Goal: Task Accomplishment & Management: Use online tool/utility

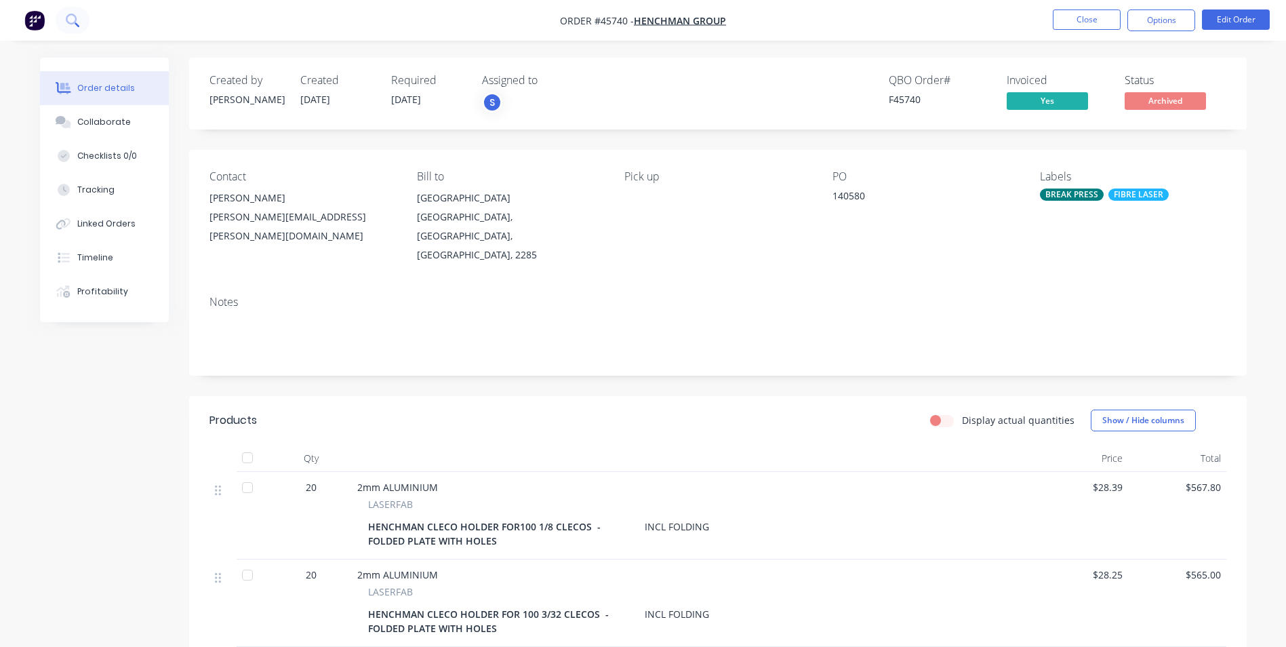
click at [68, 20] on icon at bounding box center [72, 20] width 13 height 13
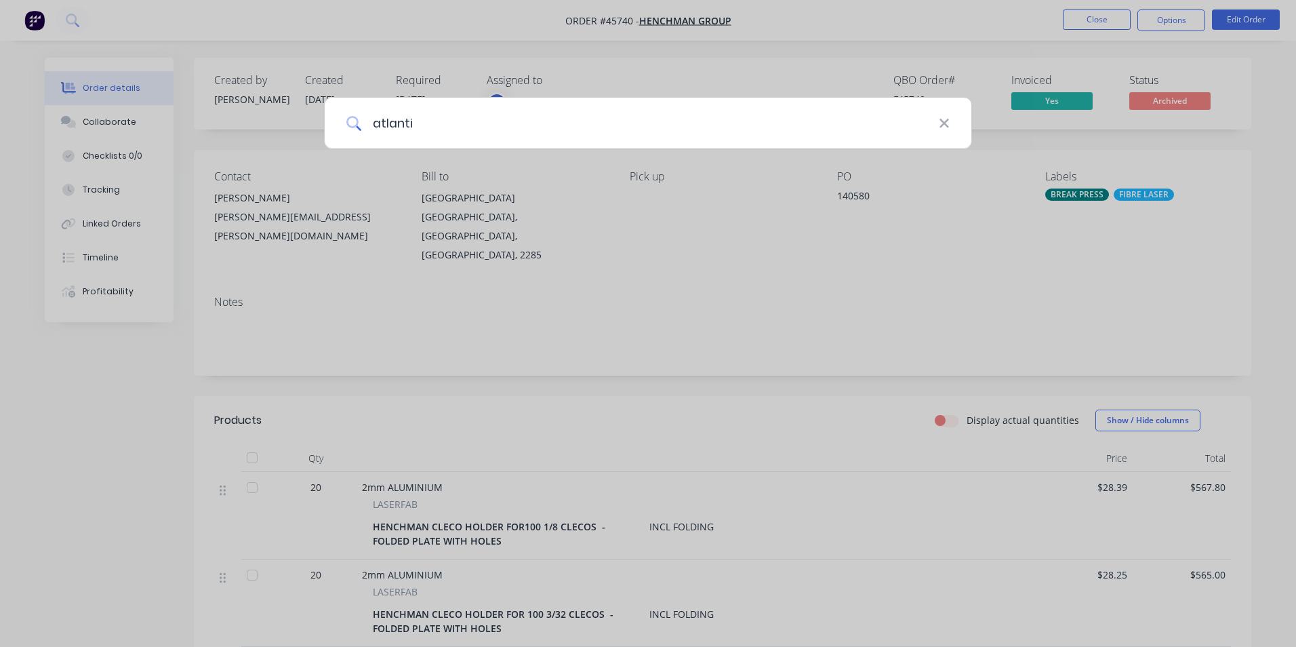
type input "atlantic"
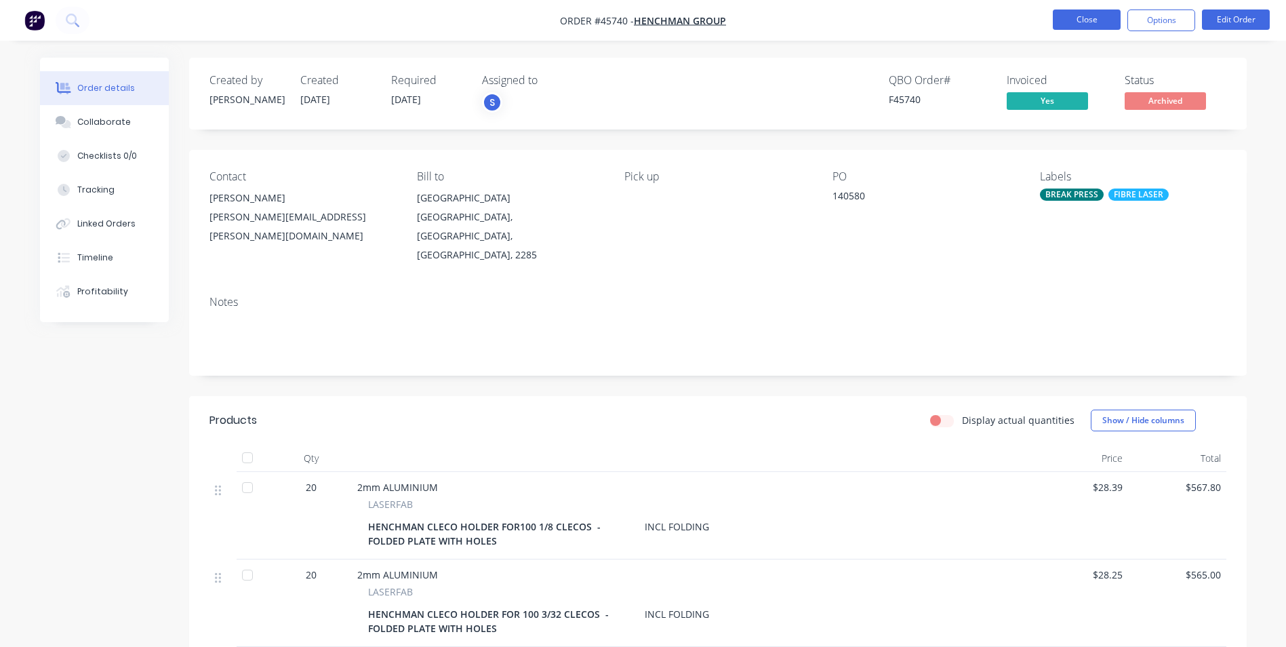
click at [1085, 20] on button "Close" at bounding box center [1087, 19] width 68 height 20
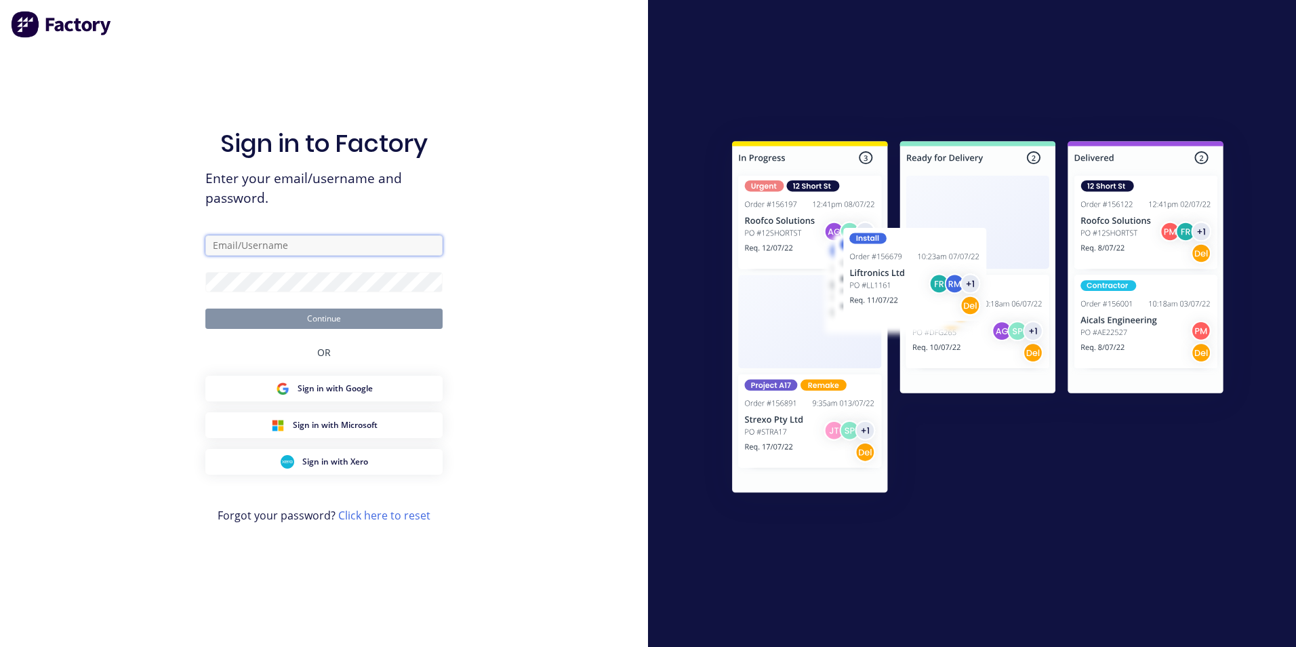
type input "[EMAIL_ADDRESS][DOMAIN_NAME]"
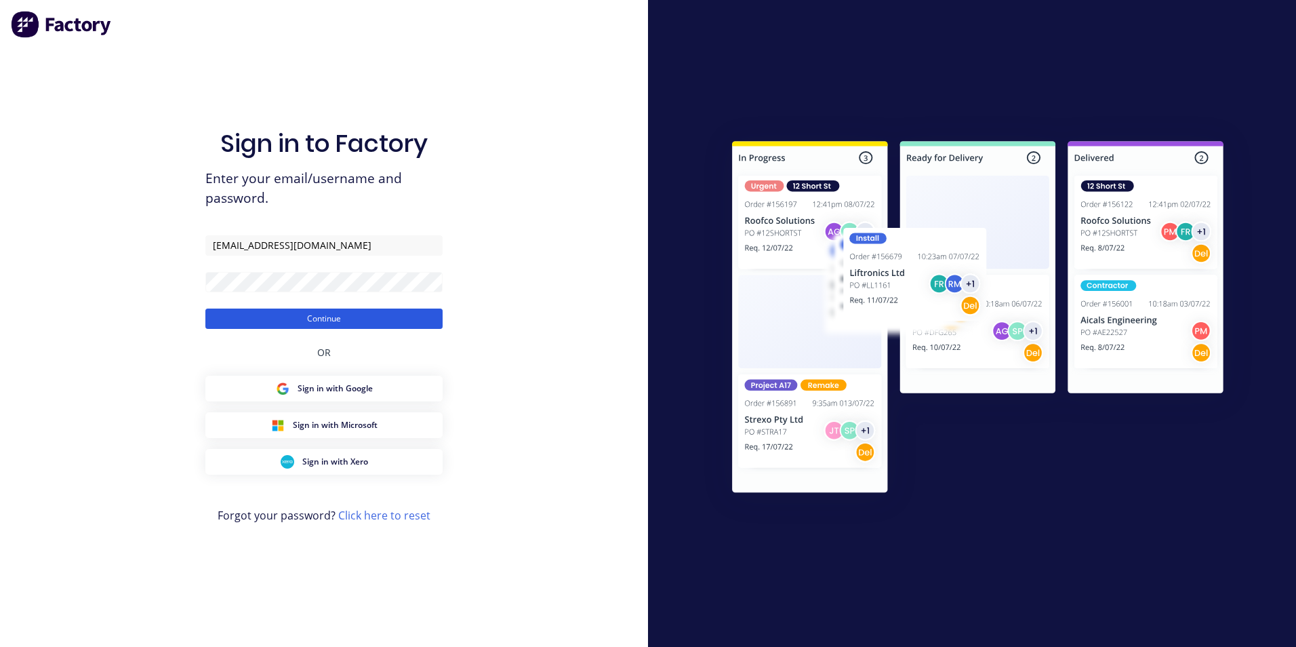
click at [278, 323] on button "Continue" at bounding box center [323, 318] width 237 height 20
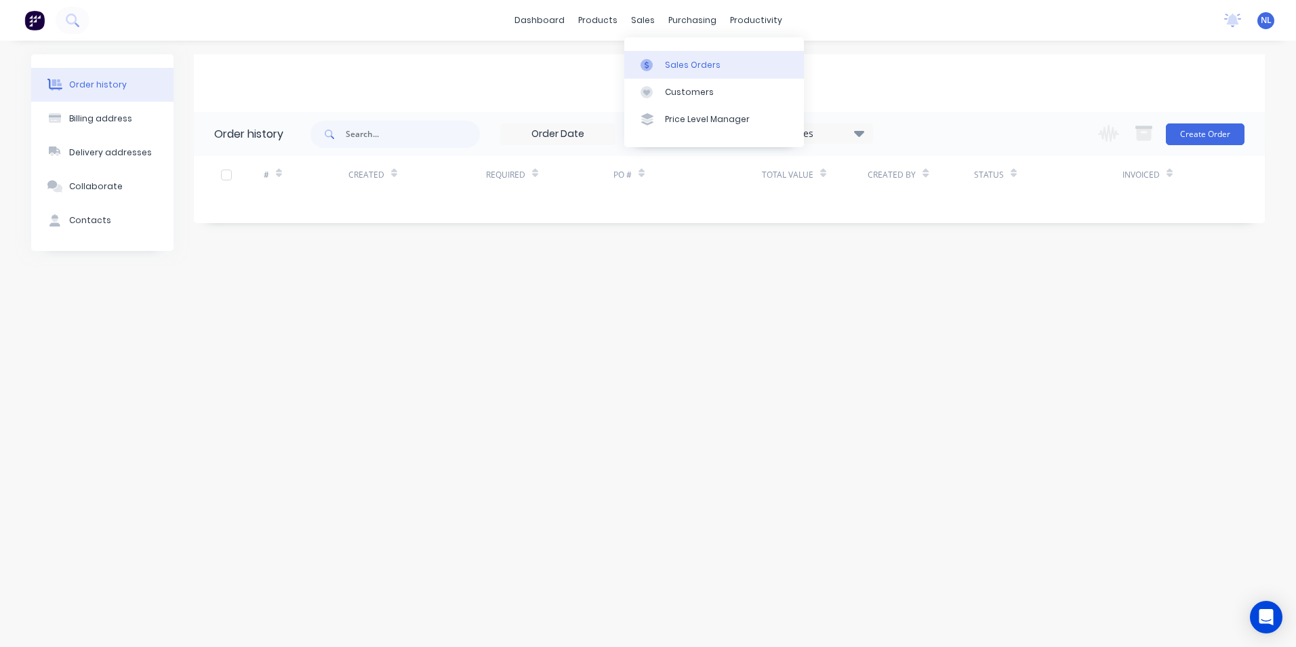
click at [679, 65] on div "Sales Orders" at bounding box center [693, 65] width 56 height 12
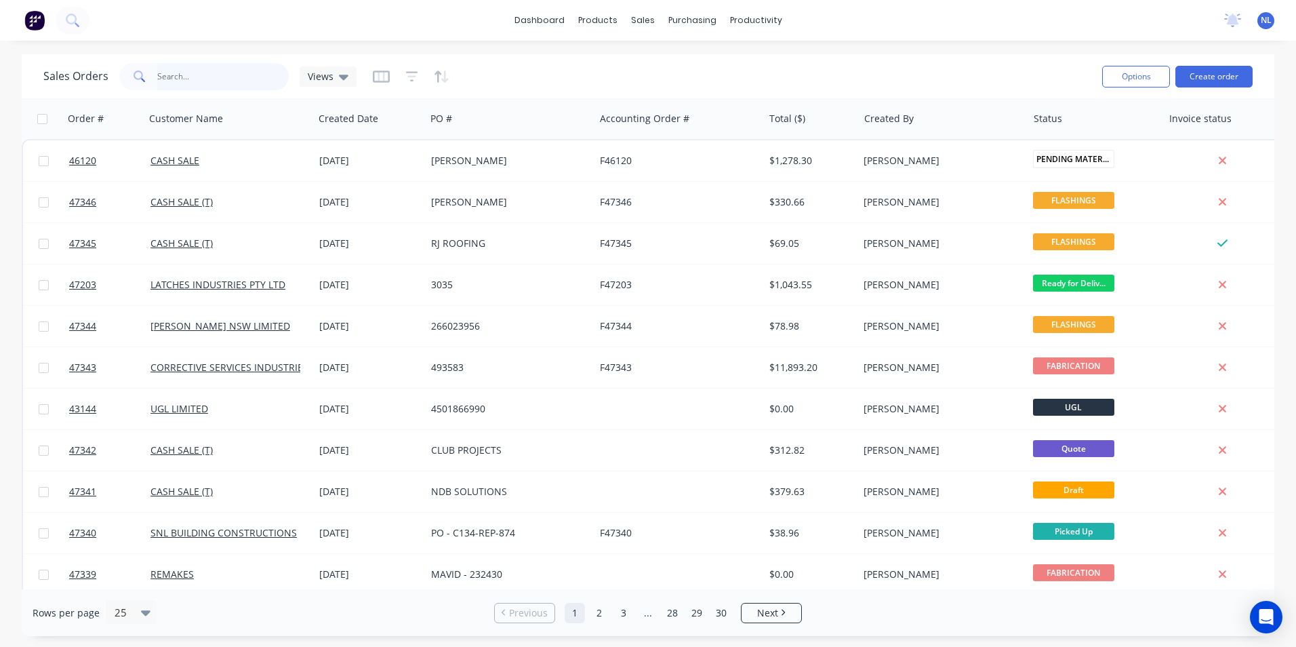
click at [265, 79] on input "text" at bounding box center [223, 76] width 132 height 27
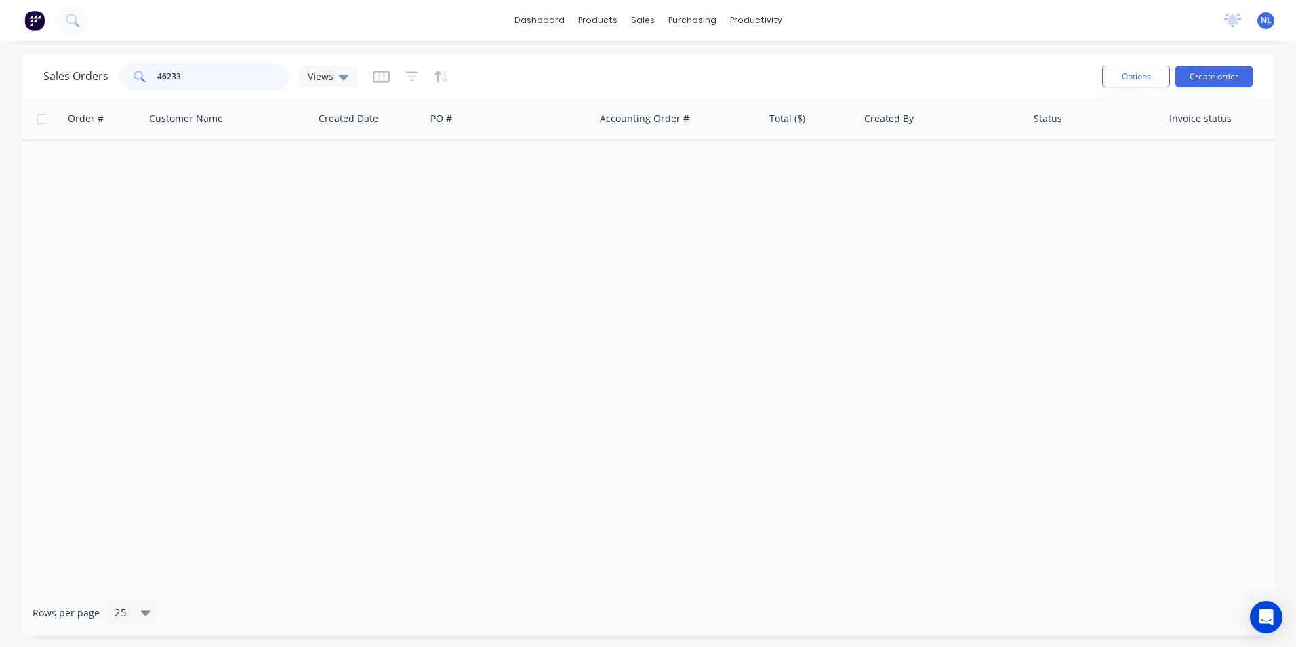
click at [265, 79] on input "46233" at bounding box center [223, 76] width 132 height 27
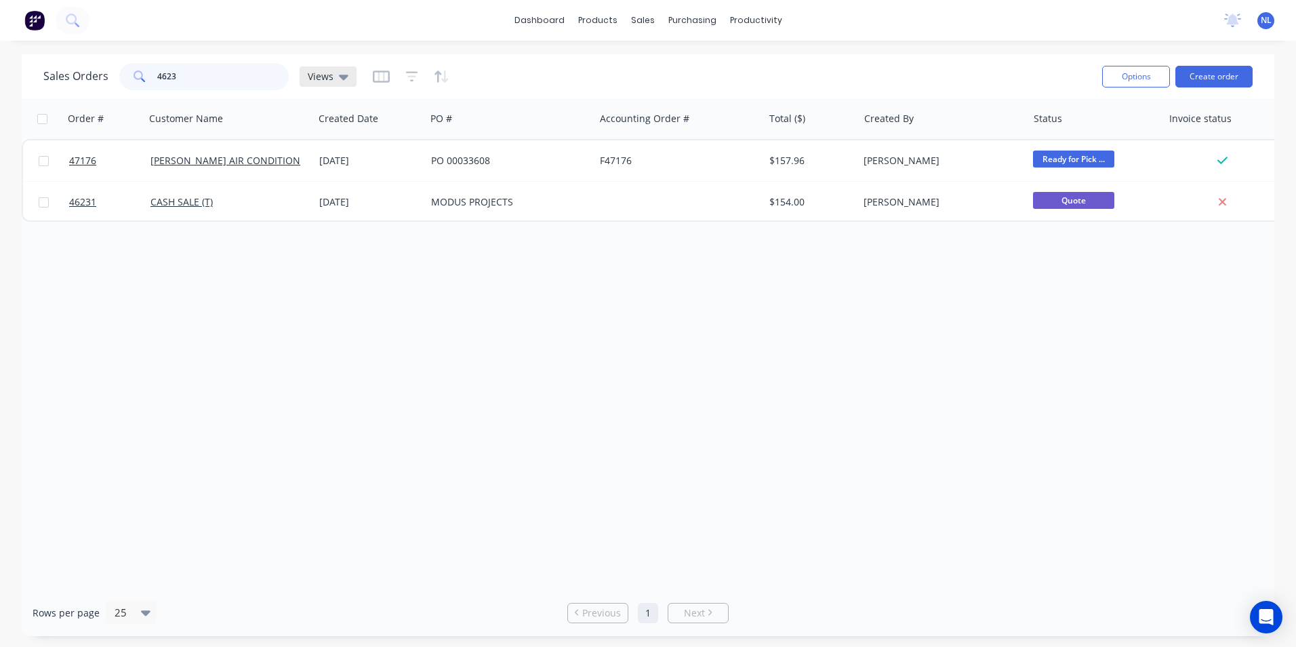
type input "4623"
click at [338, 83] on div "Views" at bounding box center [328, 76] width 57 height 20
click at [411, 73] on icon "button" at bounding box center [412, 77] width 12 height 14
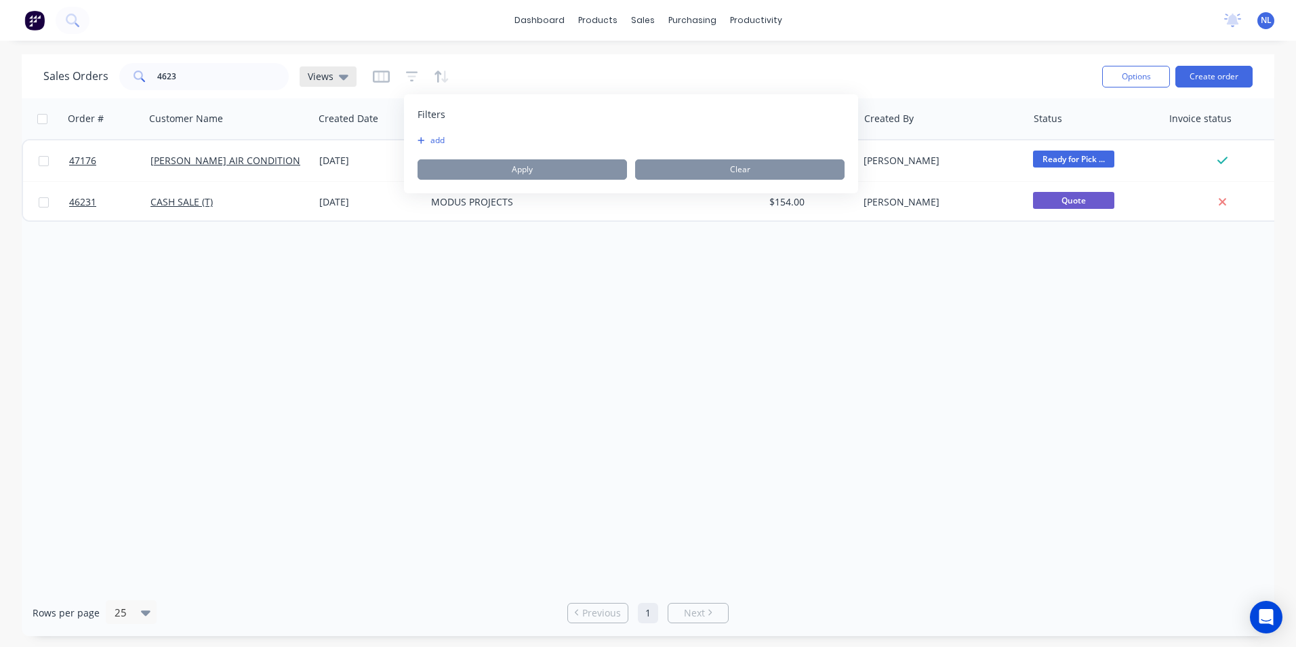
click at [352, 77] on div "Views" at bounding box center [328, 76] width 57 height 20
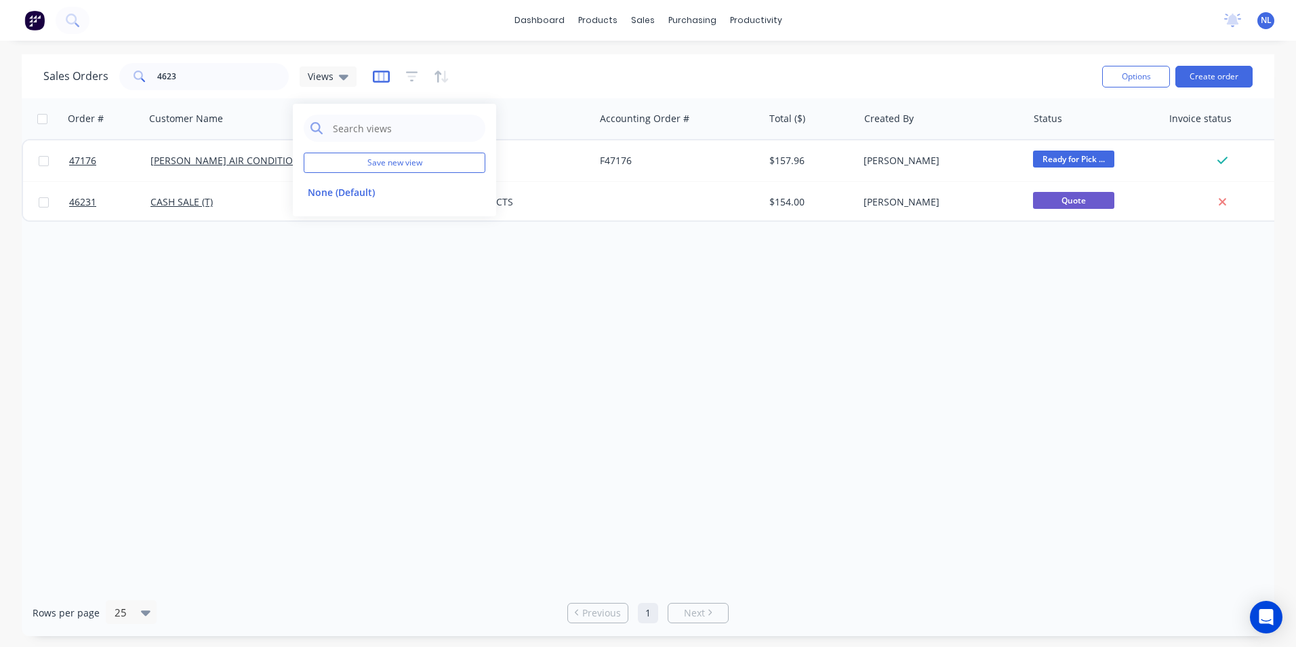
click at [379, 78] on icon "button" at bounding box center [381, 77] width 17 height 14
click at [439, 73] on icon "button" at bounding box center [442, 77] width 16 height 14
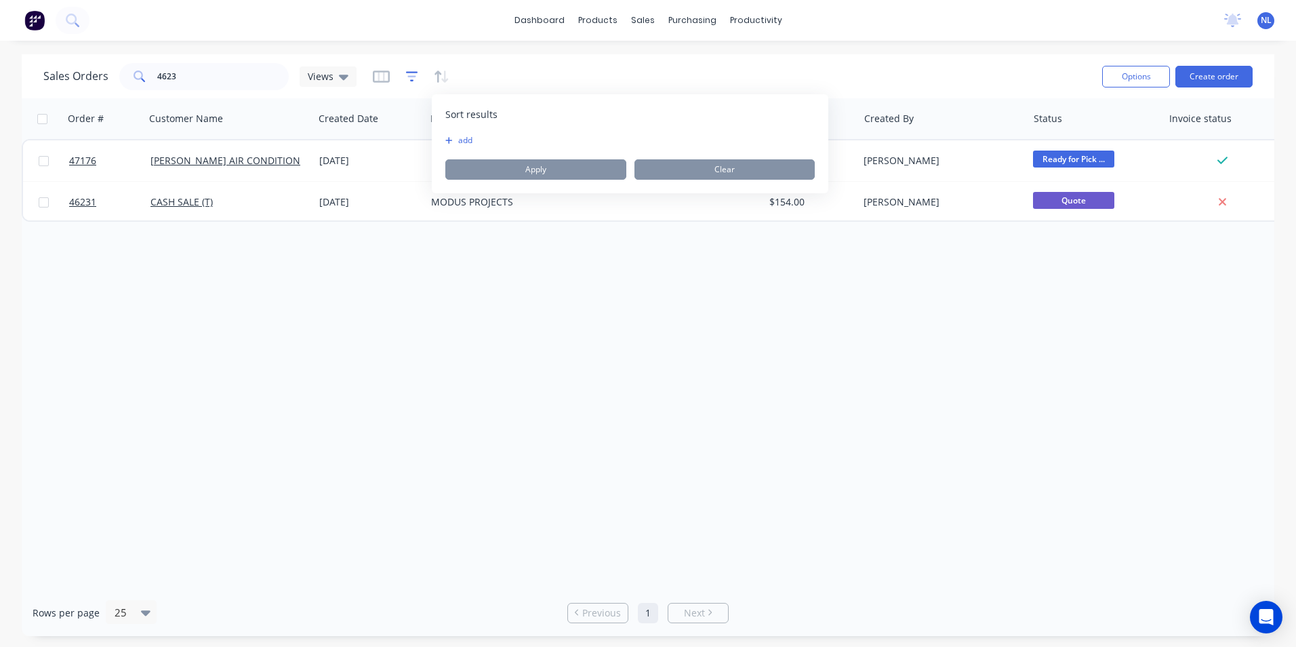
click at [408, 77] on icon "button" at bounding box center [411, 76] width 9 height 2
click at [435, 135] on button "add" at bounding box center [435, 140] width 34 height 11
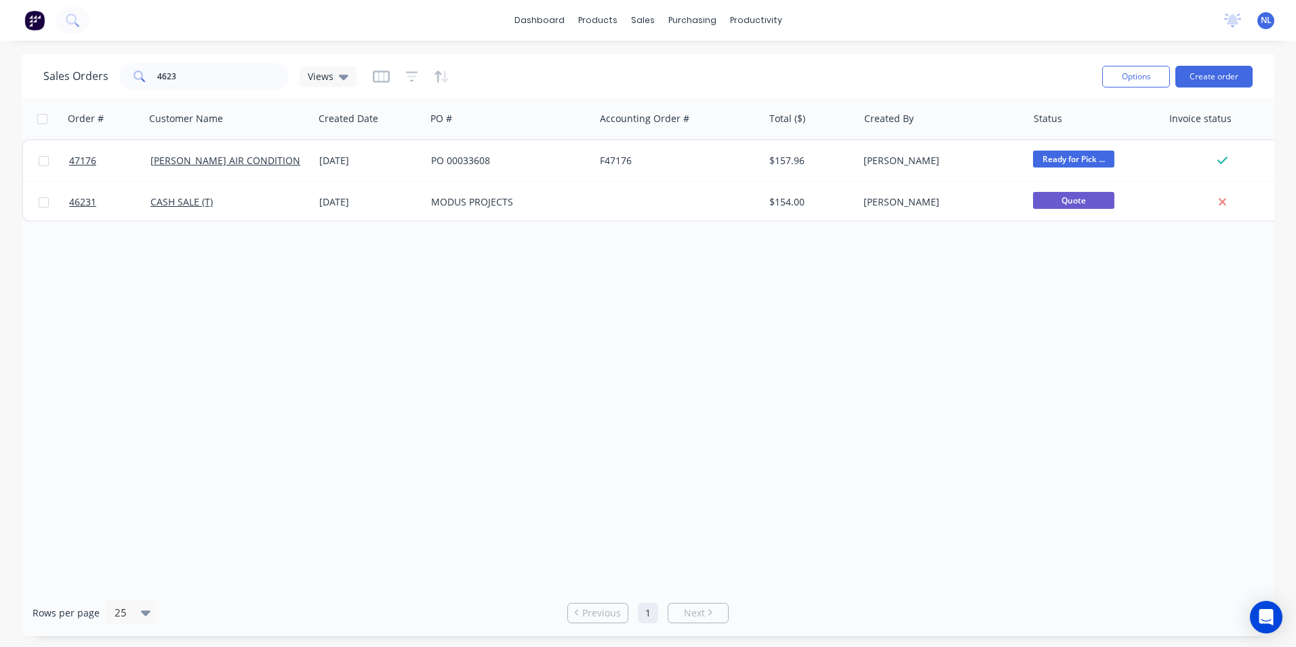
click at [444, 85] on button "button" at bounding box center [442, 77] width 16 height 22
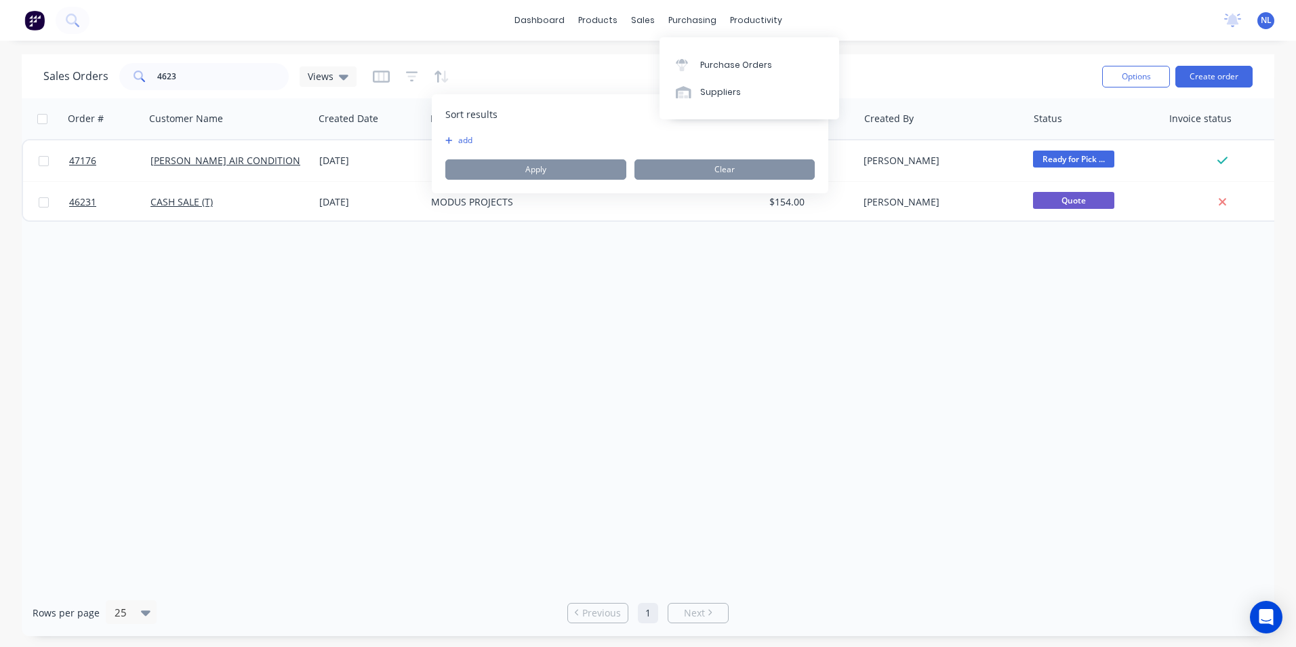
click at [853, 29] on div "dashboard products sales purchasing productivity dashboard products Product Cat…" at bounding box center [648, 20] width 1296 height 41
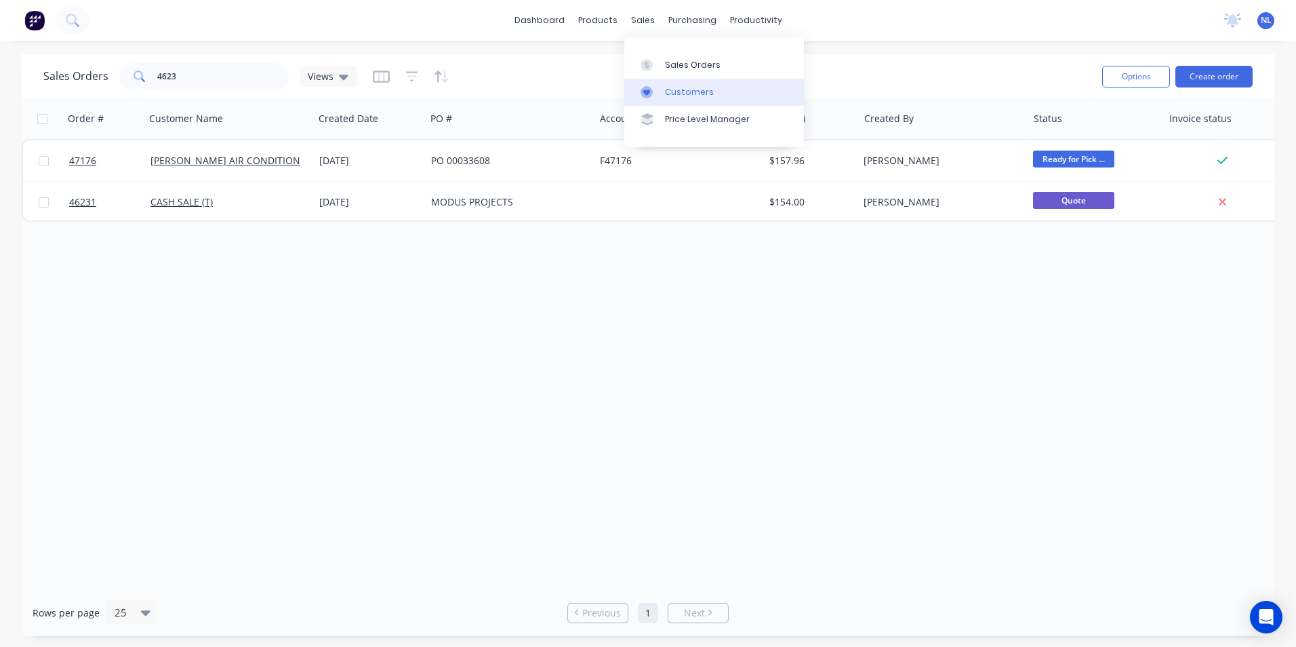
click at [672, 86] on div "Customers" at bounding box center [689, 92] width 49 height 12
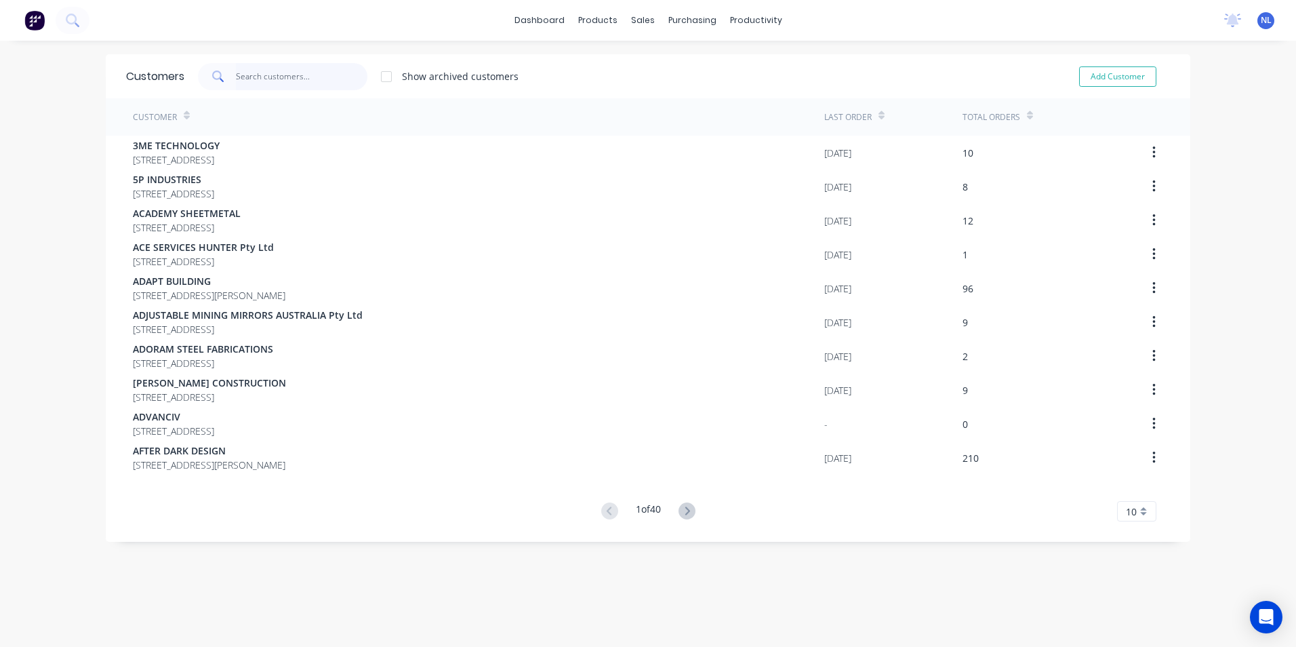
click at [270, 78] on input "text" at bounding box center [302, 76] width 132 height 27
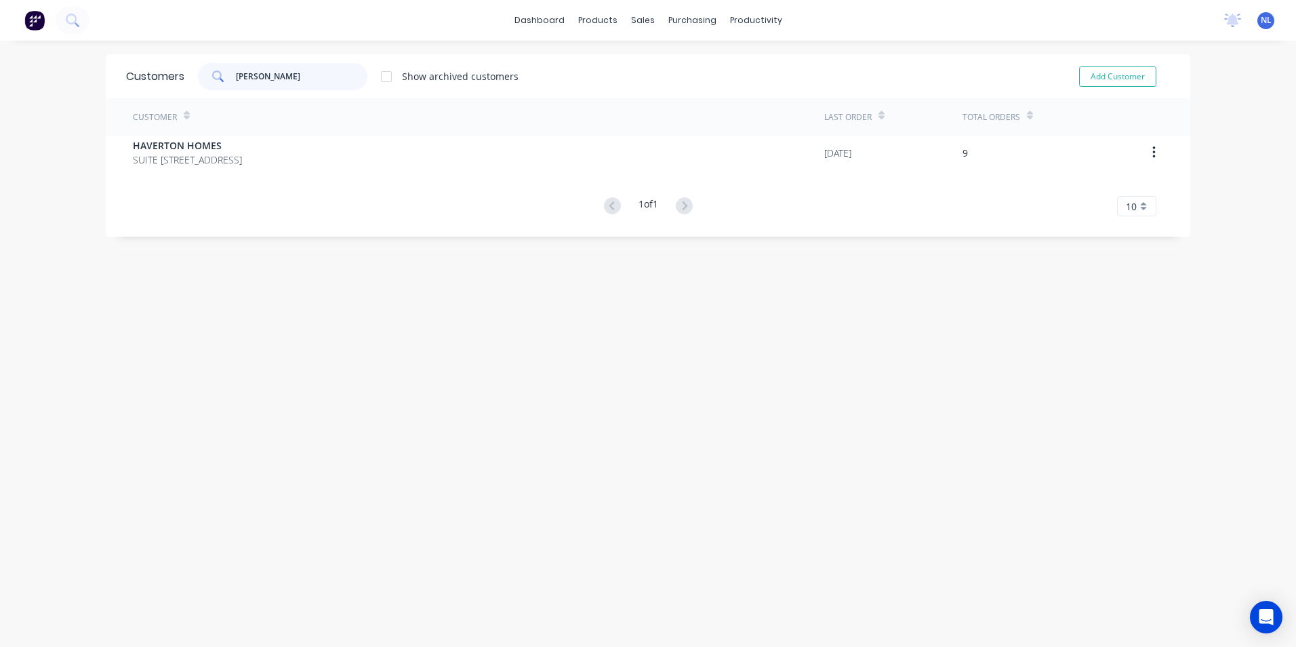
type input "[PERSON_NAME]"
click at [304, 176] on div "Customer Last Order Total Orders HAVERTON HOMES [STREET_ADDRESS] [DATE] 9 1 of …" at bounding box center [648, 157] width 1084 height 118
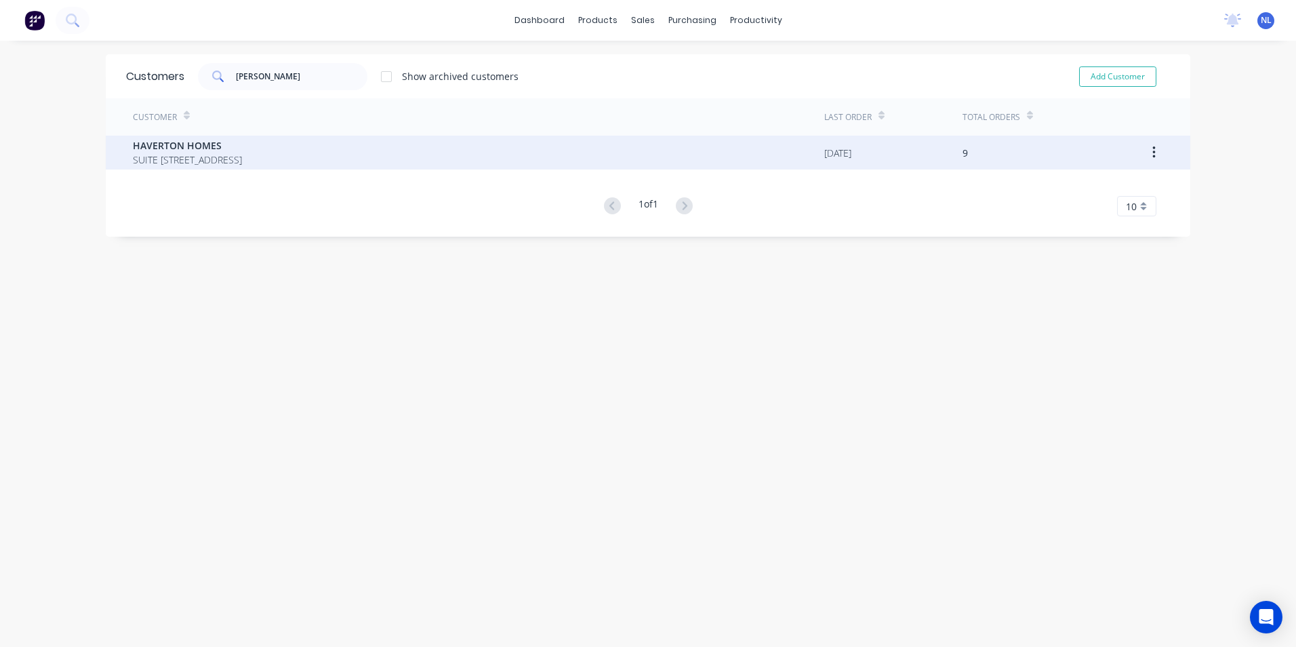
click at [312, 167] on div "HAVERTON HOMES [STREET_ADDRESS]" at bounding box center [478, 153] width 691 height 34
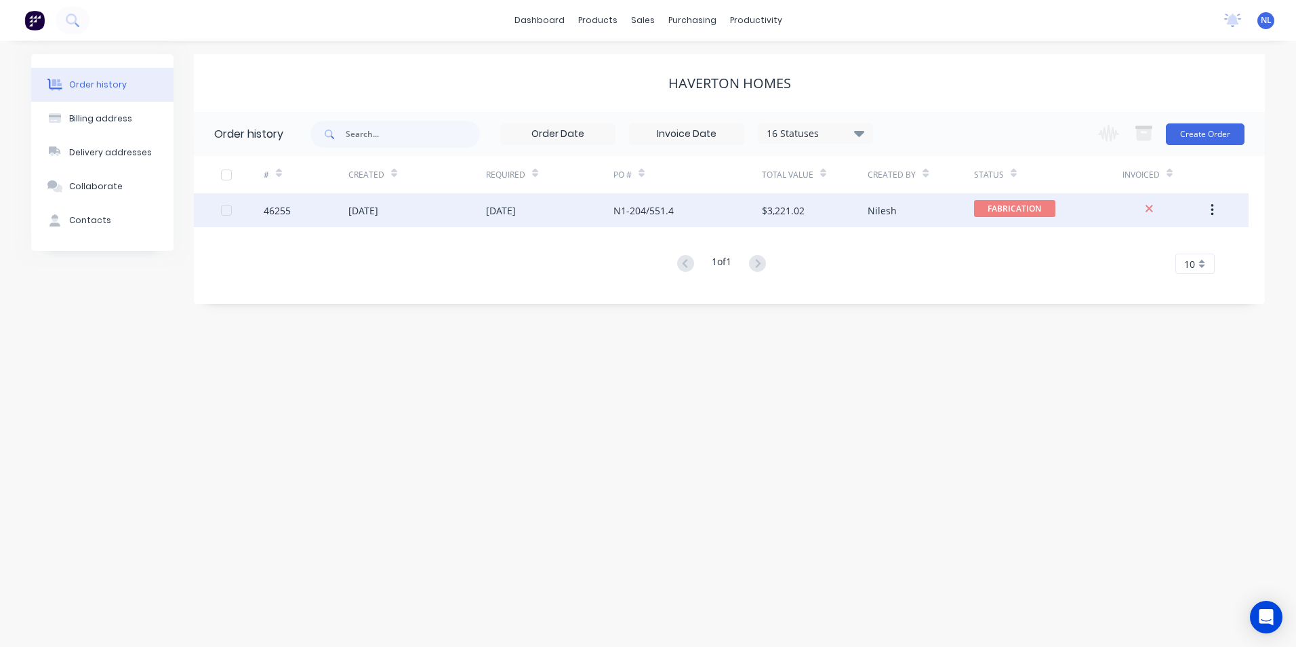
click at [606, 213] on div "[DATE]" at bounding box center [549, 210] width 127 height 34
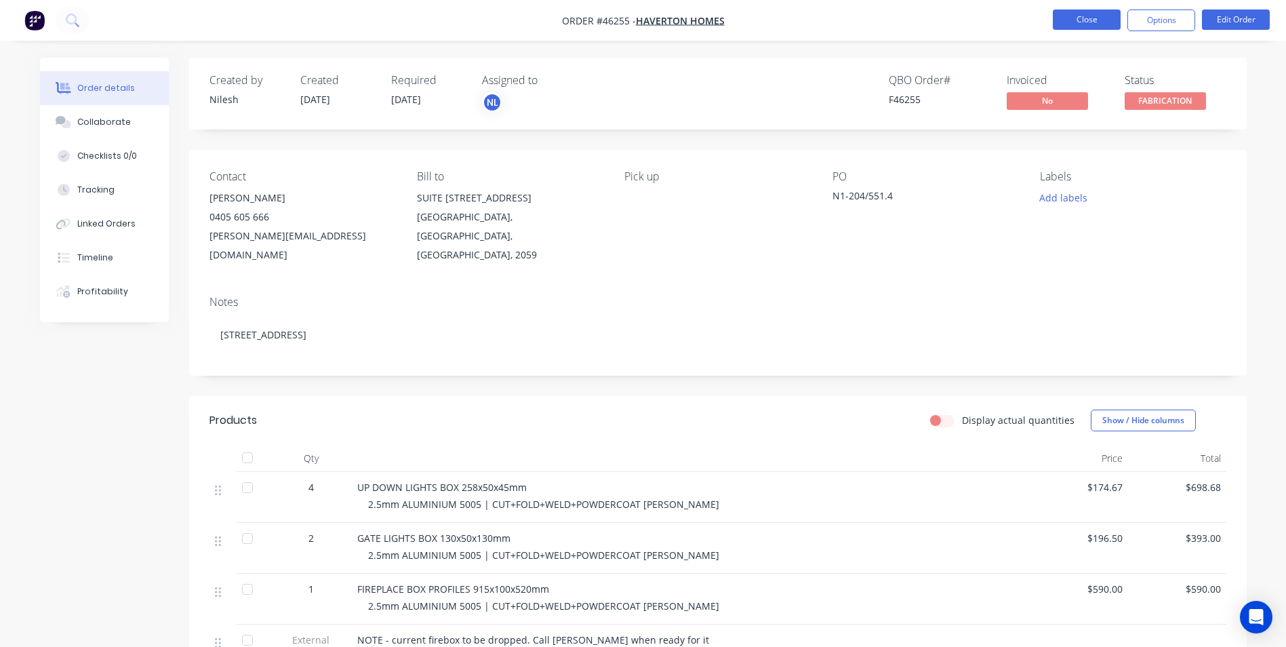
click at [1082, 22] on button "Close" at bounding box center [1087, 19] width 68 height 20
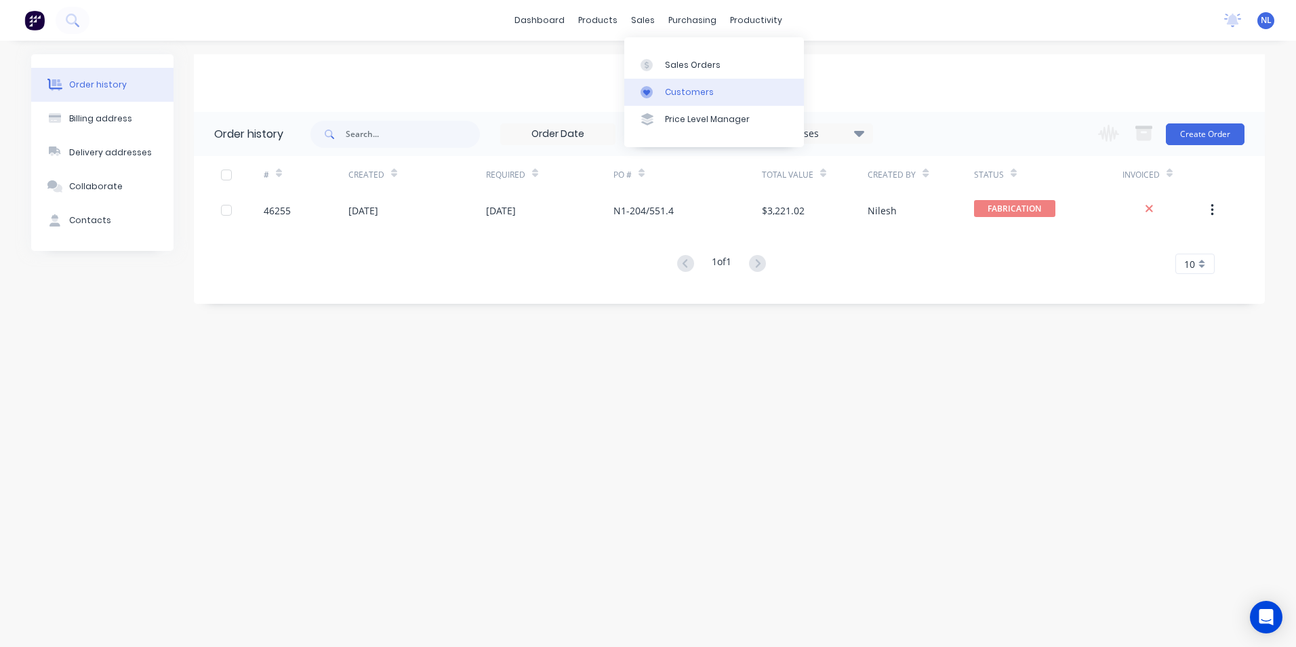
click at [688, 88] on div "Customers" at bounding box center [689, 92] width 49 height 12
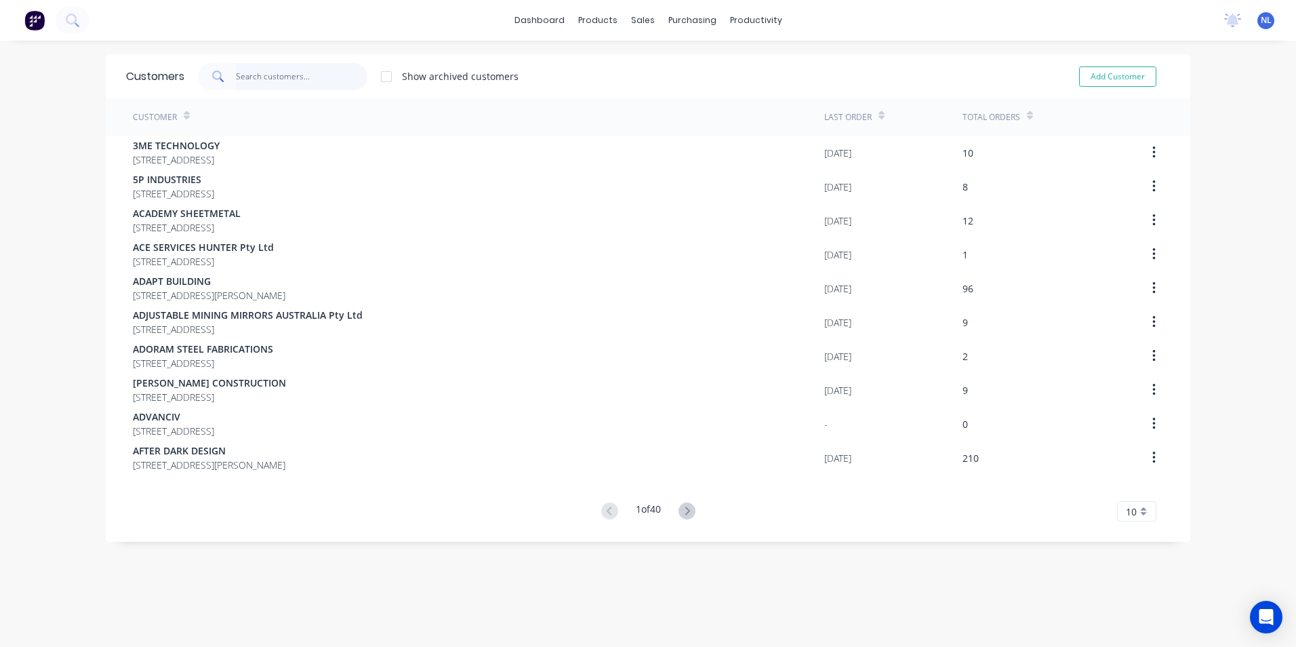
click at [314, 66] on input "text" at bounding box center [302, 76] width 132 height 27
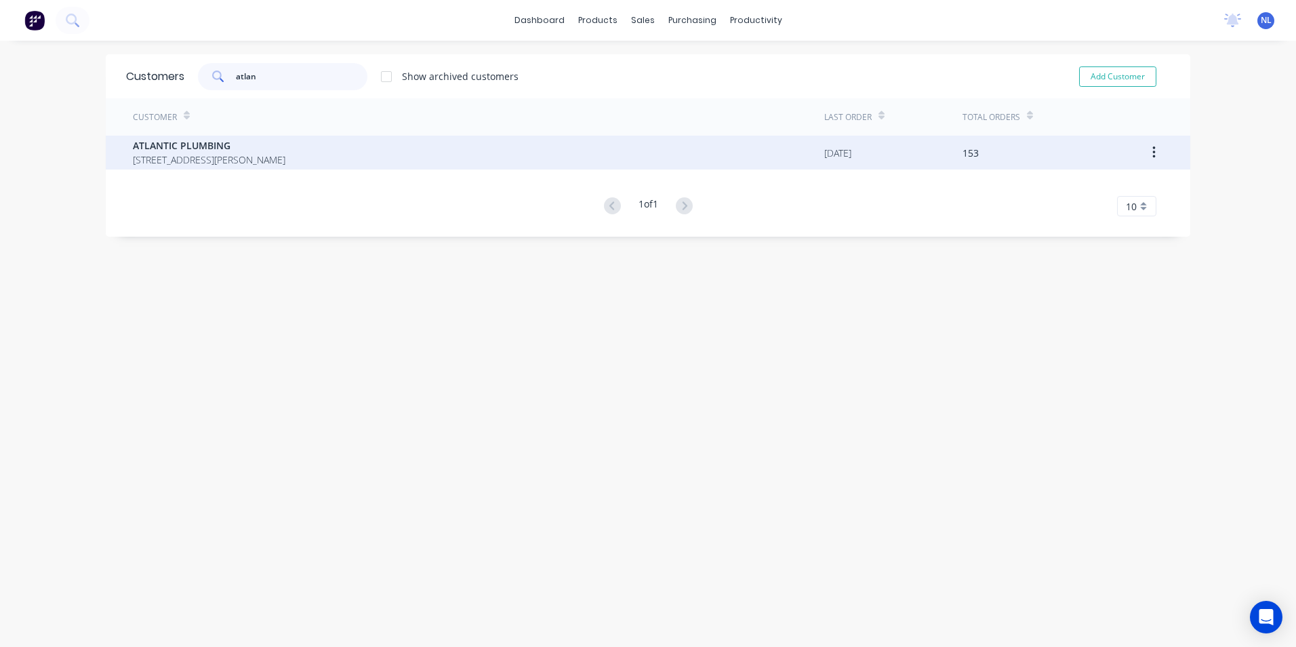
type input "atlan"
click at [285, 159] on span "[STREET_ADDRESS][PERSON_NAME]" at bounding box center [209, 160] width 153 height 14
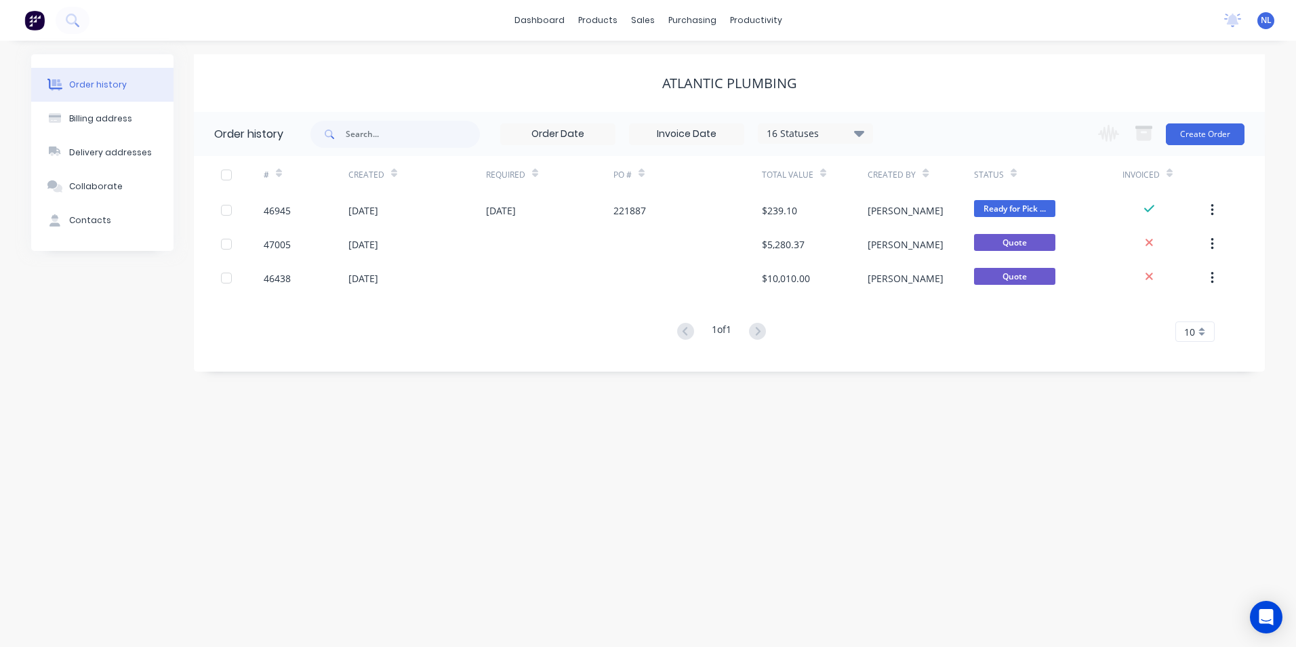
click at [800, 142] on div "16 Statuses Invoice Status Invoiced Not Invoiced Partial Order Status All Archi…" at bounding box center [815, 133] width 115 height 20
click at [806, 140] on div "16 Statuses" at bounding box center [815, 133] width 114 height 15
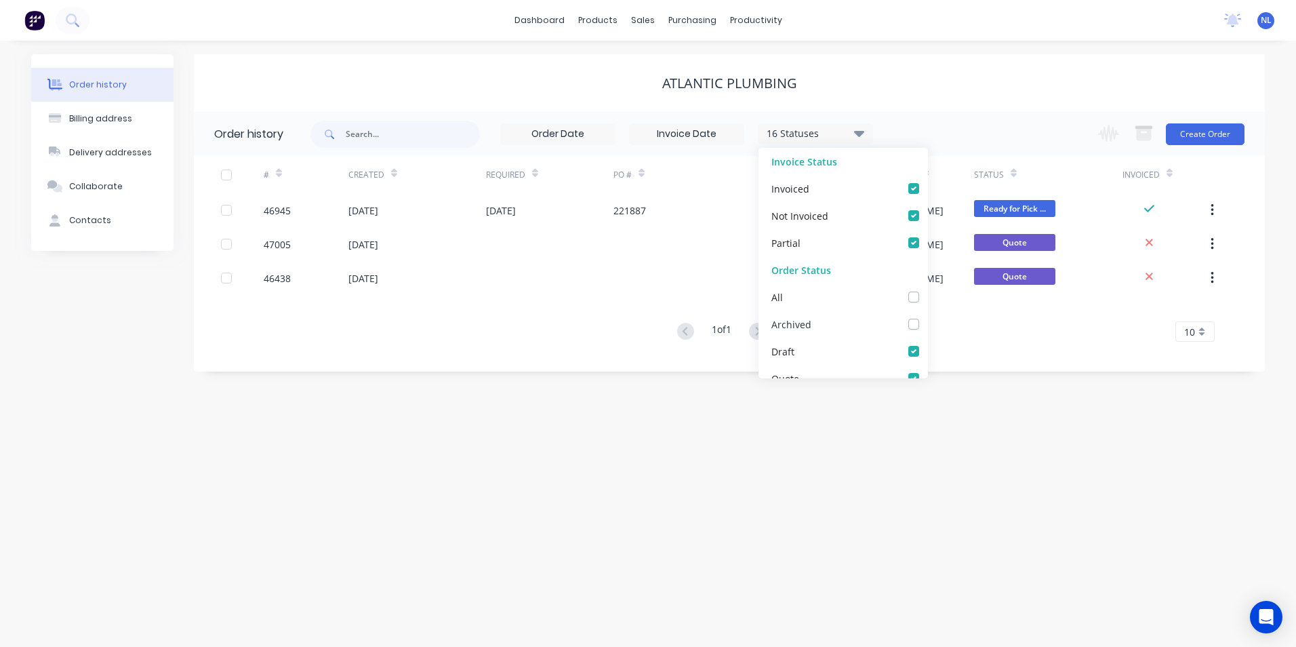
click at [819, 319] on div "Archived" at bounding box center [842, 323] width 169 height 27
click at [927, 317] on label at bounding box center [927, 317] width 0 height 0
click at [927, 325] on input "checkbox" at bounding box center [932, 323] width 11 height 13
checkbox input "true"
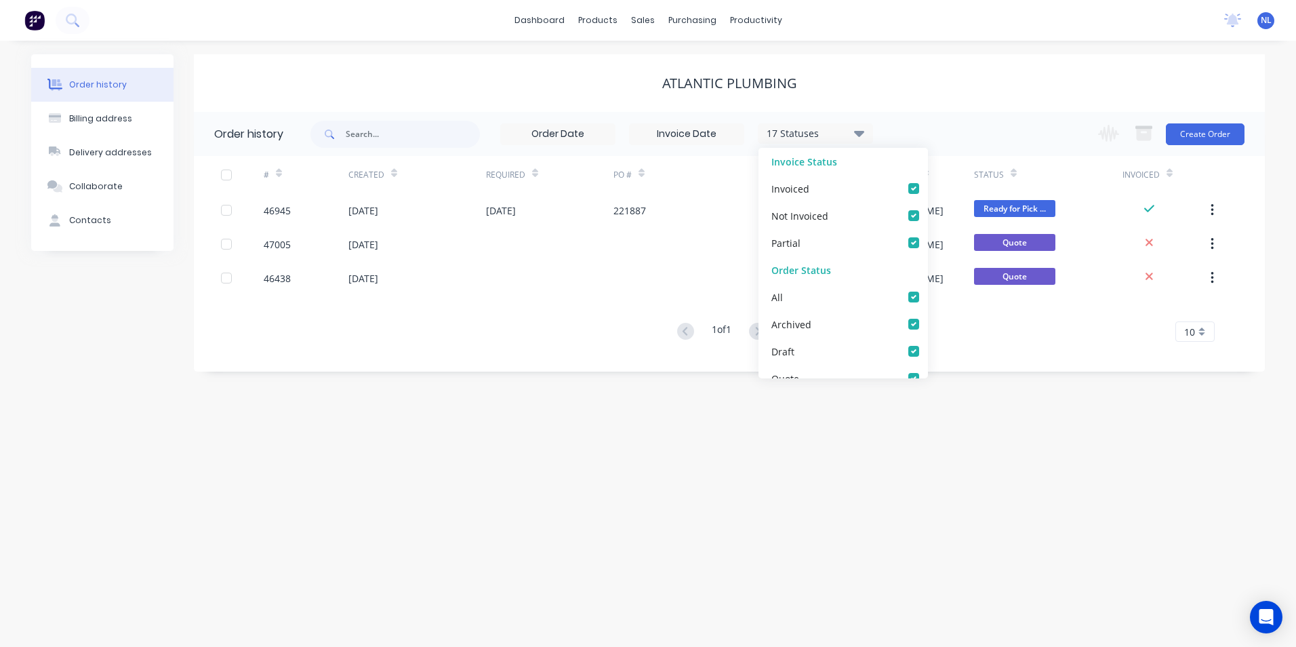
click at [1020, 119] on div "17 Statuses Invoice Status Invoiced Not Invoiced Partial Order Status All Archi…" at bounding box center [787, 134] width 954 height 44
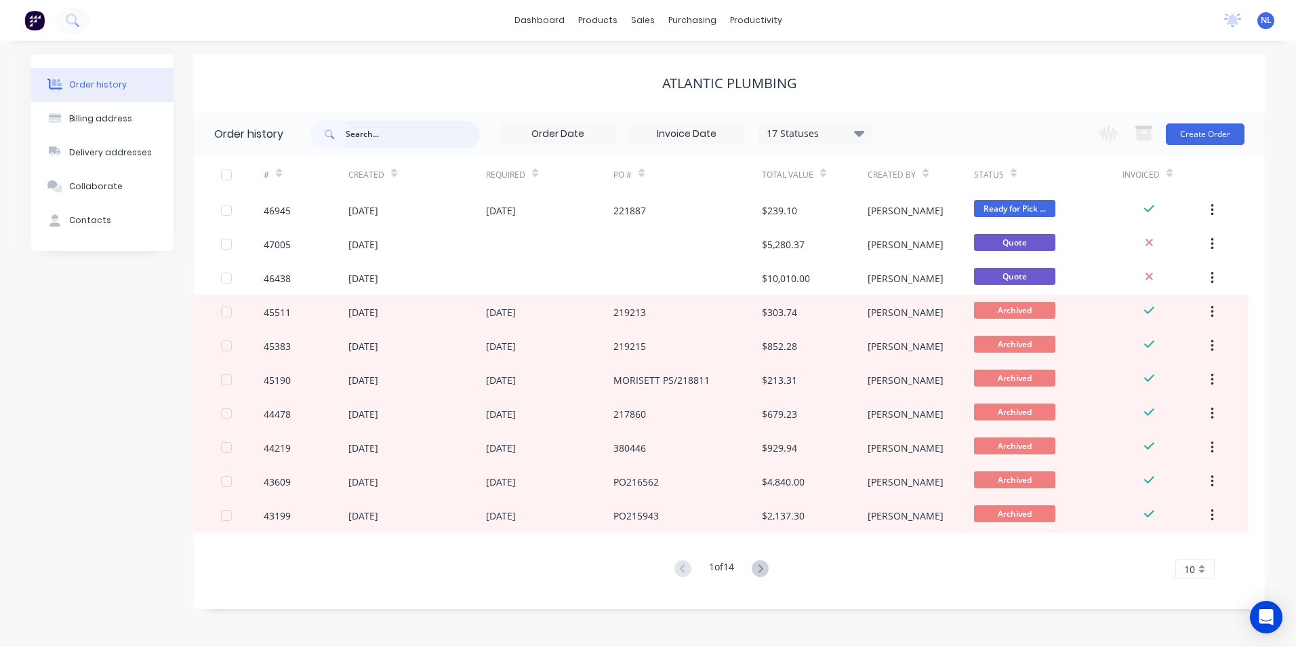
click at [375, 140] on input "text" at bounding box center [413, 134] width 134 height 27
type input "atlantic"
drag, startPoint x: 375, startPoint y: 140, endPoint x: 297, endPoint y: 147, distance: 78.3
click at [297, 147] on header "Order history atlantic 17 Statuses Invoice Status Invoiced Not Invoiced Partial…" at bounding box center [729, 134] width 1071 height 44
drag, startPoint x: 424, startPoint y: 130, endPoint x: 310, endPoint y: 127, distance: 113.9
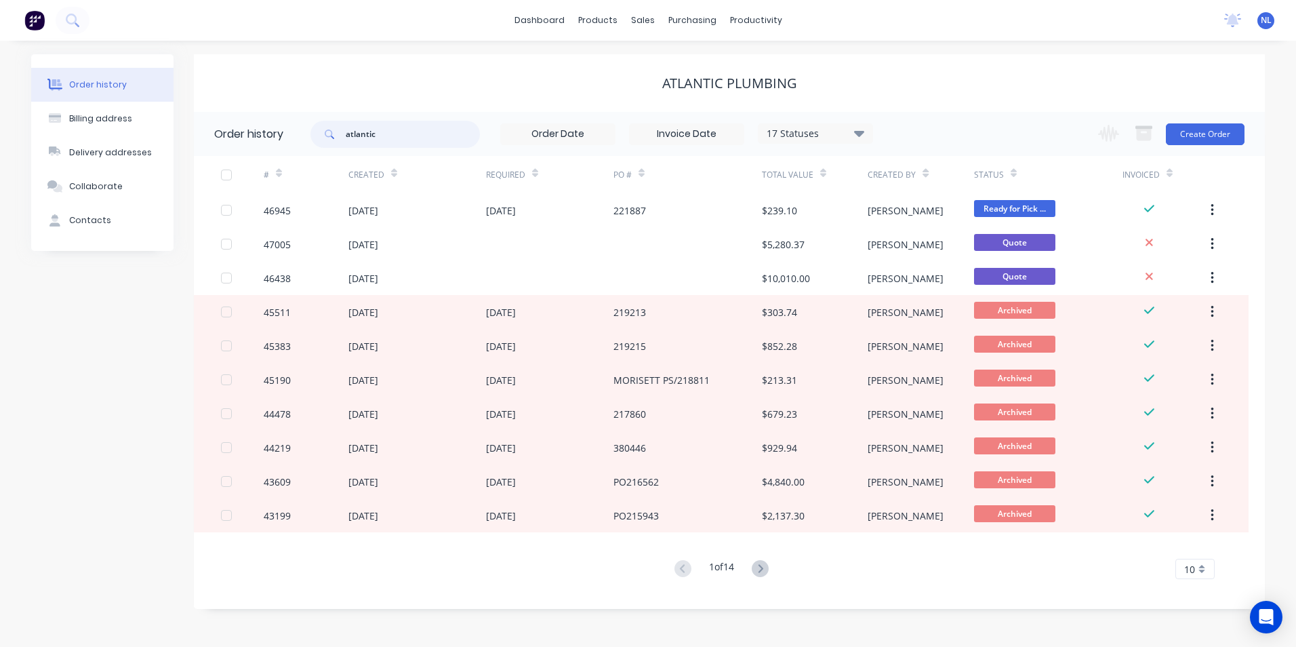
click at [310, 127] on header "Order history atlantic 17 Statuses Invoice Status Invoiced Not Invoiced Partial…" at bounding box center [729, 134] width 1071 height 44
click at [384, 129] on input "text" at bounding box center [413, 134] width 134 height 27
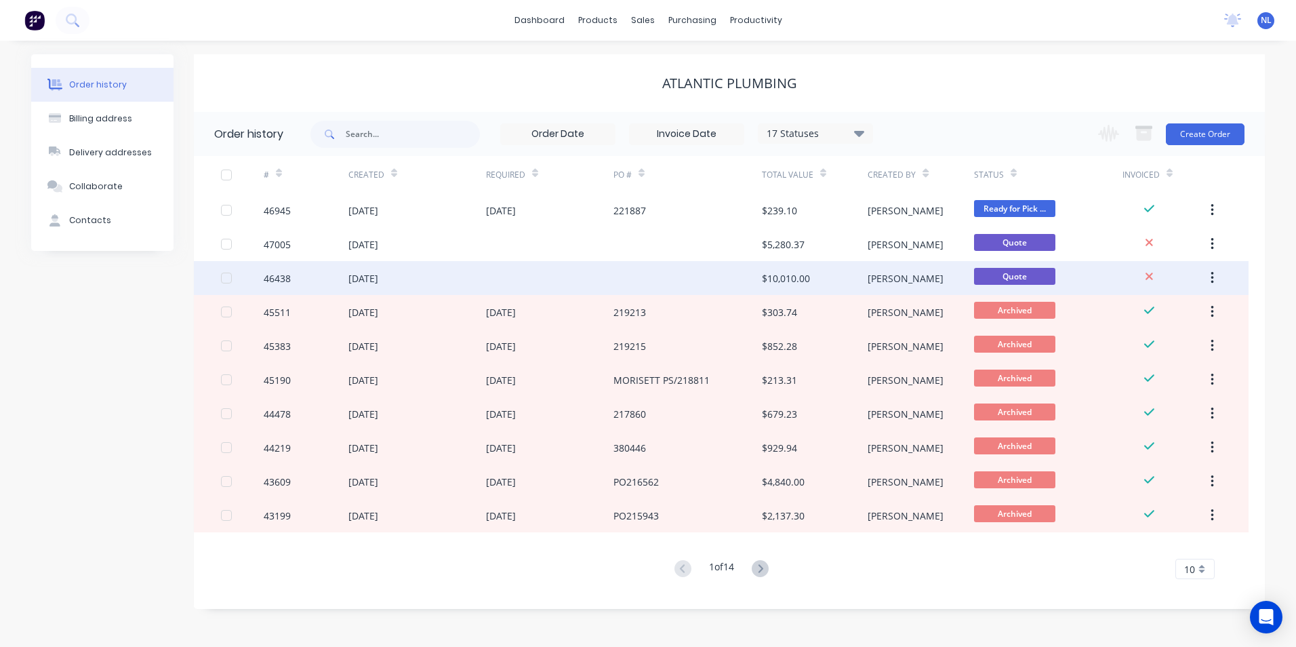
click at [870, 287] on div "[PERSON_NAME]" at bounding box center [921, 278] width 106 height 34
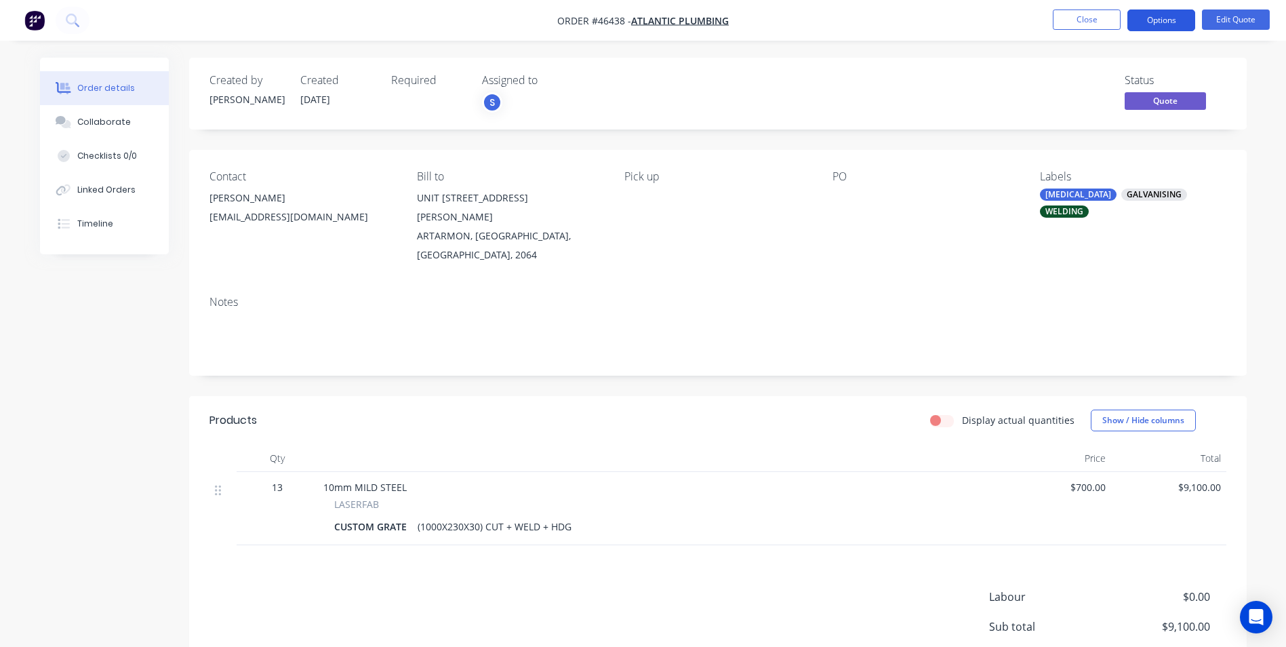
click at [1154, 28] on button "Options" at bounding box center [1161, 20] width 68 height 22
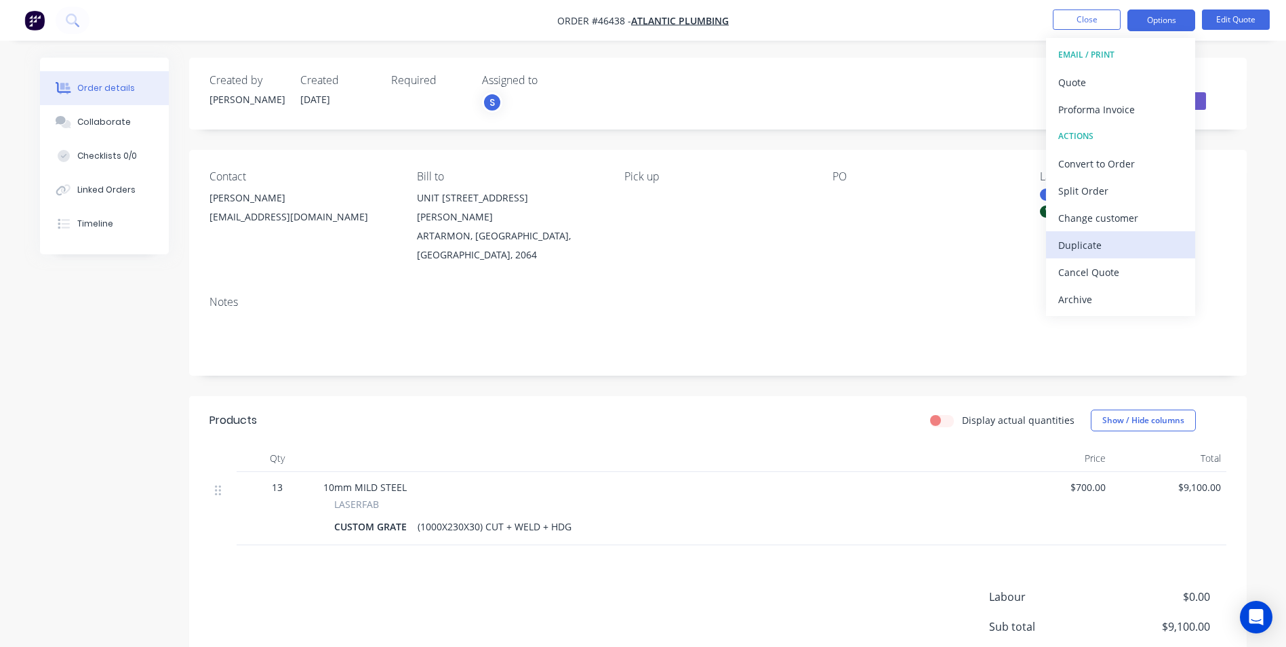
click at [1097, 243] on div "Duplicate" at bounding box center [1120, 245] width 125 height 20
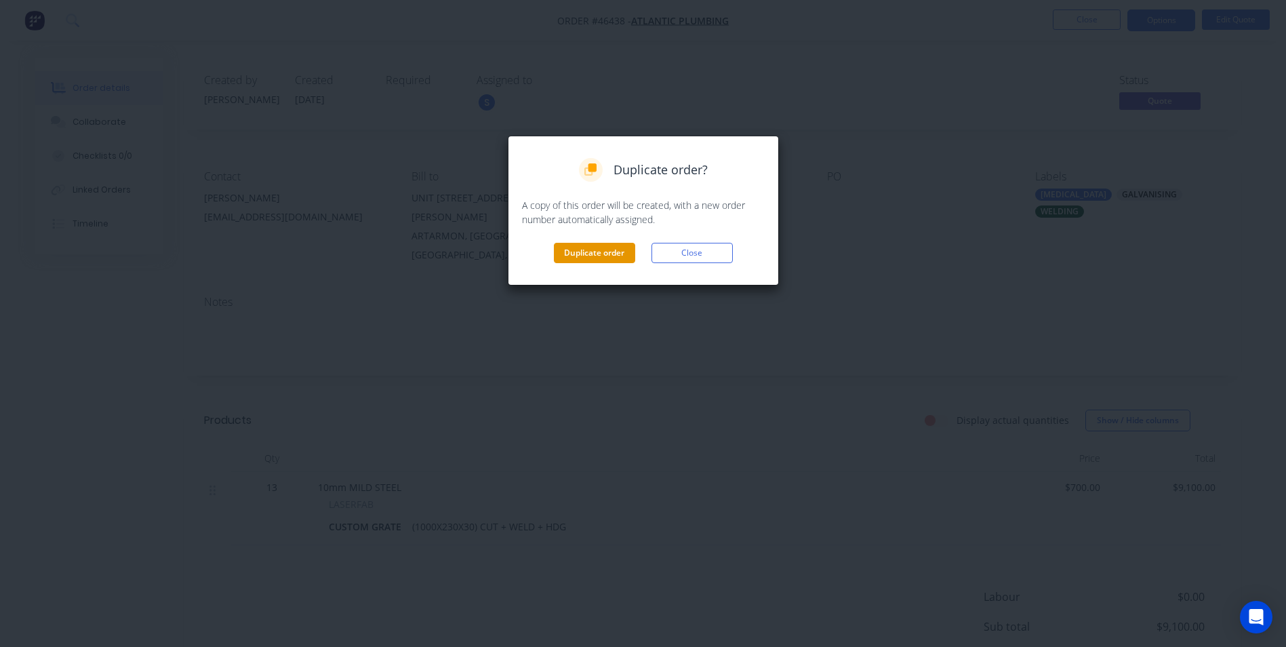
click at [604, 253] on button "Duplicate order" at bounding box center [594, 253] width 81 height 20
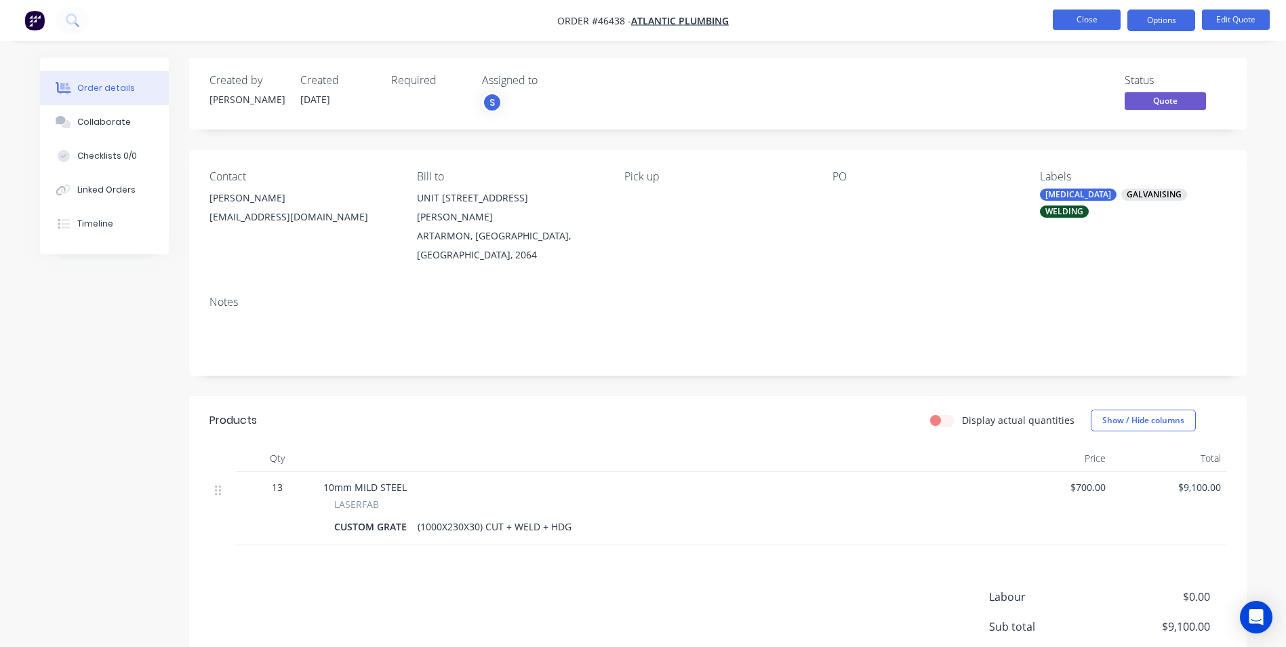
click at [1101, 27] on button "Close" at bounding box center [1087, 19] width 68 height 20
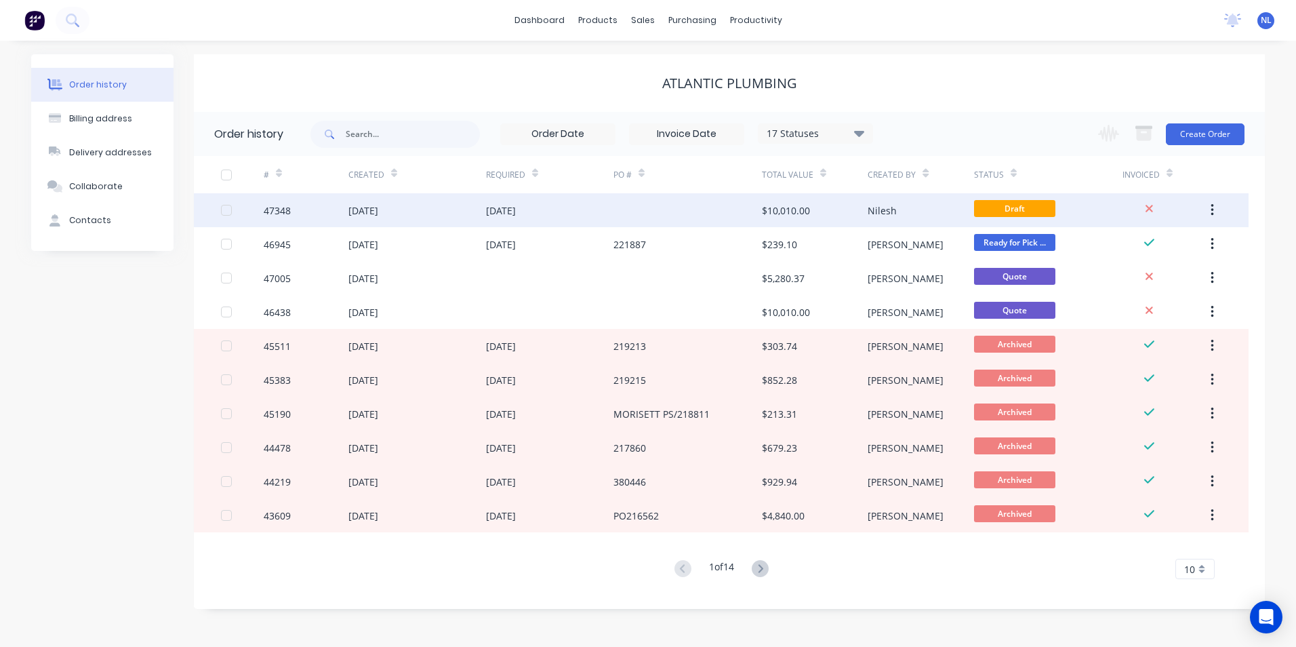
click at [847, 217] on div "$10,010.00" at bounding box center [815, 210] width 106 height 34
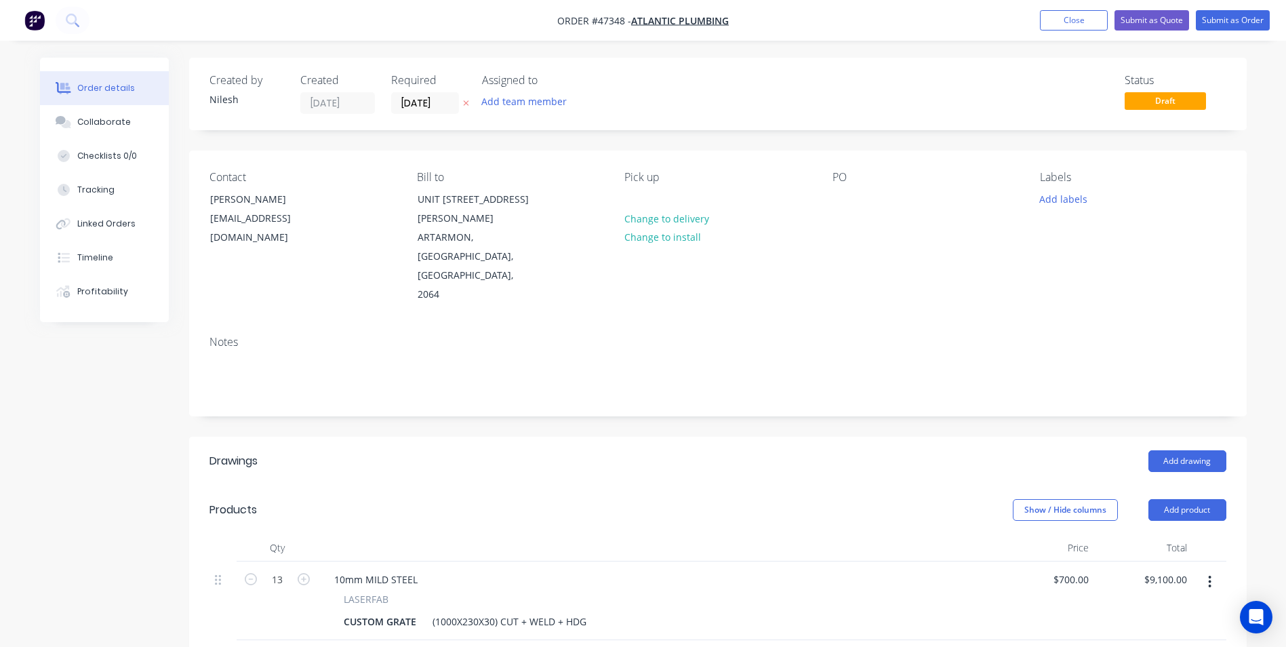
click at [689, 436] on header "Drawings Add drawing" at bounding box center [717, 460] width 1057 height 49
click at [281, 569] on input "13" at bounding box center [277, 579] width 35 height 20
type input "1"
type input "$700.00"
click at [578, 534] on div at bounding box center [657, 547] width 678 height 27
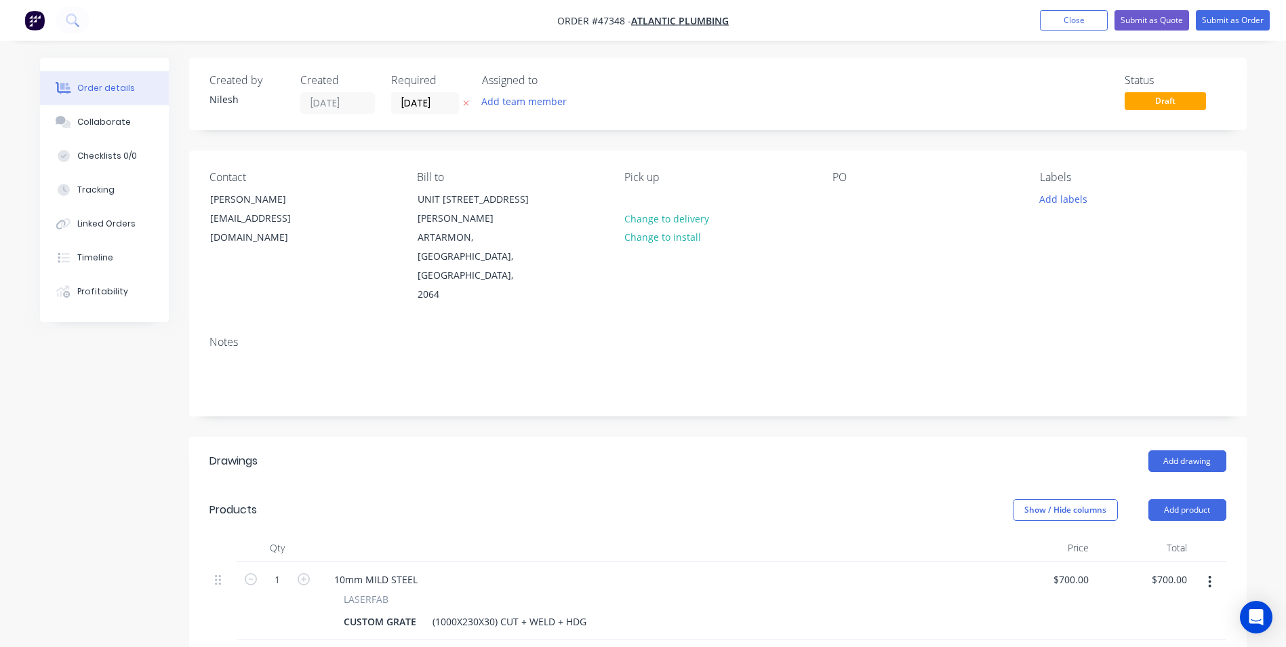
click at [793, 569] on div "10mm MILD STEEL" at bounding box center [656, 579] width 667 height 20
click at [971, 561] on div "10mm MILD STEEL LASERFAB CUSTOM GRATE (1000X230X30) CUT + WELD + HDG" at bounding box center [657, 600] width 678 height 79
click at [611, 592] on div "LASERFAB" at bounding box center [657, 599] width 626 height 14
drag, startPoint x: 453, startPoint y: 559, endPoint x: 443, endPoint y: 563, distance: 11.8
click at [443, 611] on div "(1000X230X30) CUT + WELD + HDG" at bounding box center [509, 621] width 165 height 20
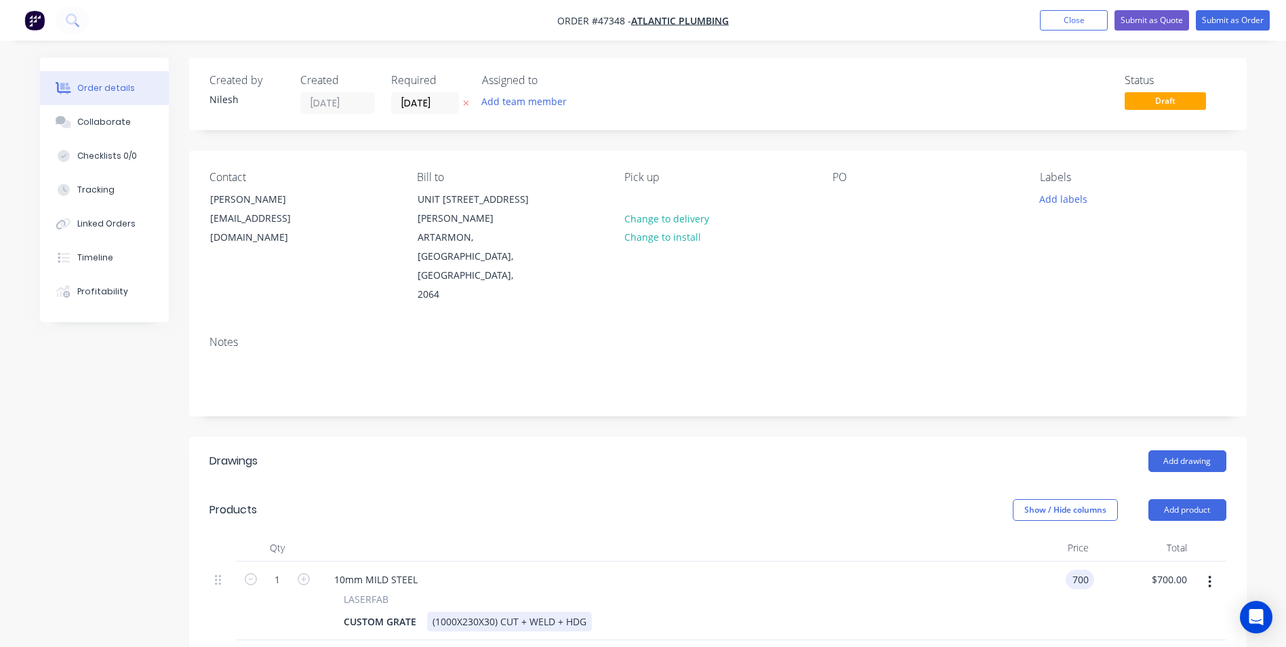
type input "$700.00"
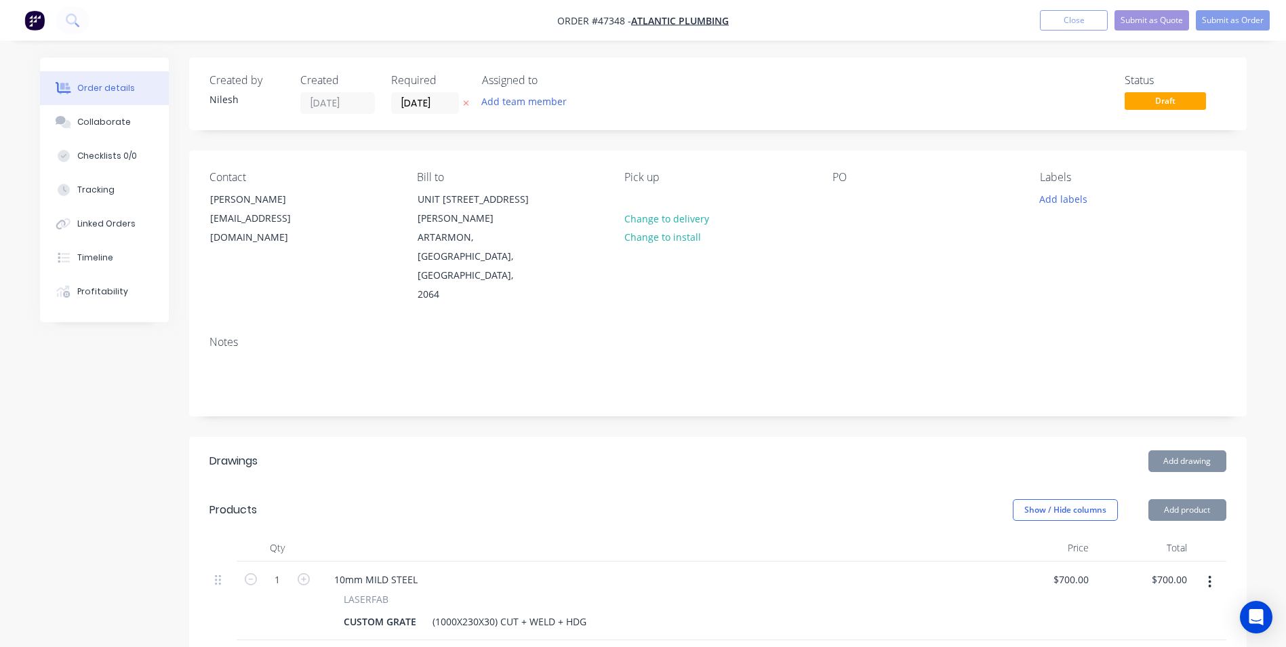
click at [472, 611] on div "(1000X230X30) CUT + WELD + HDG" at bounding box center [509, 621] width 165 height 20
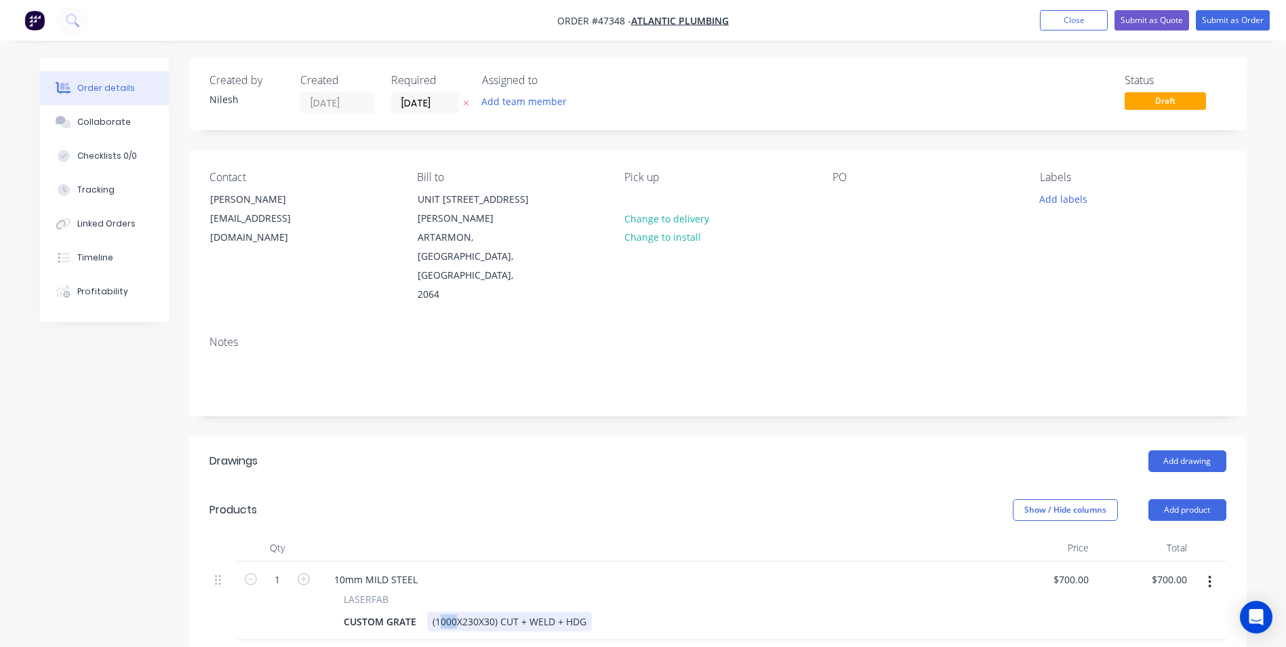
drag, startPoint x: 453, startPoint y: 567, endPoint x: 439, endPoint y: 567, distance: 14.9
click at [439, 611] on div "(1000X230X30) CUT + WELD + HDG" at bounding box center [509, 621] width 165 height 20
drag, startPoint x: 567, startPoint y: 567, endPoint x: 623, endPoint y: 558, distance: 56.4
click at [572, 611] on div "(1000X230X30) CUT + WELD + HDG" at bounding box center [509, 621] width 165 height 20
click at [615, 534] on div at bounding box center [657, 547] width 678 height 27
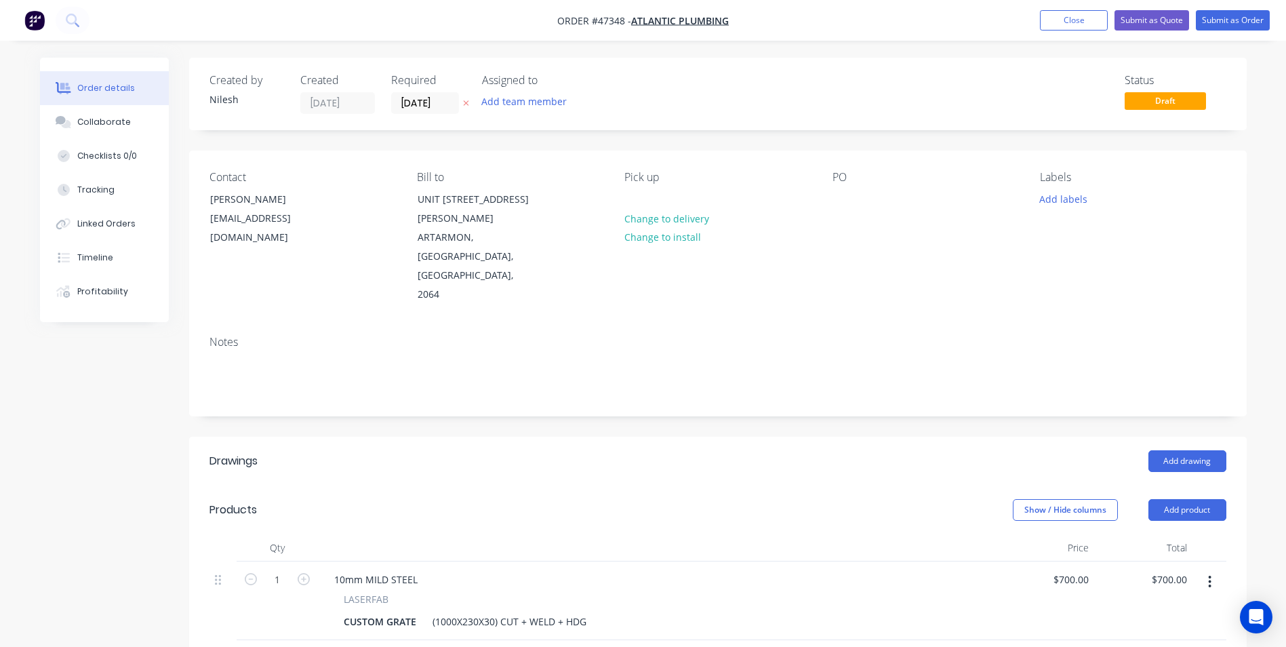
click at [542, 569] on div "10mm MILD STEEL" at bounding box center [656, 579] width 667 height 20
click at [1078, 23] on button "Close" at bounding box center [1074, 20] width 68 height 20
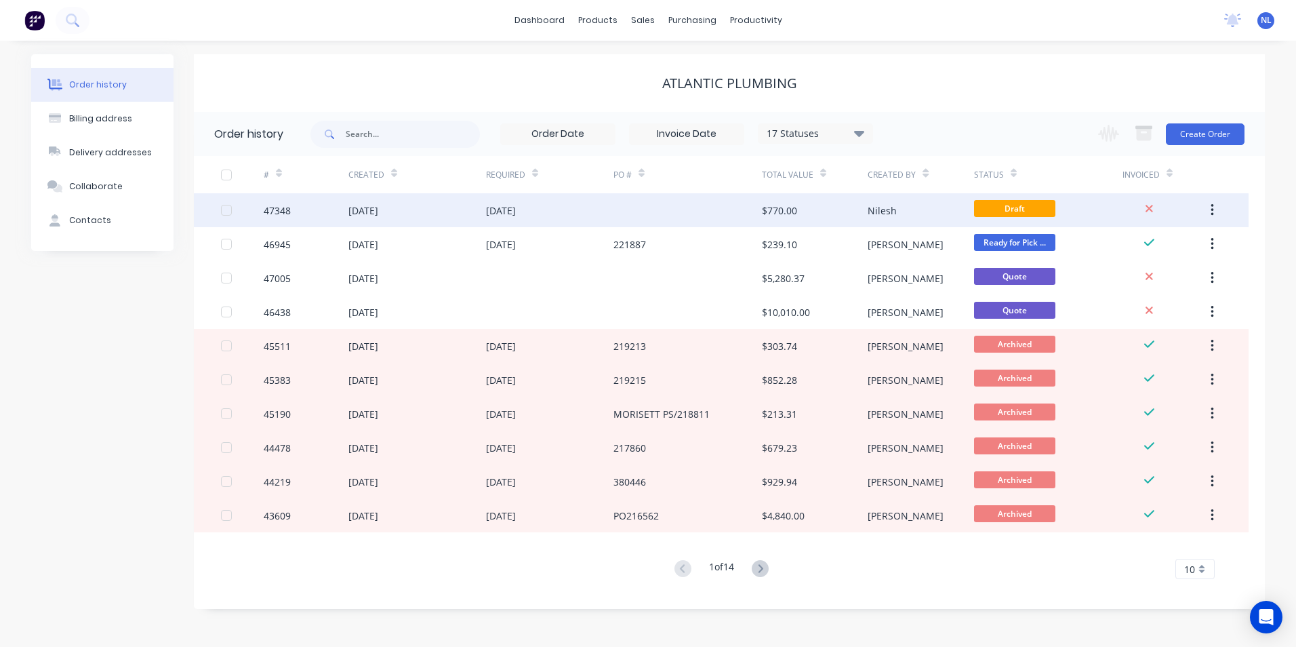
click at [842, 206] on div "$770.00" at bounding box center [815, 210] width 106 height 34
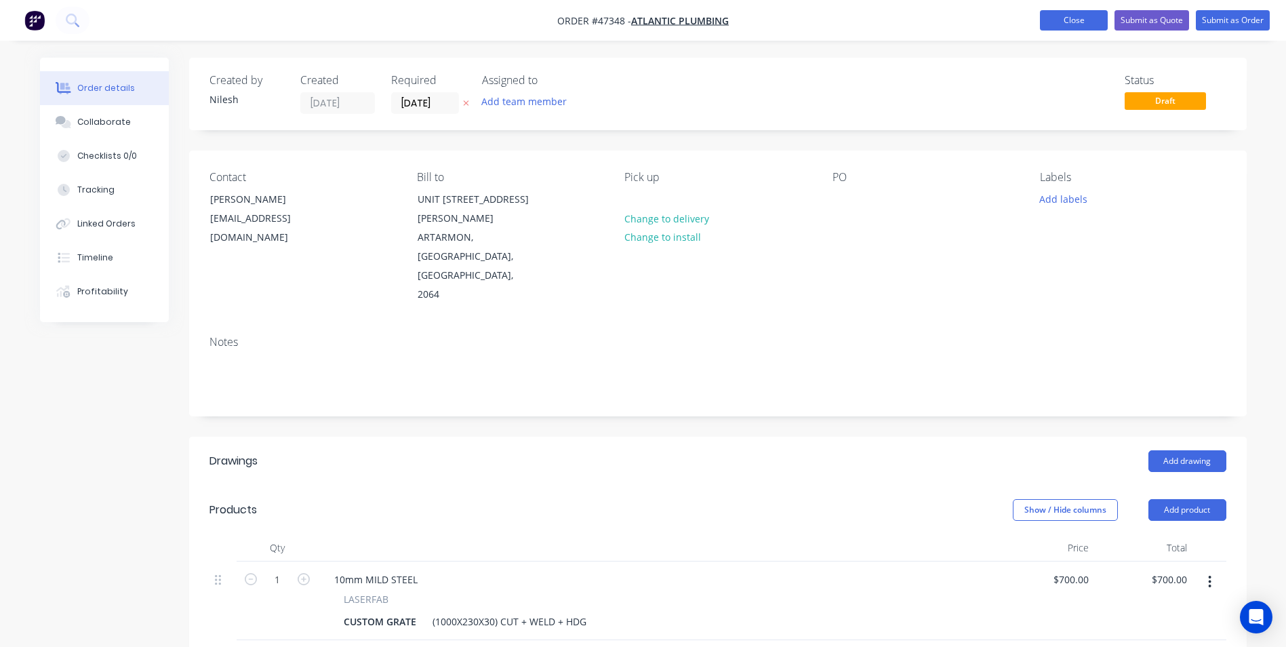
click at [1041, 22] on button "Close" at bounding box center [1074, 20] width 68 height 20
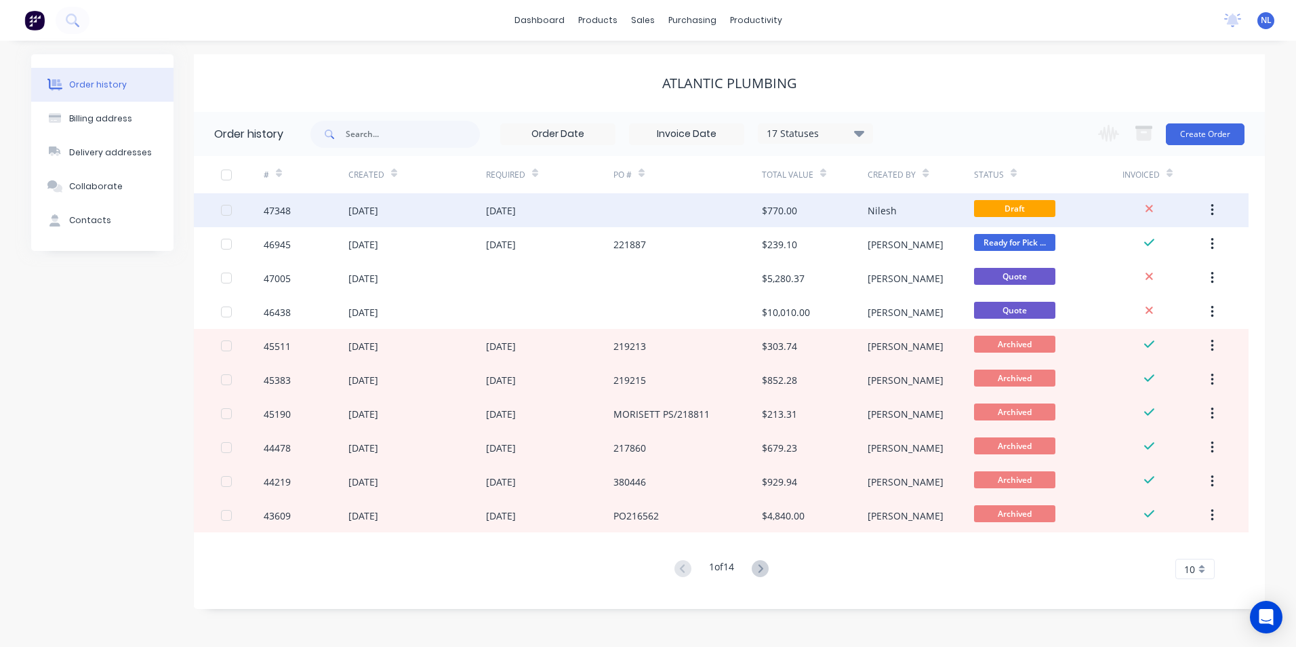
click at [814, 218] on div "$770.00" at bounding box center [815, 210] width 106 height 34
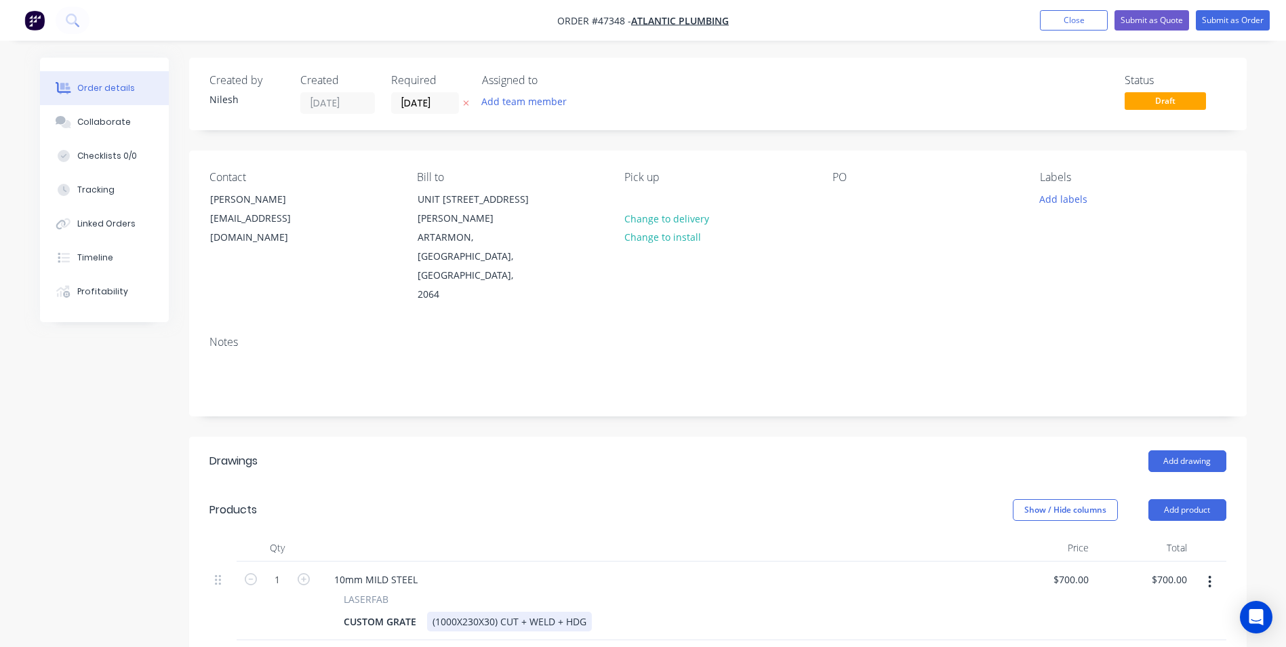
click at [450, 611] on div "(1000X230X30) CUT + WELD + HDG" at bounding box center [509, 621] width 165 height 20
click at [1203, 569] on button "button" at bounding box center [1210, 581] width 32 height 24
click at [1173, 634] on div "Duplicate" at bounding box center [1162, 644] width 104 height 20
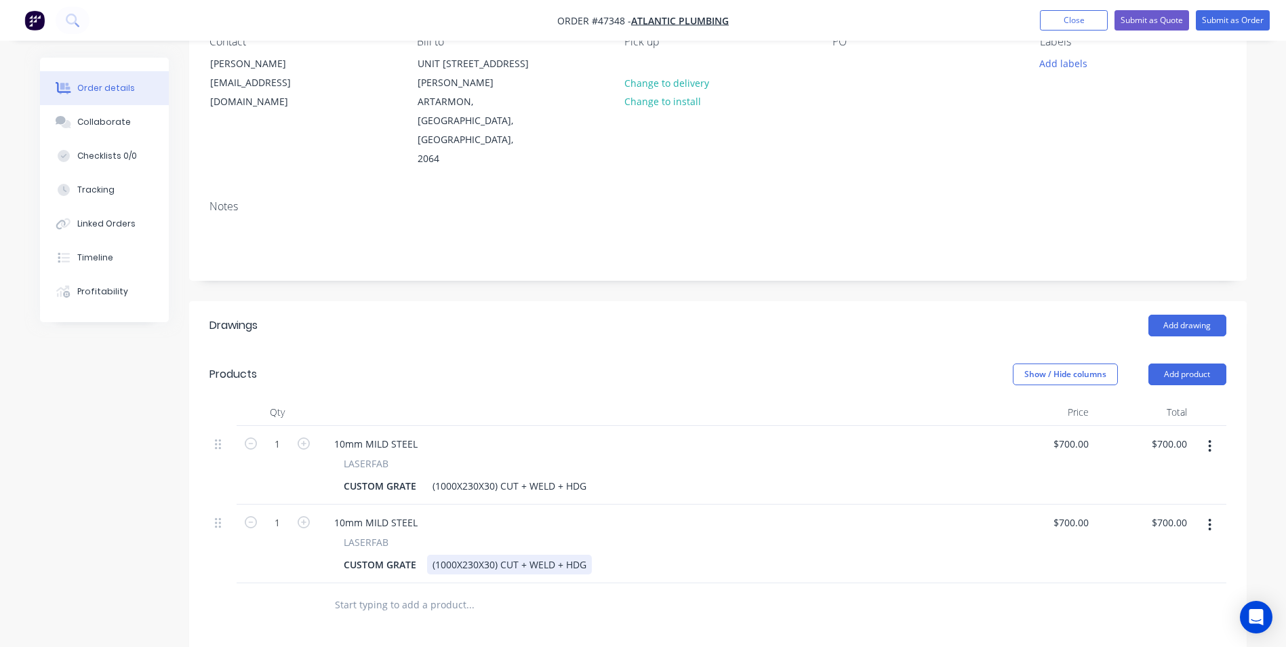
click at [514, 554] on div "(1000X230X30) CUT + WELD + HDG" at bounding box center [509, 564] width 165 height 20
drag, startPoint x: 588, startPoint y: 506, endPoint x: 397, endPoint y: 522, distance: 192.5
click at [397, 522] on div "10mm MILD STEEL LASERFAB CUSTOM GRATE (1000X230X30) CUT + WELD + HDG" at bounding box center [657, 543] width 678 height 79
click at [1216, 512] on button "button" at bounding box center [1210, 524] width 32 height 24
click at [1137, 632] on div "Delete" at bounding box center [1162, 642] width 104 height 20
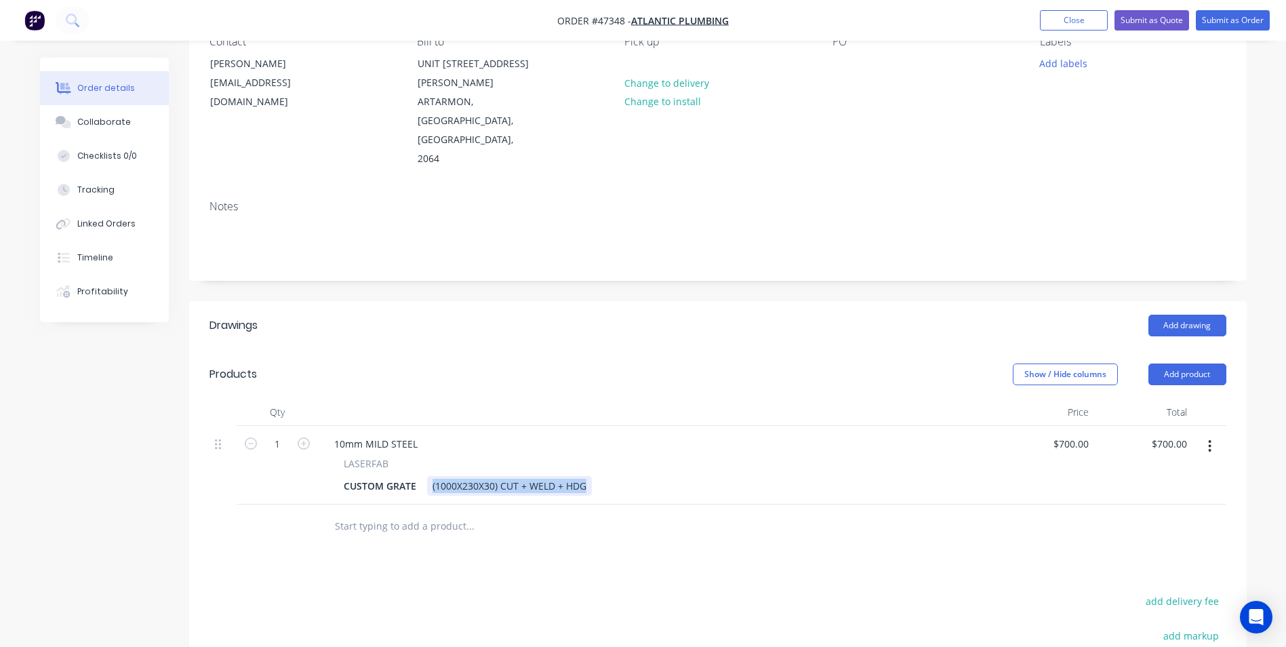
drag, startPoint x: 583, startPoint y: 428, endPoint x: 431, endPoint y: 409, distance: 153.0
click at [431, 456] on div "LASERFAB CUSTOM GRATE (1000X230X30) CUT + WELD + HDG" at bounding box center [656, 475] width 667 height 39
click at [585, 434] on div "10mm MILD STEEL" at bounding box center [656, 444] width 667 height 20
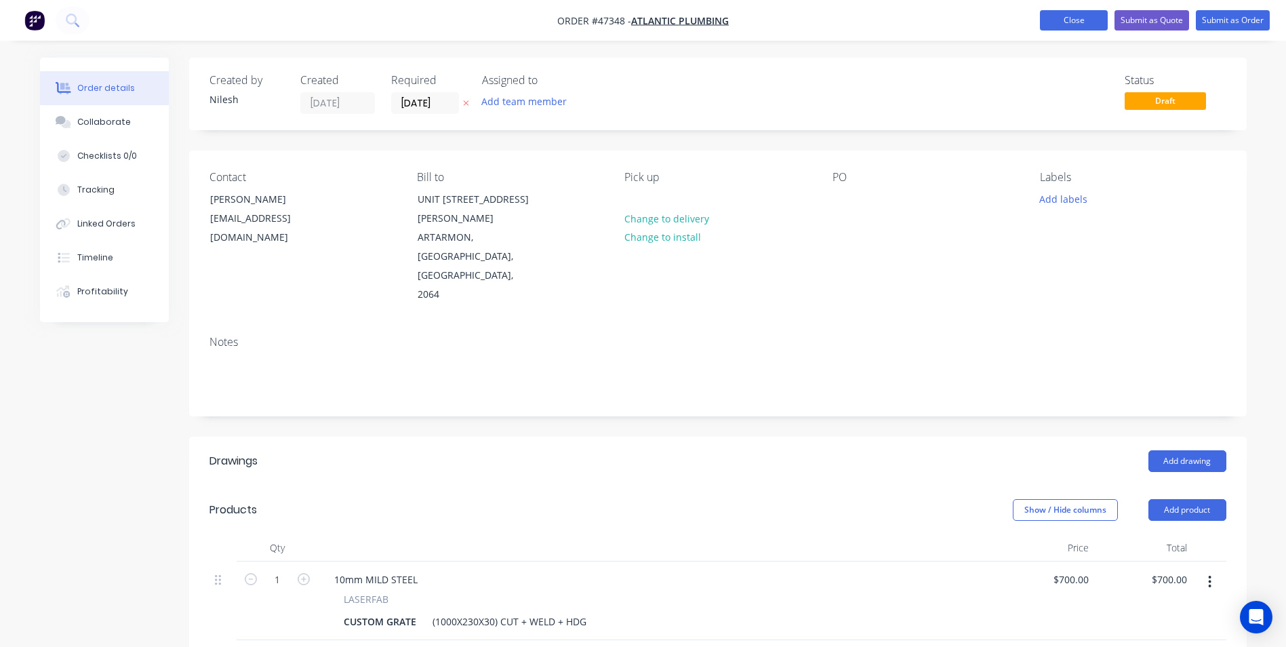
click at [1070, 18] on button "Close" at bounding box center [1074, 20] width 68 height 20
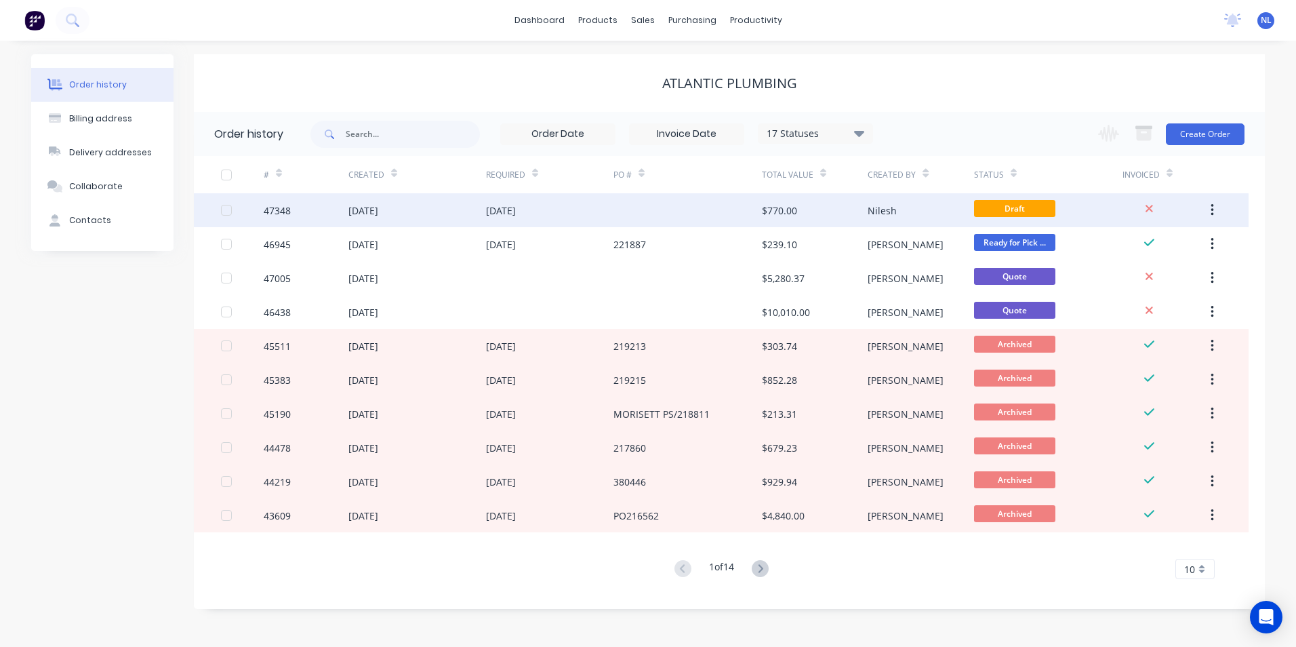
click at [878, 211] on div "Nilesh" at bounding box center [882, 210] width 29 height 14
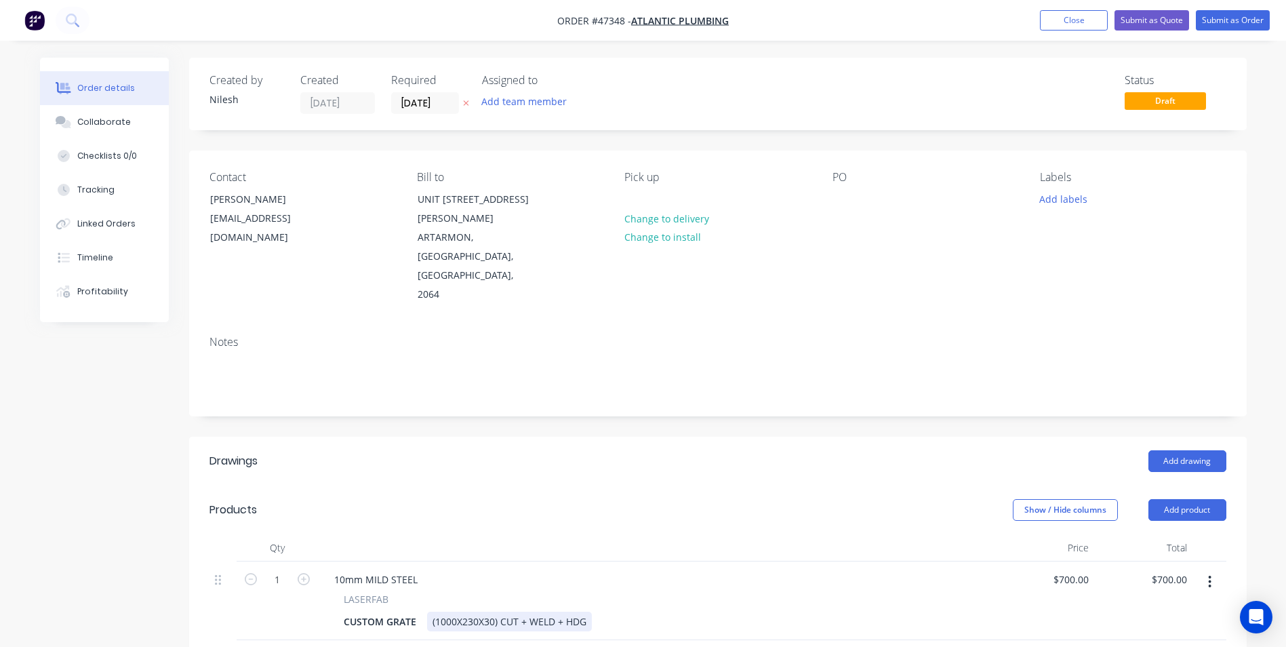
click at [494, 611] on div "(1000X230X30) CUT + WELD + HDG" at bounding box center [509, 621] width 165 height 20
drag, startPoint x: 490, startPoint y: 564, endPoint x: 434, endPoint y: 564, distance: 56.3
click at [434, 611] on div "(1000X230X30) CUT + WELD + HDG" at bounding box center [509, 621] width 165 height 20
drag, startPoint x: 466, startPoint y: 554, endPoint x: 489, endPoint y: 549, distance: 23.7
click at [470, 611] on div "(998x298x38) CUT + WELD + HDG" at bounding box center [506, 621] width 158 height 20
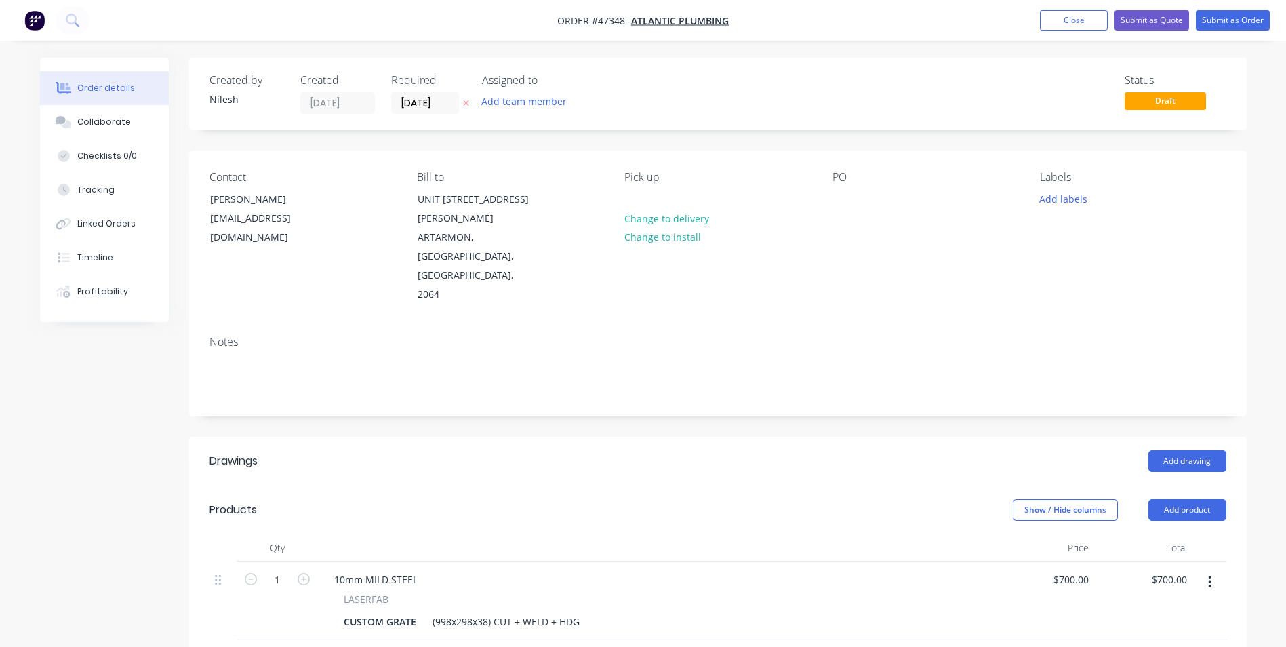
click at [531, 569] on div "10mm MILD STEEL" at bounding box center [656, 579] width 667 height 20
click at [531, 534] on div at bounding box center [657, 547] width 678 height 27
click at [414, 569] on div "10mm MILD STEEL" at bounding box center [375, 579] width 105 height 20
click at [1037, 561] on div "$700.00 $700.00" at bounding box center [1045, 600] width 98 height 79
click at [1083, 569] on input "700" at bounding box center [1073, 579] width 42 height 20
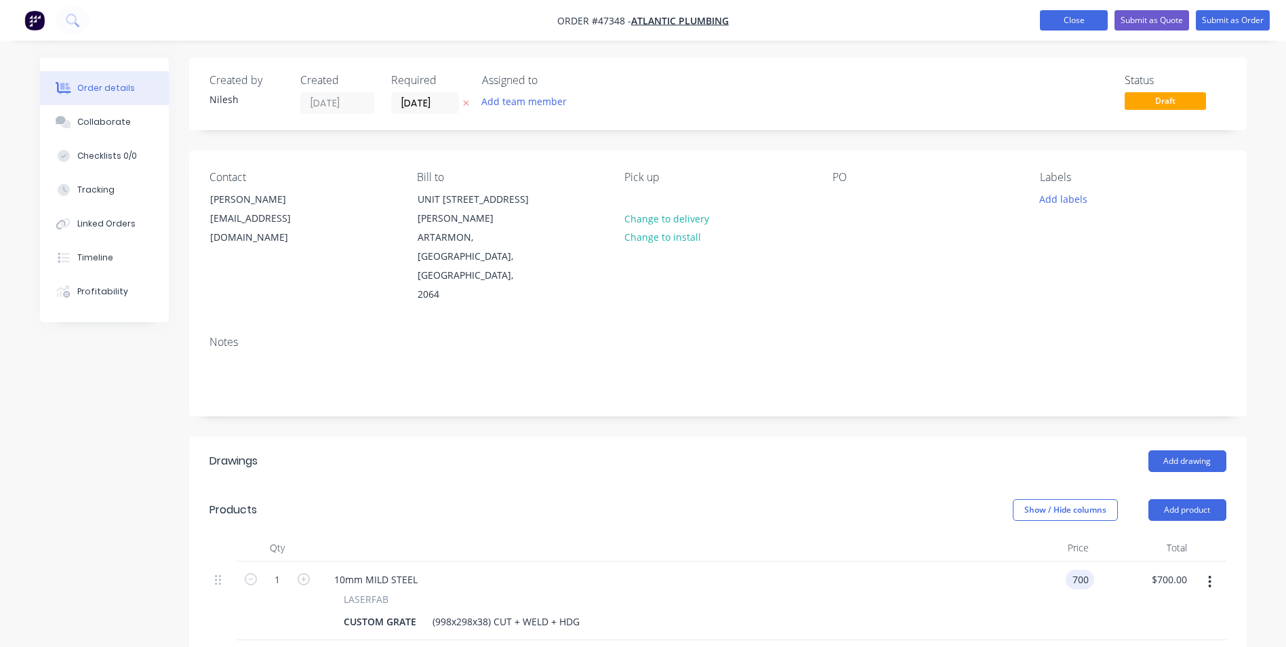
type input "$700.00"
click at [1074, 23] on button "Close" at bounding box center [1074, 20] width 68 height 20
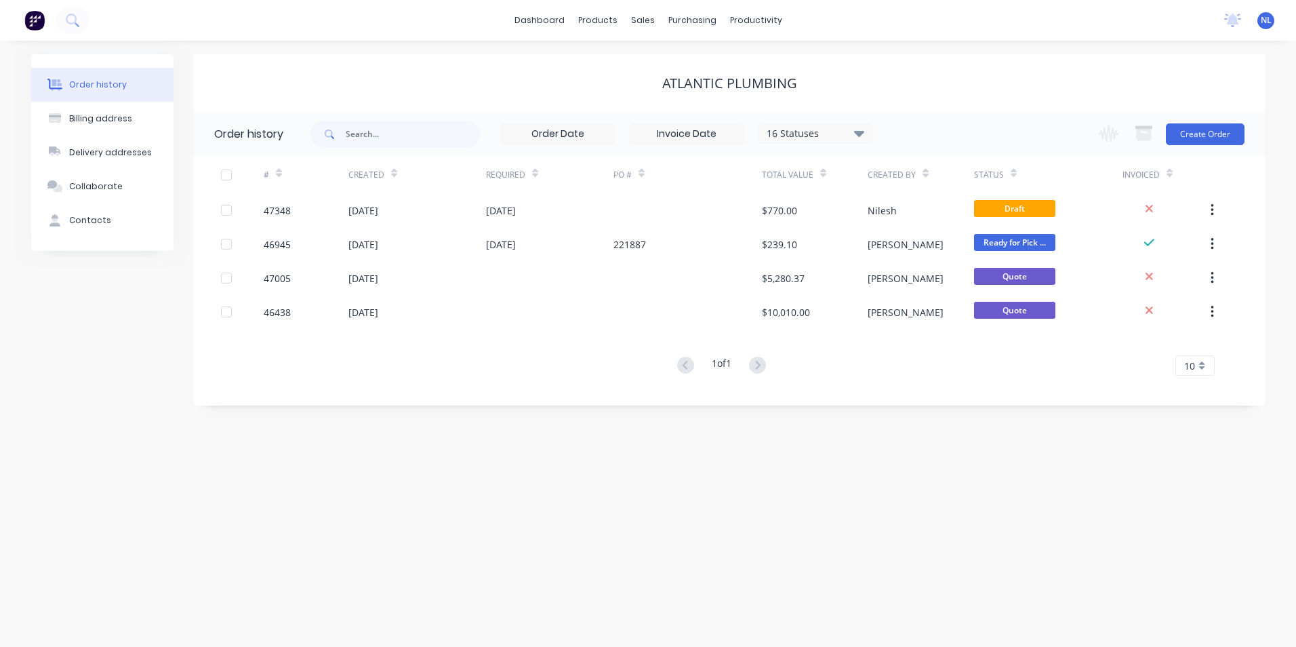
click at [824, 133] on div "16 Statuses" at bounding box center [815, 133] width 114 height 15
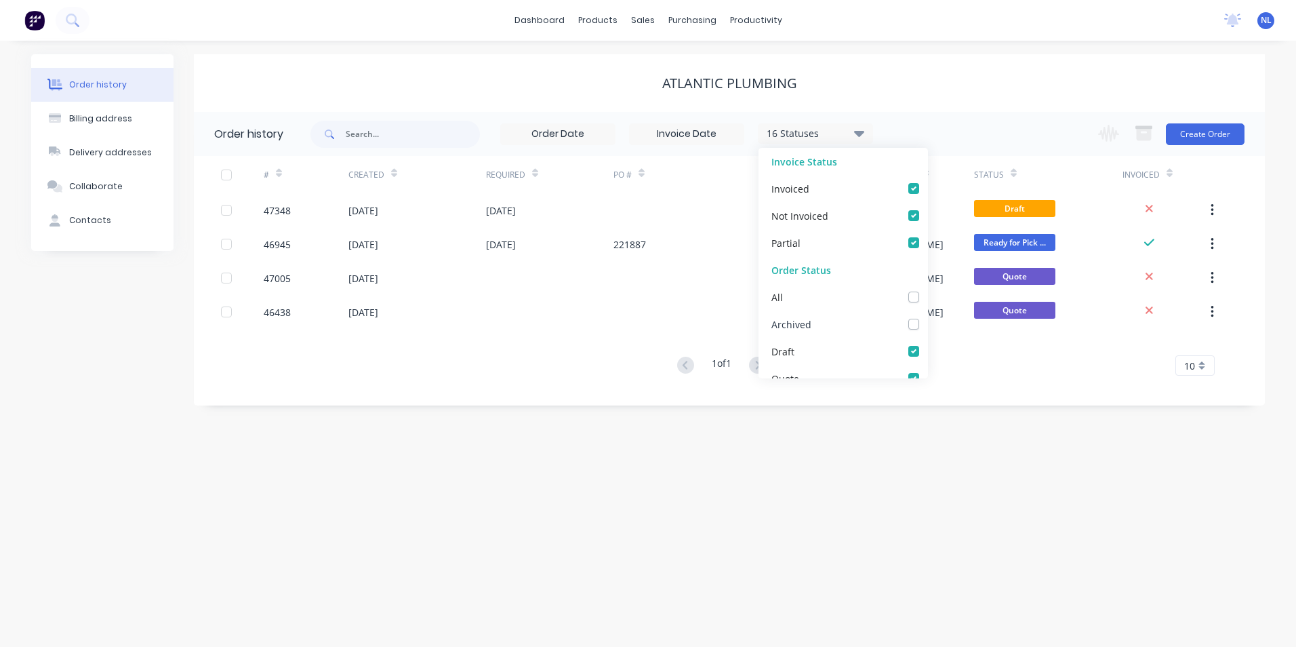
click at [809, 329] on div "Archived" at bounding box center [791, 324] width 40 height 14
click at [848, 331] on div "Archived" at bounding box center [842, 323] width 169 height 27
click at [887, 321] on div "Archived" at bounding box center [842, 323] width 169 height 27
click at [927, 317] on label at bounding box center [927, 317] width 0 height 0
click at [927, 321] on input "checkbox" at bounding box center [932, 323] width 11 height 13
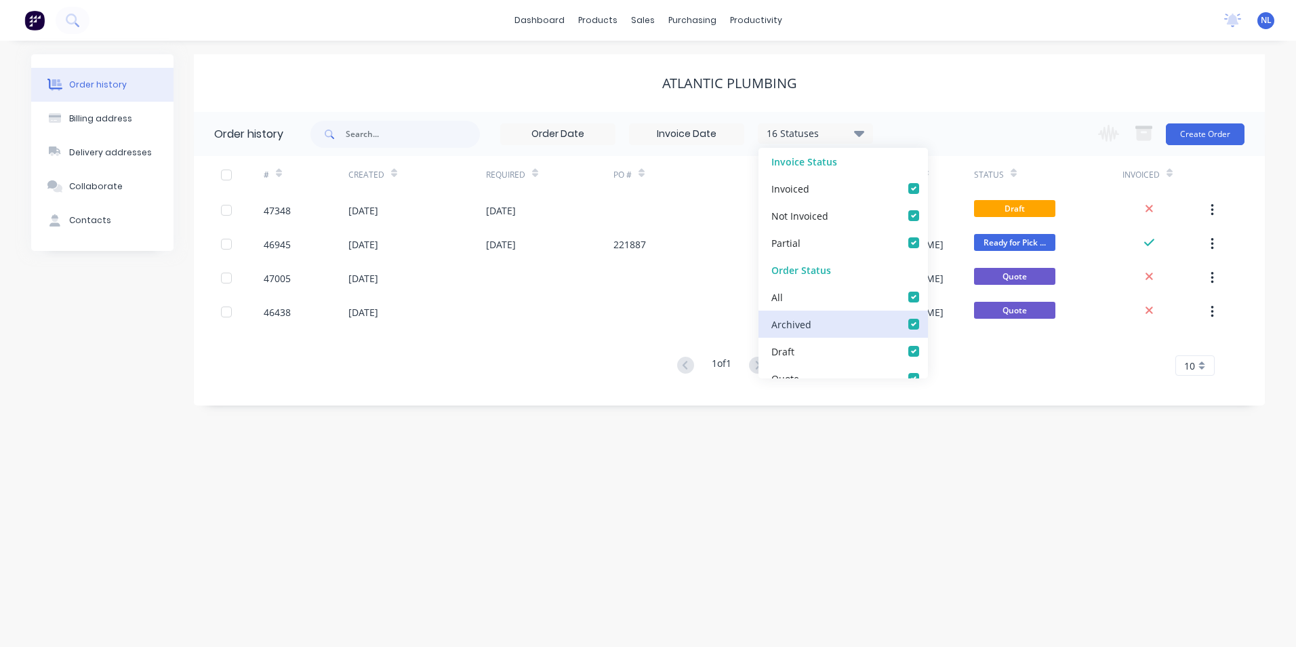
checkbox input "true"
click at [1051, 484] on div "Order history Billing address Delivery addresses Collaborate Contacts ATLANTIC …" at bounding box center [648, 344] width 1296 height 606
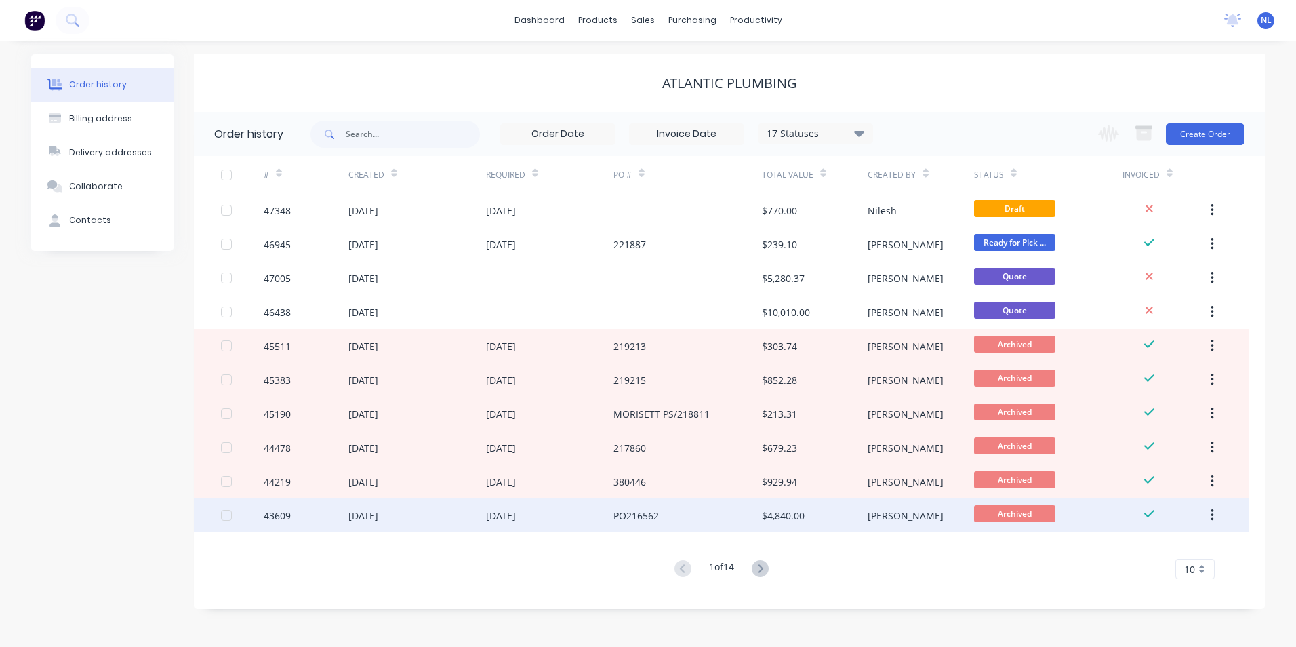
click at [640, 519] on div "PO216562" at bounding box center [635, 515] width 45 height 14
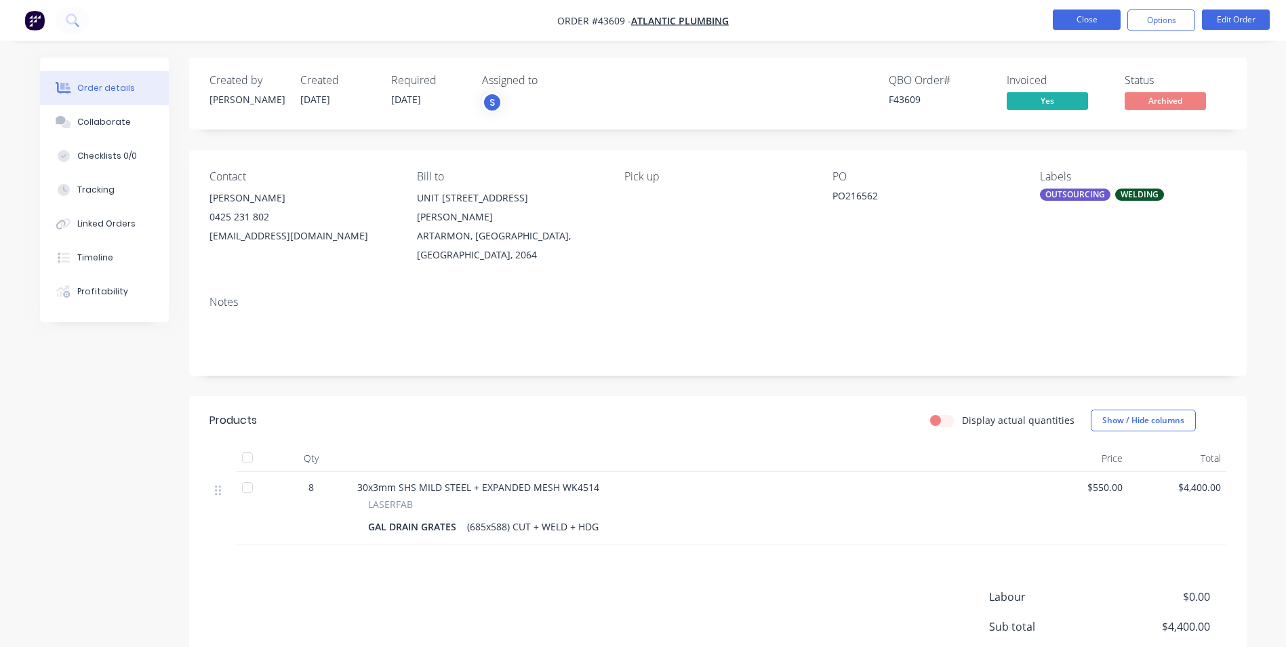
click at [1067, 16] on button "Close" at bounding box center [1087, 19] width 68 height 20
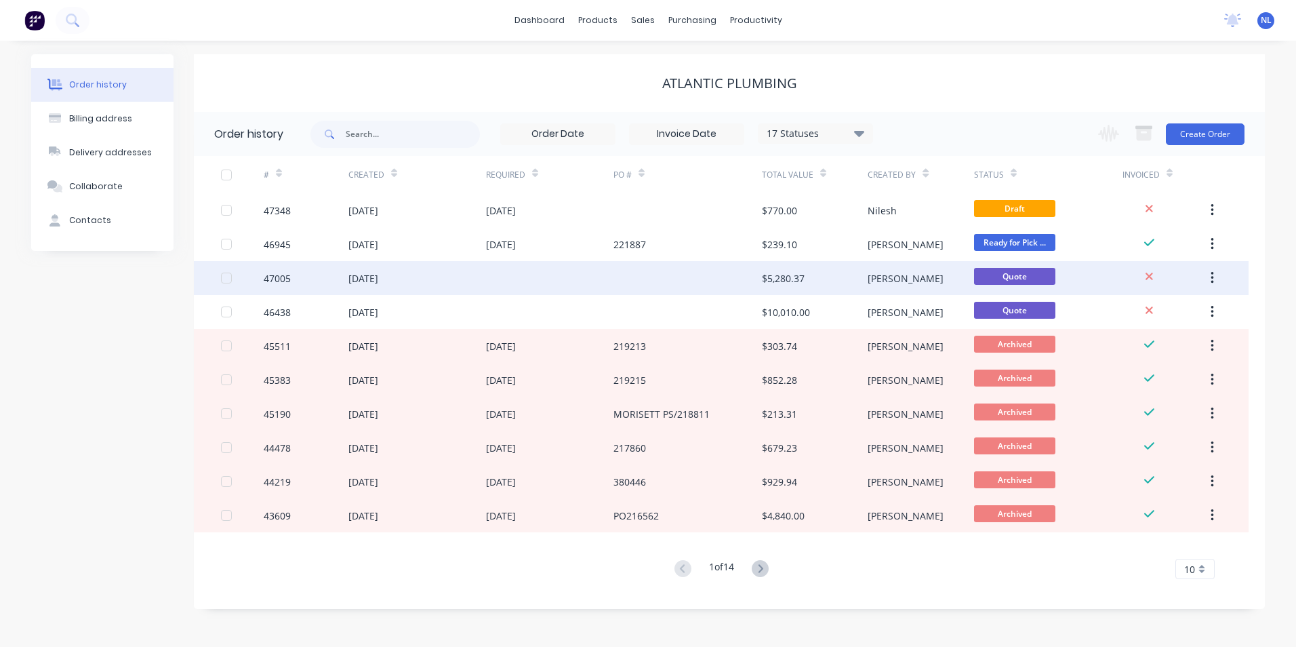
click at [668, 291] on div at bounding box center [687, 278] width 148 height 34
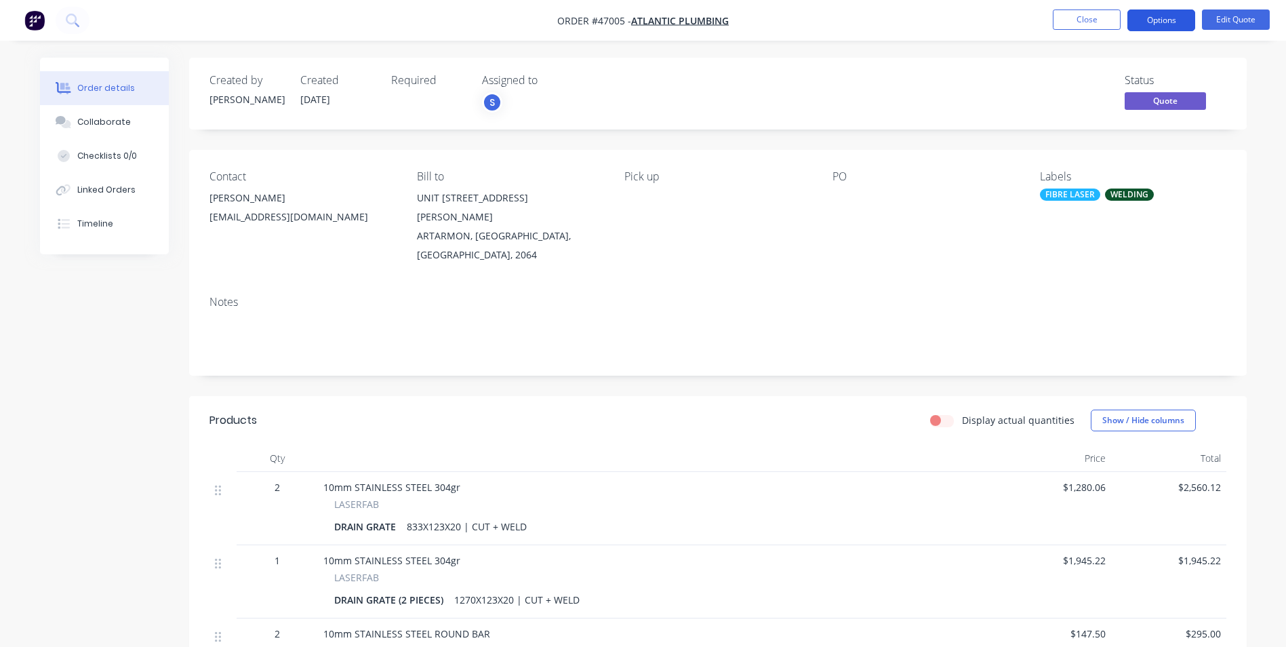
click at [1146, 23] on button "Options" at bounding box center [1161, 20] width 68 height 22
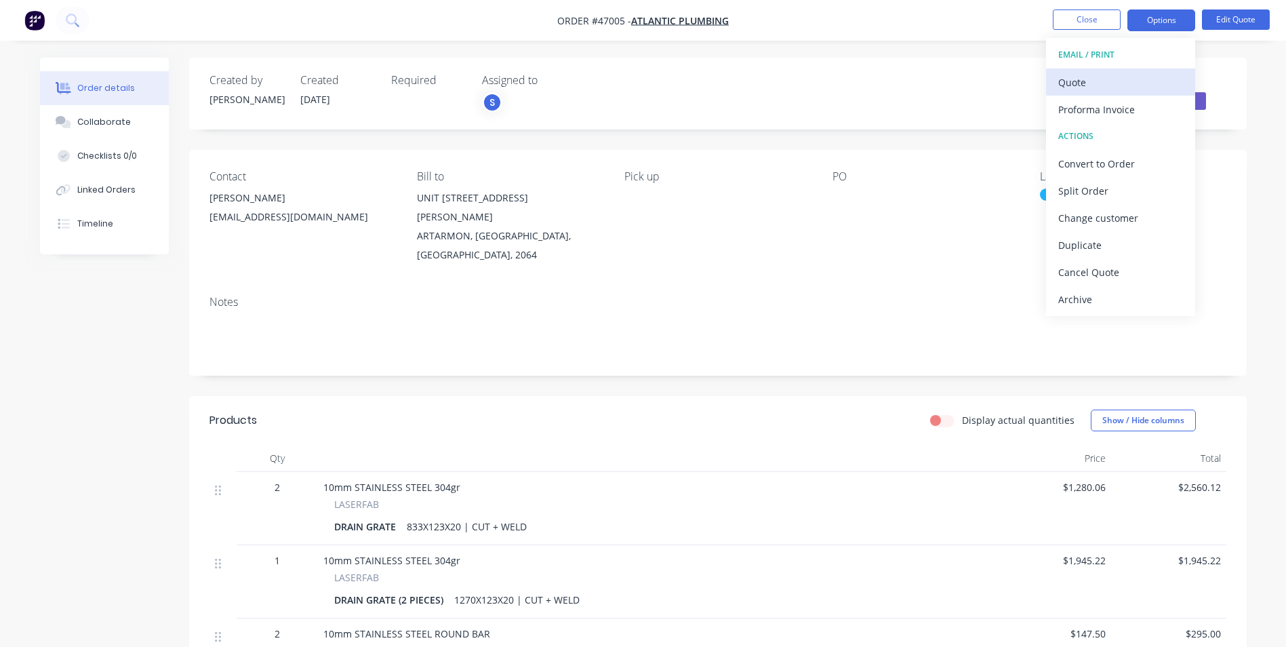
click at [1092, 88] on div "Quote" at bounding box center [1120, 83] width 125 height 20
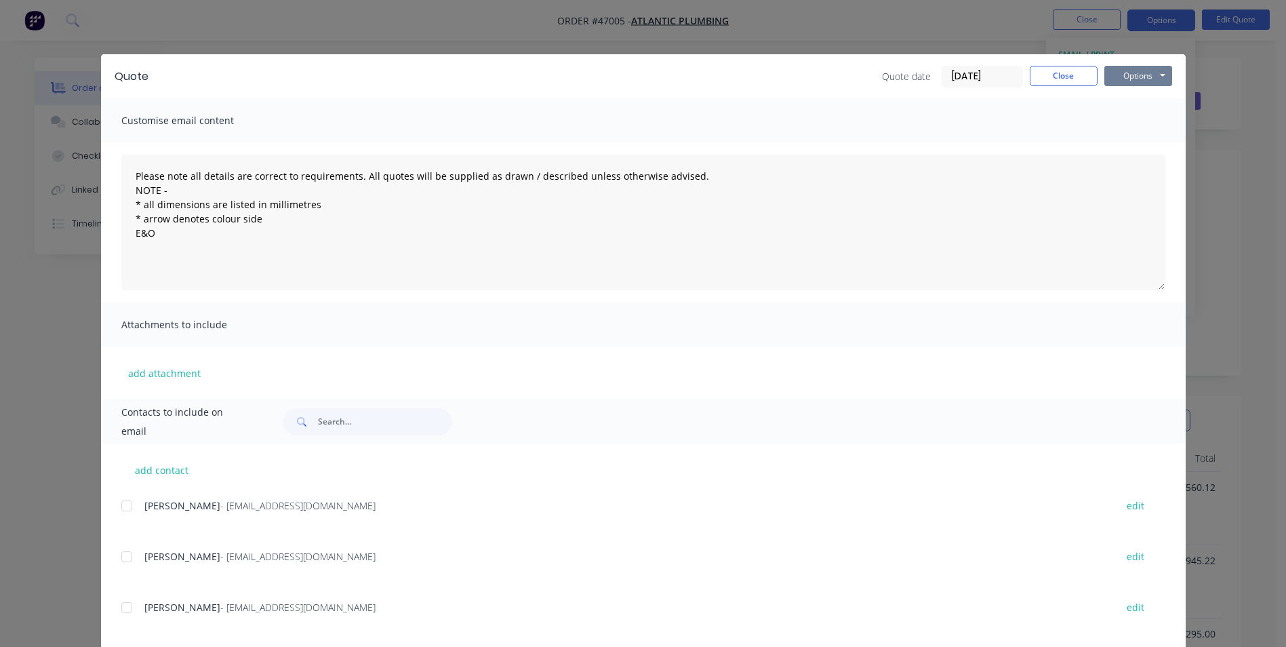
click at [1131, 79] on button "Options" at bounding box center [1138, 76] width 68 height 20
click at [1126, 121] on button "Print" at bounding box center [1147, 122] width 87 height 22
click at [1059, 77] on button "Close" at bounding box center [1064, 76] width 68 height 20
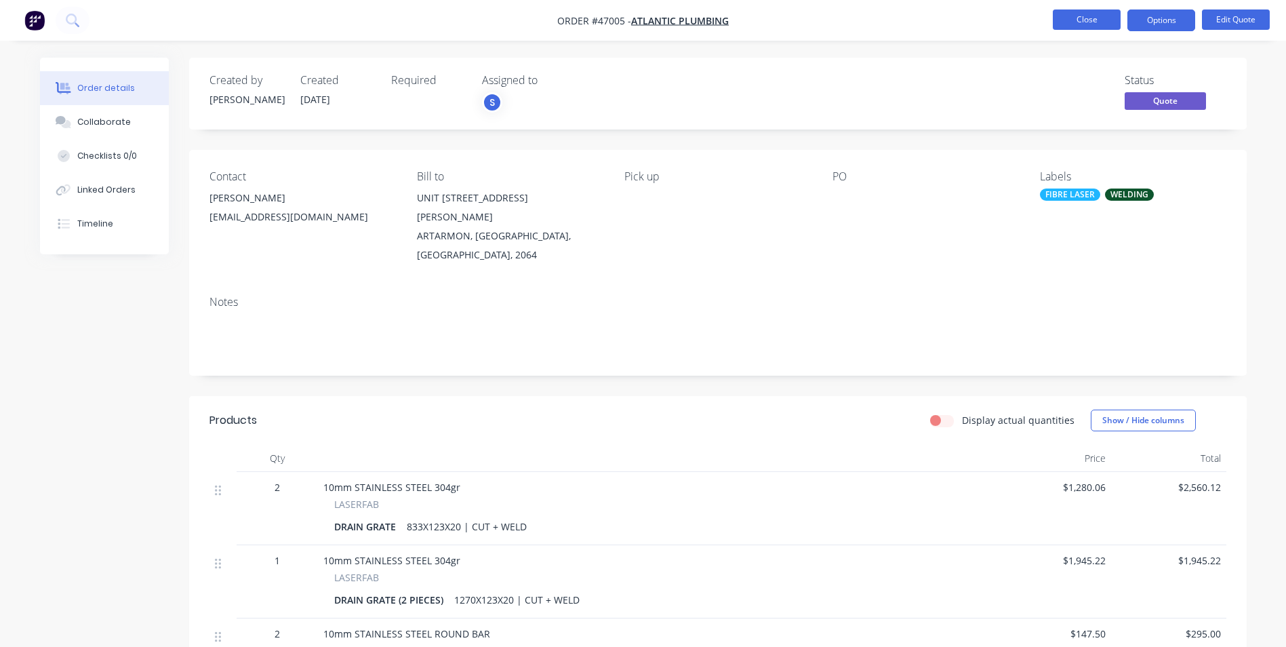
click at [1076, 14] on button "Close" at bounding box center [1087, 19] width 68 height 20
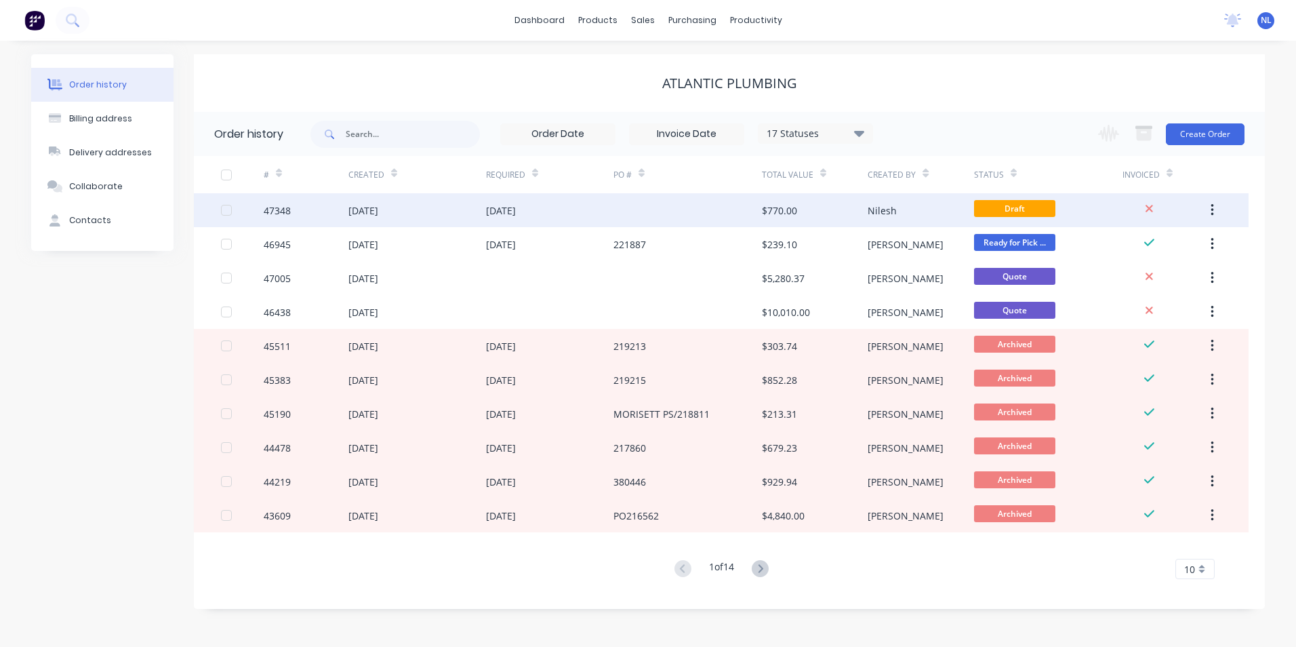
click at [515, 199] on div "[DATE]" at bounding box center [549, 210] width 127 height 34
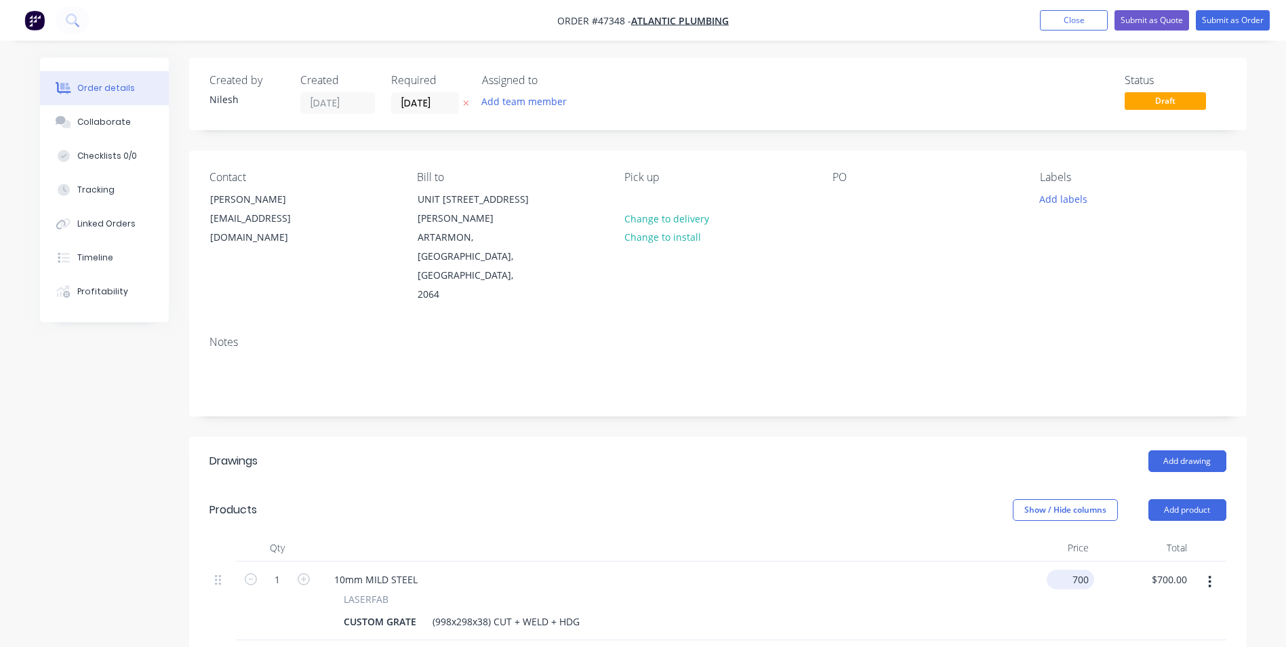
click at [1063, 561] on div "700 $700.00" at bounding box center [1045, 600] width 98 height 79
type input "$1,500.00"
click at [1035, 578] on div "$1,500.00 $1,500.00" at bounding box center [1045, 600] width 98 height 79
click at [1155, 24] on button "Submit as Quote" at bounding box center [1151, 20] width 75 height 20
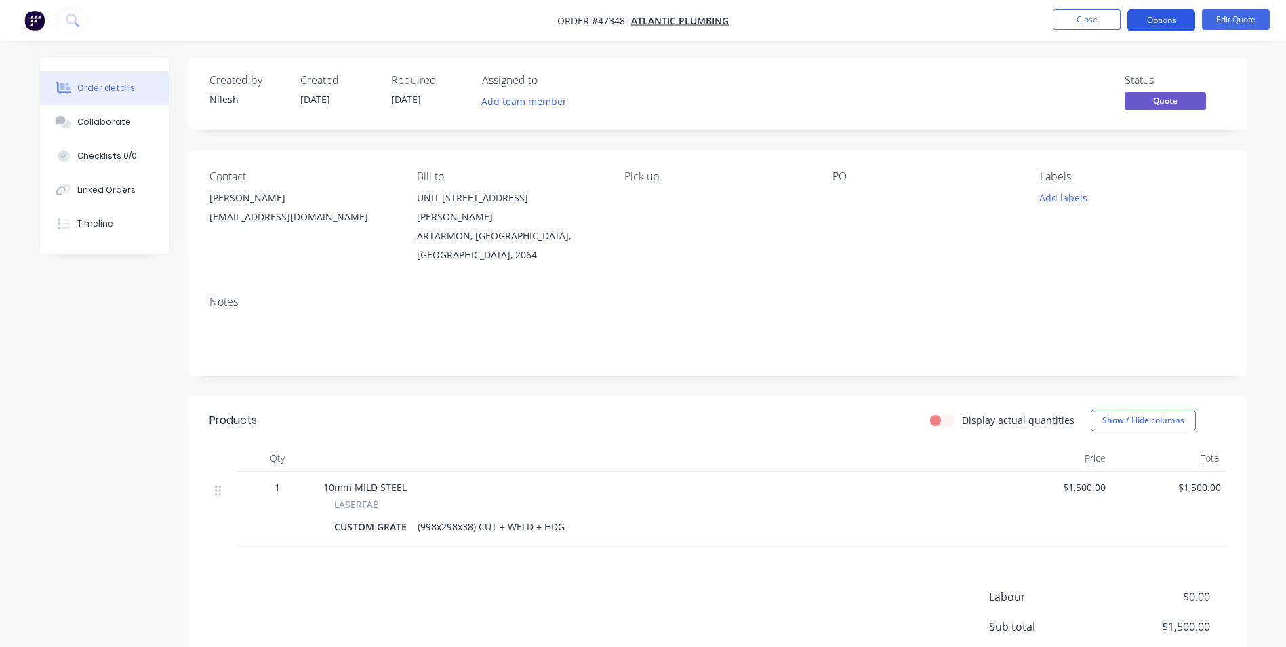
click at [1166, 11] on button "Options" at bounding box center [1161, 20] width 68 height 22
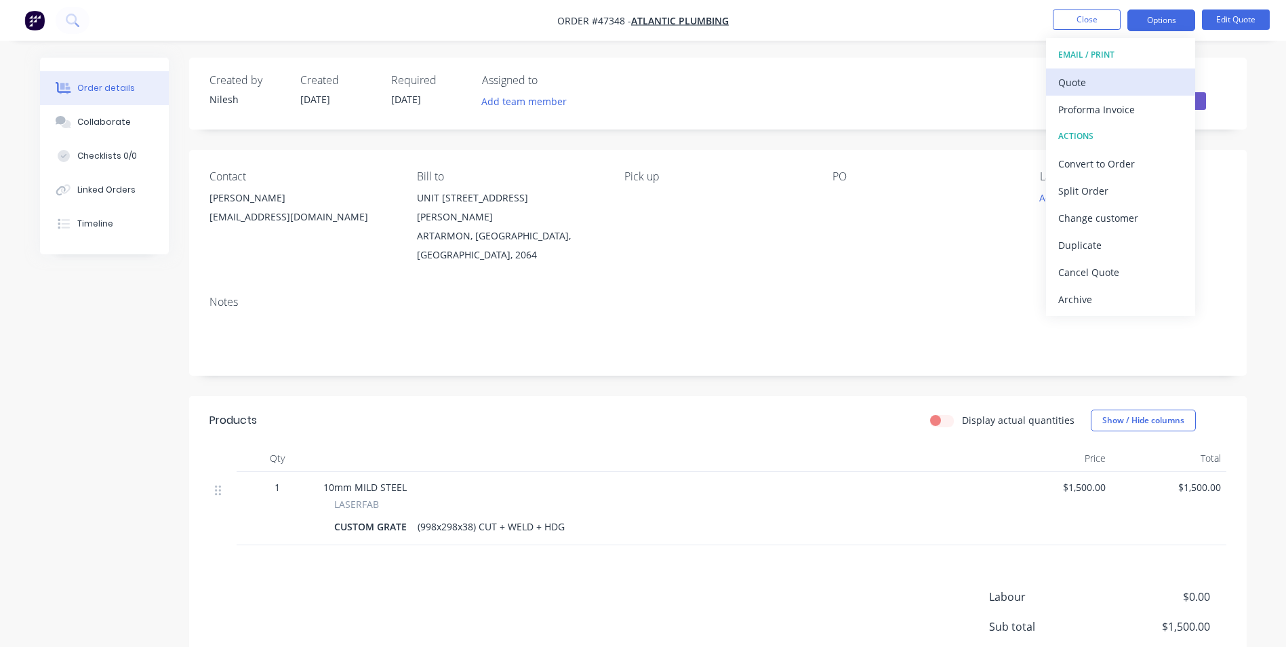
click at [1143, 94] on button "Quote" at bounding box center [1120, 81] width 149 height 27
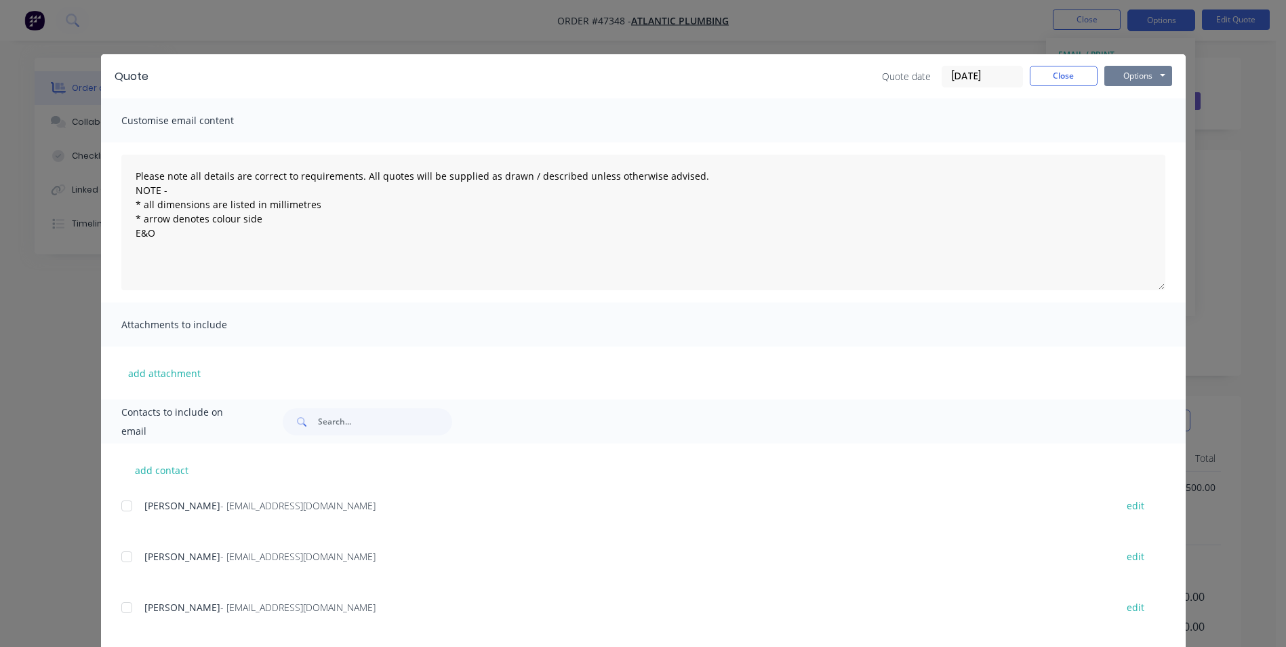
drag, startPoint x: 1113, startPoint y: 77, endPoint x: 1122, endPoint y: 81, distance: 9.7
click at [1114, 77] on button "Options" at bounding box center [1138, 76] width 68 height 20
click at [1141, 125] on button "Print" at bounding box center [1147, 122] width 87 height 22
click at [1057, 72] on button "Close" at bounding box center [1064, 76] width 68 height 20
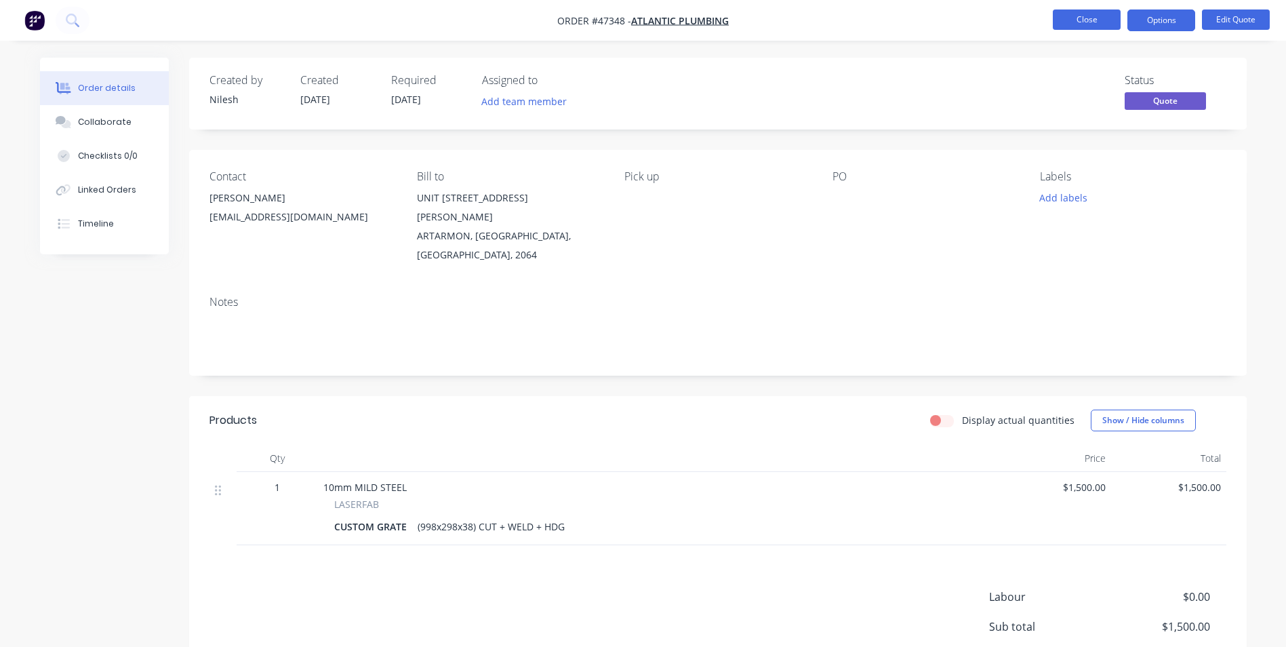
click at [1078, 24] on button "Close" at bounding box center [1087, 19] width 68 height 20
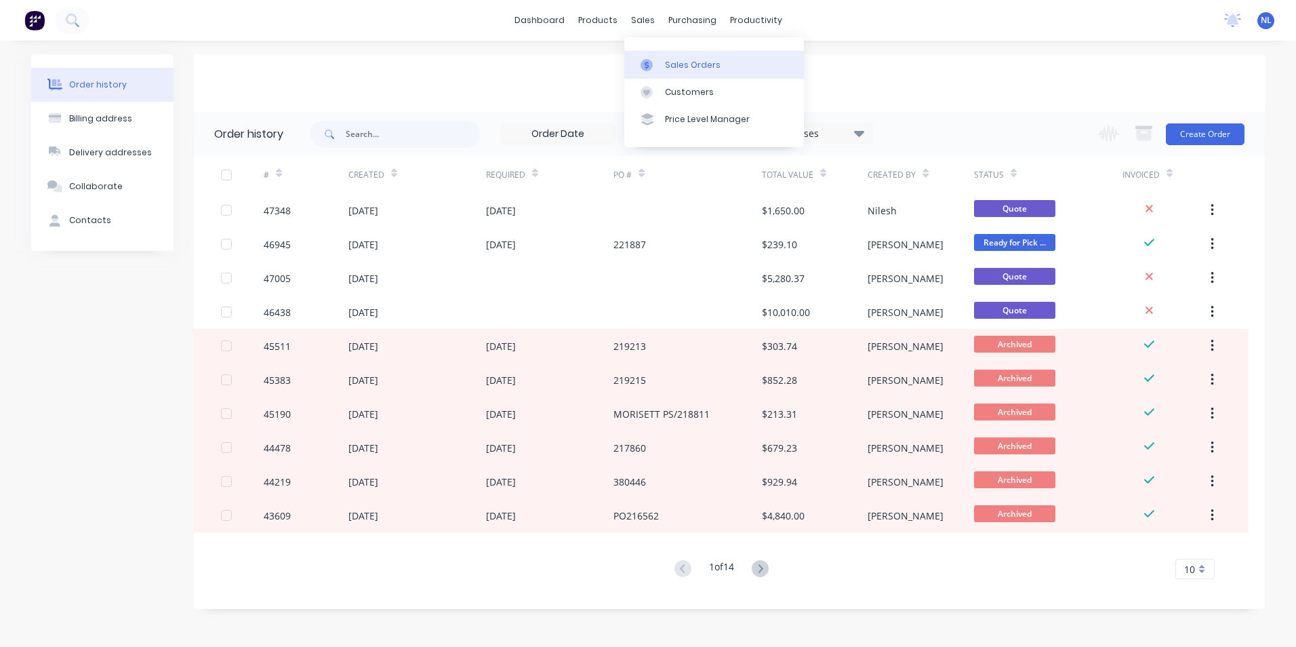
click at [666, 62] on div "Sales Orders" at bounding box center [693, 65] width 56 height 12
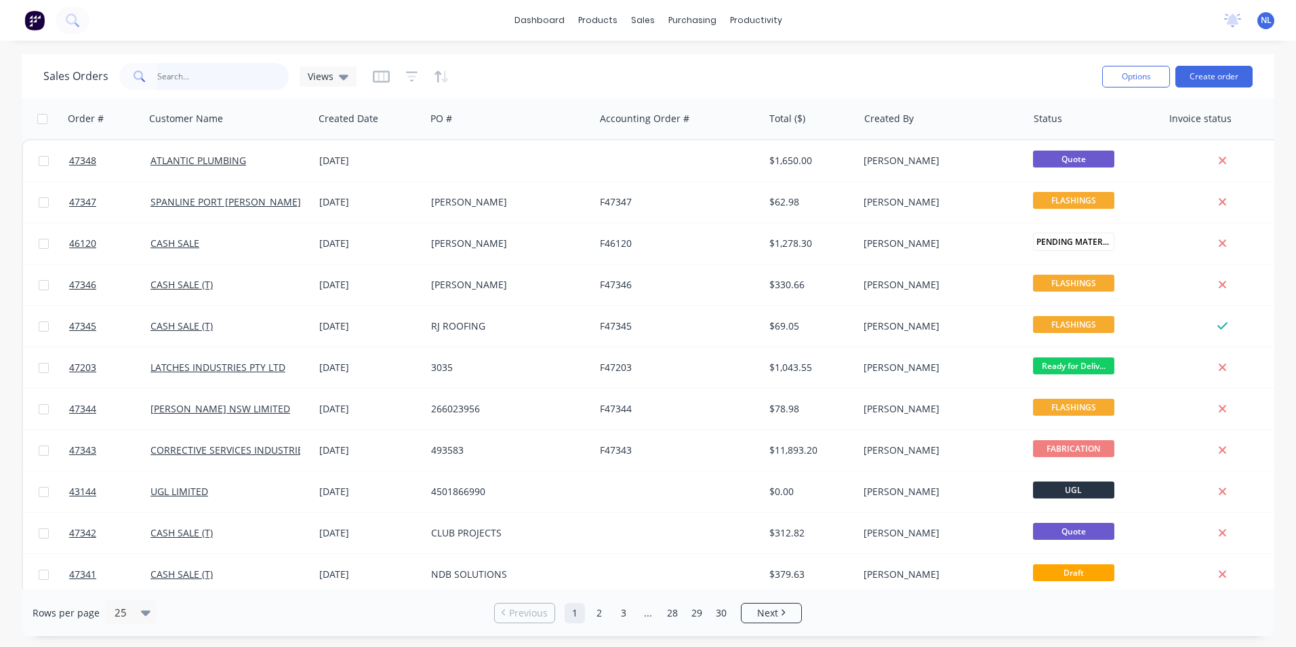
click at [244, 83] on input "text" at bounding box center [223, 76] width 132 height 27
type input "haverton"
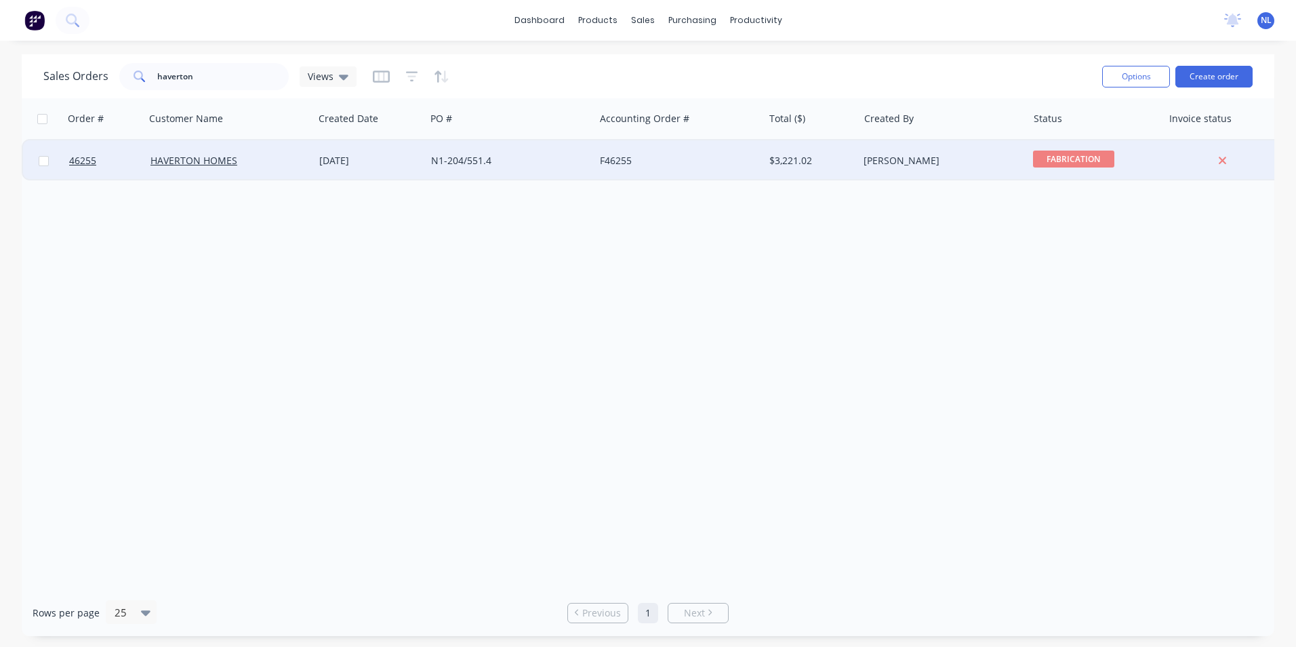
click at [512, 157] on div "N1-204/551.4" at bounding box center [506, 161] width 150 height 14
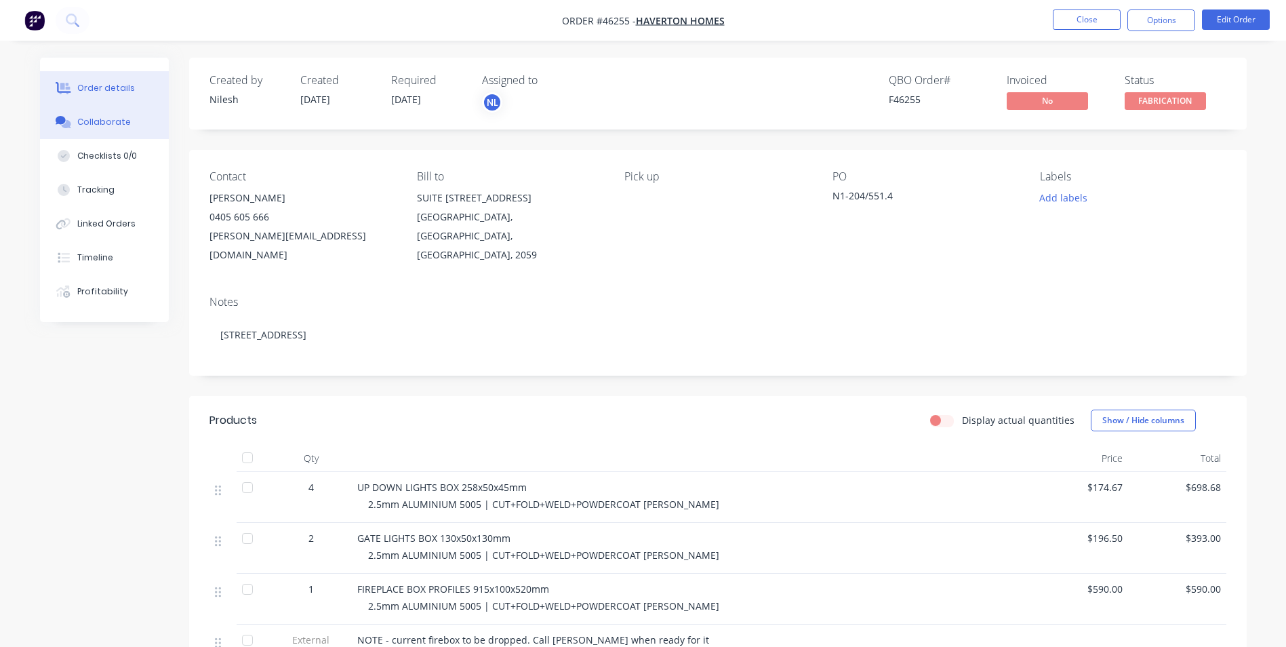
click at [102, 135] on button "Collaborate" at bounding box center [104, 122] width 129 height 34
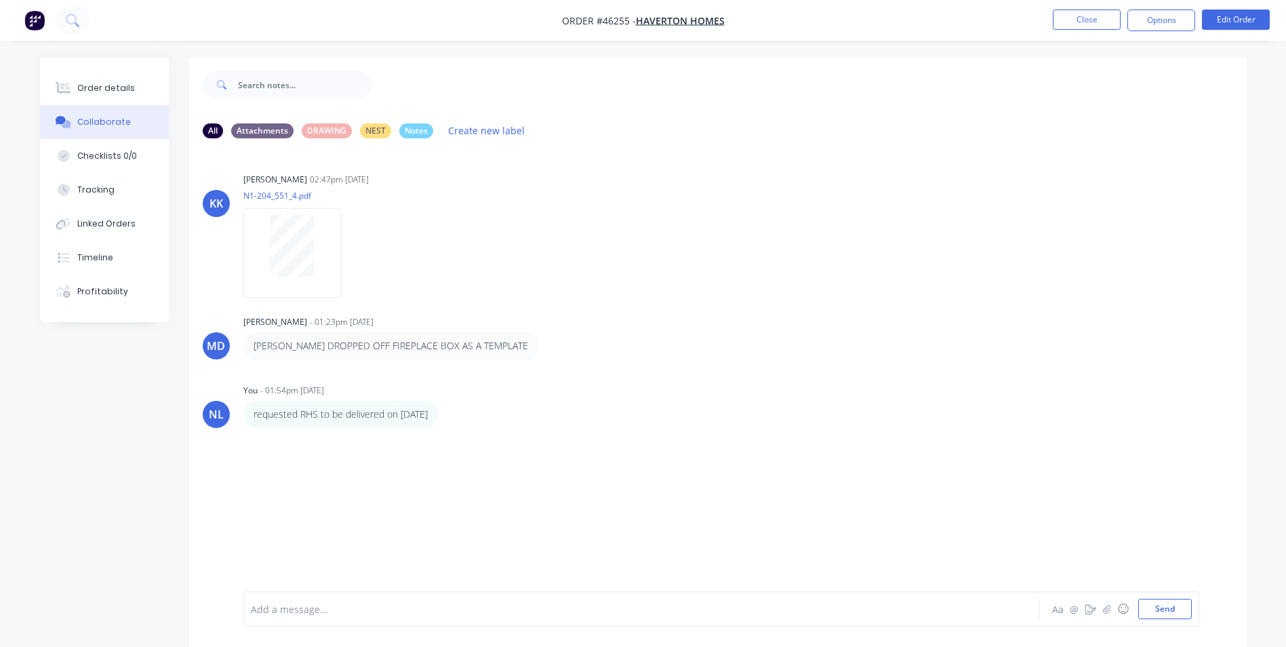
click at [344, 615] on div at bounding box center [603, 609] width 705 height 14
click at [826, 615] on div "Daniel wants to test fit the fireplace box we've made before its powder coated" at bounding box center [603, 609] width 705 height 14
drag, startPoint x: 585, startPoint y: 612, endPoint x: 480, endPoint y: 607, distance: 105.2
click at [480, 607] on div "Daniel wants to test fit the fireplace box we've made before its powder coated" at bounding box center [603, 609] width 705 height 14
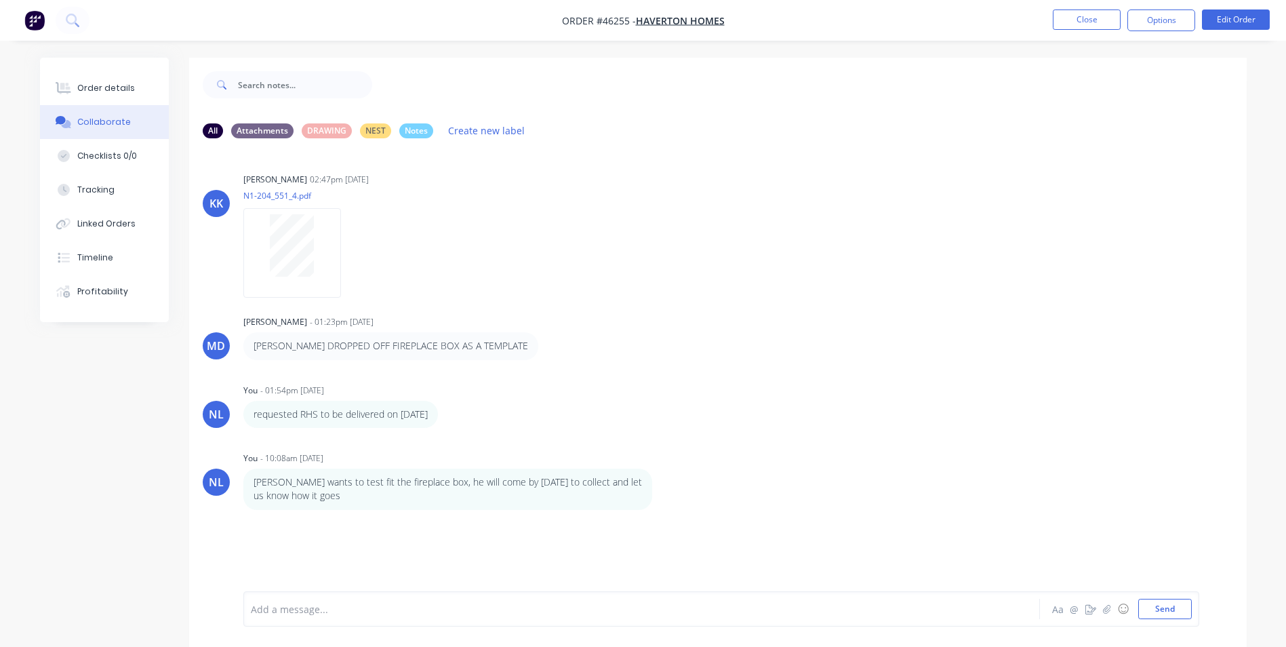
click at [1048, 16] on ul "Close Options Edit Order" at bounding box center [1160, 20] width 249 height 22
click at [1062, 16] on button "Close" at bounding box center [1087, 19] width 68 height 20
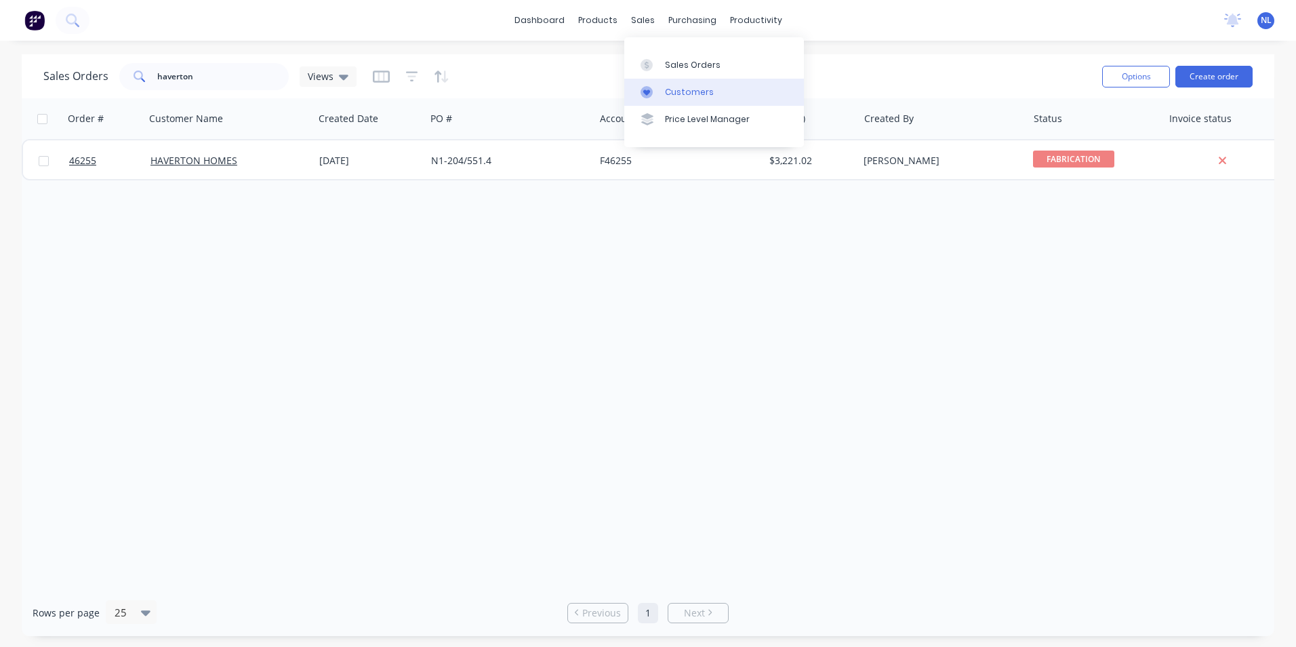
click at [666, 90] on div "Customers" at bounding box center [689, 92] width 49 height 12
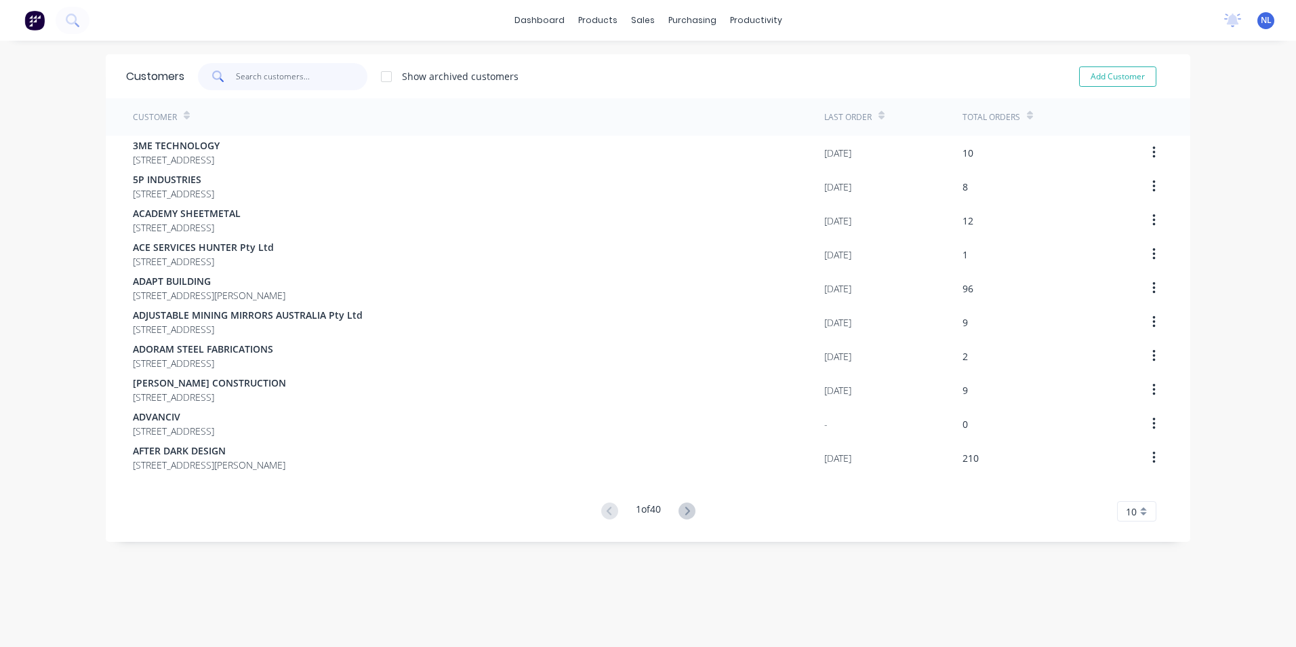
click at [237, 68] on input "text" at bounding box center [302, 76] width 132 height 27
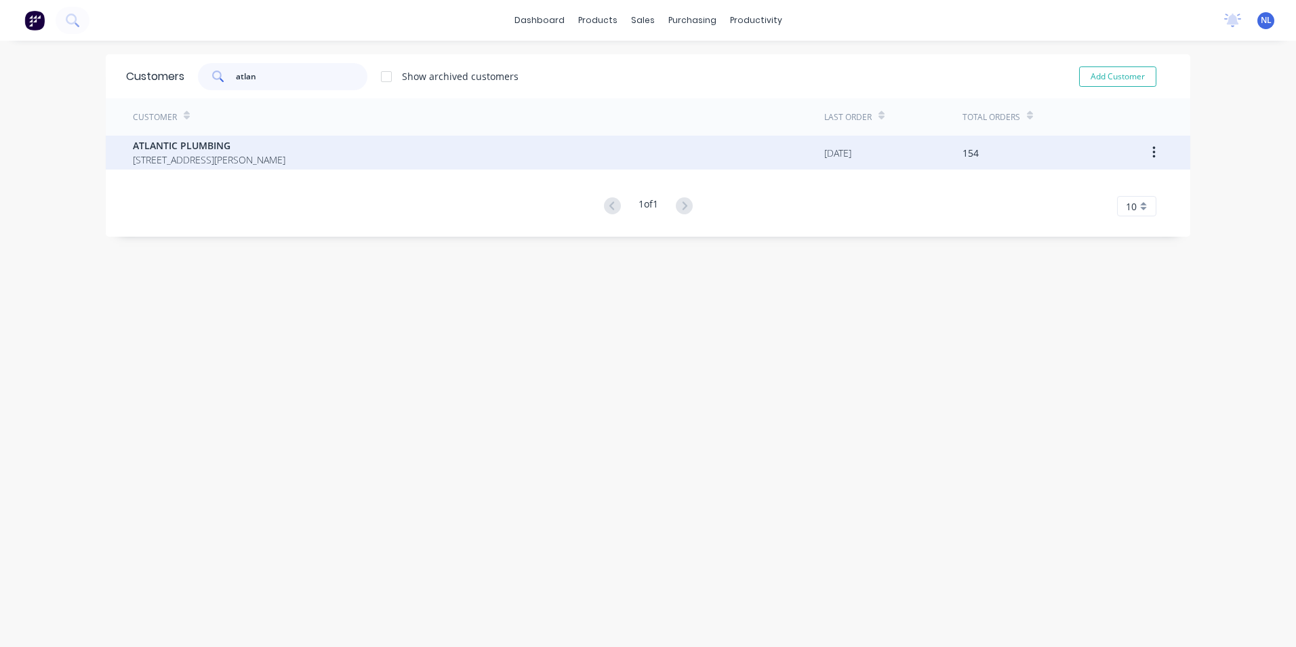
type input "atlan"
click at [551, 165] on div "ATLANTIC PLUMBING UNIT 3 89 WHITING ST ARTARMON New South Wales Australia 2064" at bounding box center [478, 153] width 691 height 34
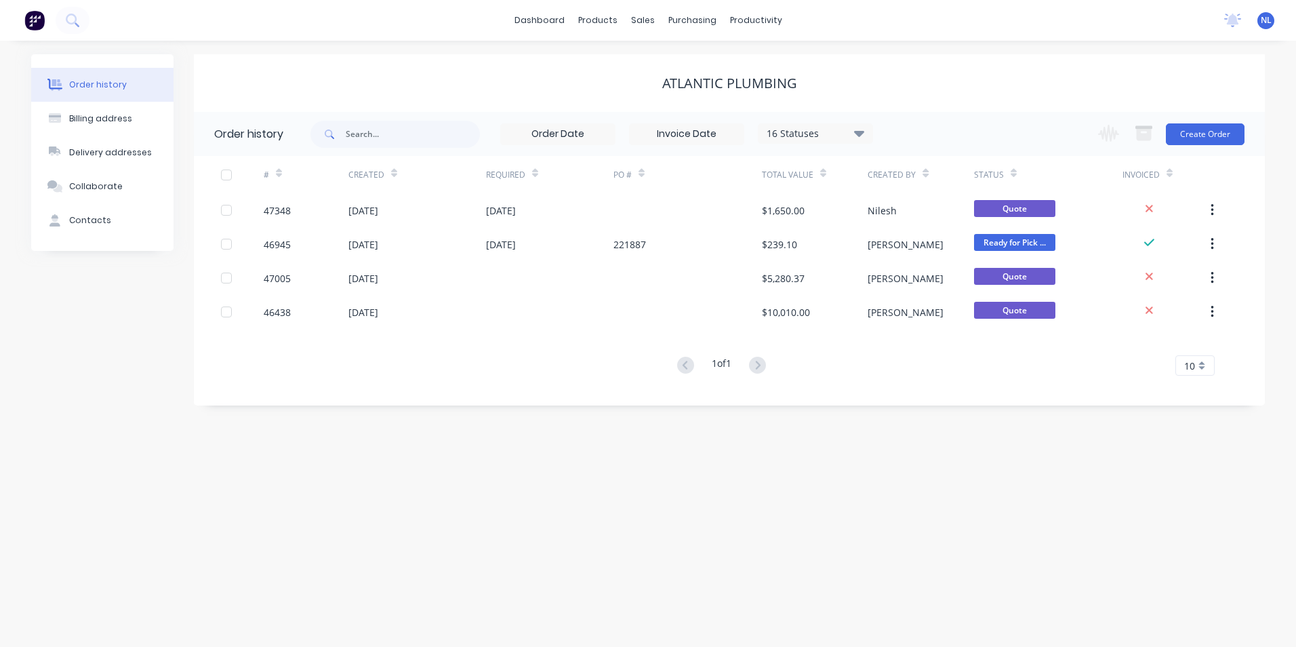
click at [825, 131] on div "16 Statuses" at bounding box center [815, 133] width 114 height 15
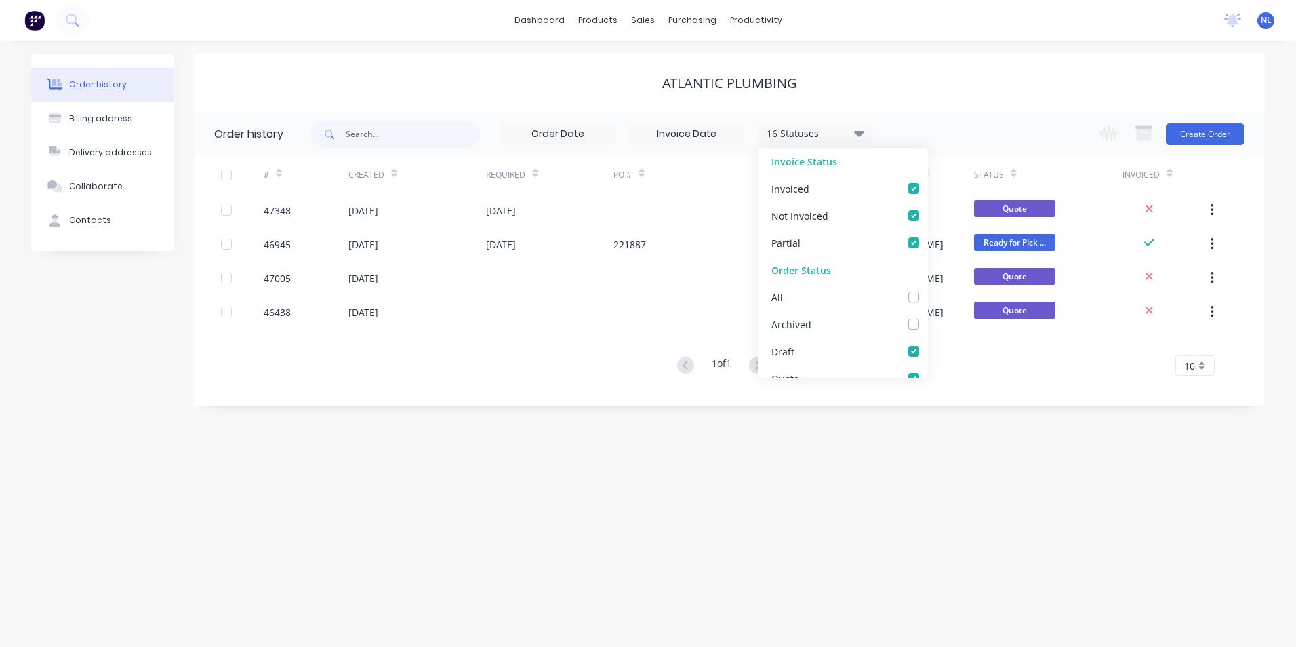
click at [841, 323] on div "Archived" at bounding box center [842, 323] width 169 height 27
click at [898, 323] on div "Archived" at bounding box center [842, 323] width 169 height 27
click at [927, 317] on label at bounding box center [927, 317] width 0 height 0
click at [927, 326] on input "checkbox" at bounding box center [932, 323] width 11 height 13
checkbox input "true"
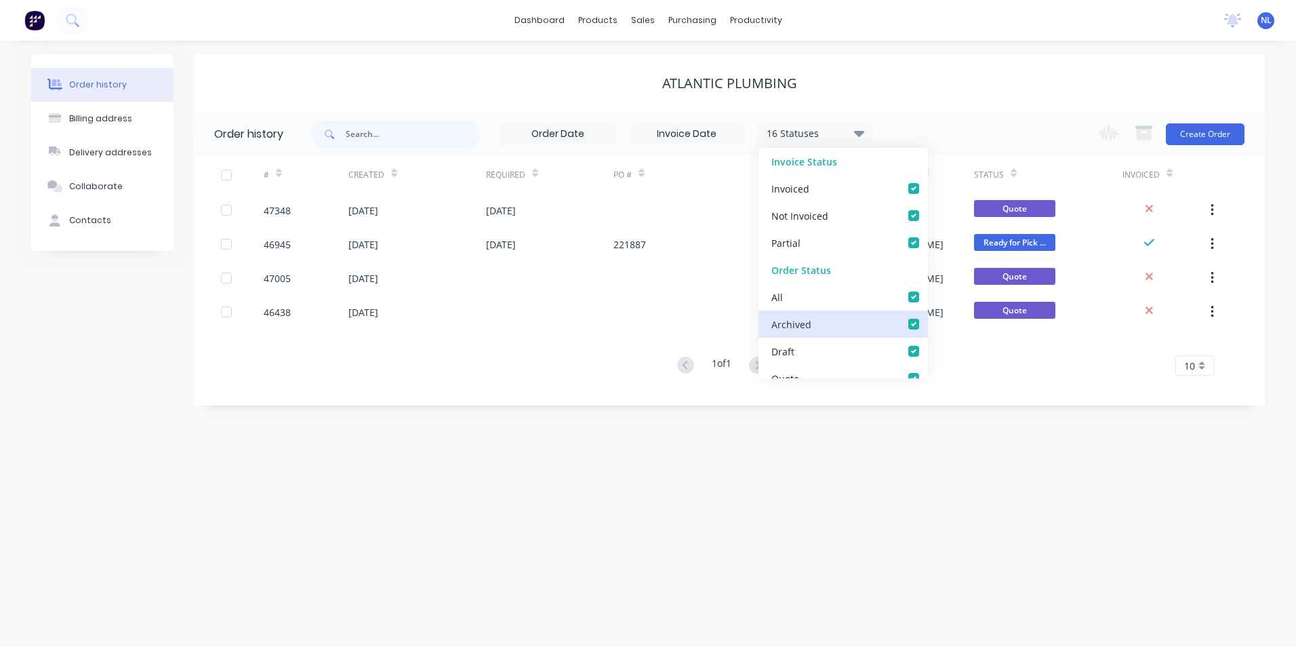
checkbox input "true"
click at [1000, 134] on div "17 Statuses Invoice Status Invoiced Not Invoiced Partial Order Status All Archi…" at bounding box center [787, 134] width 954 height 44
